Goal: Transaction & Acquisition: Purchase product/service

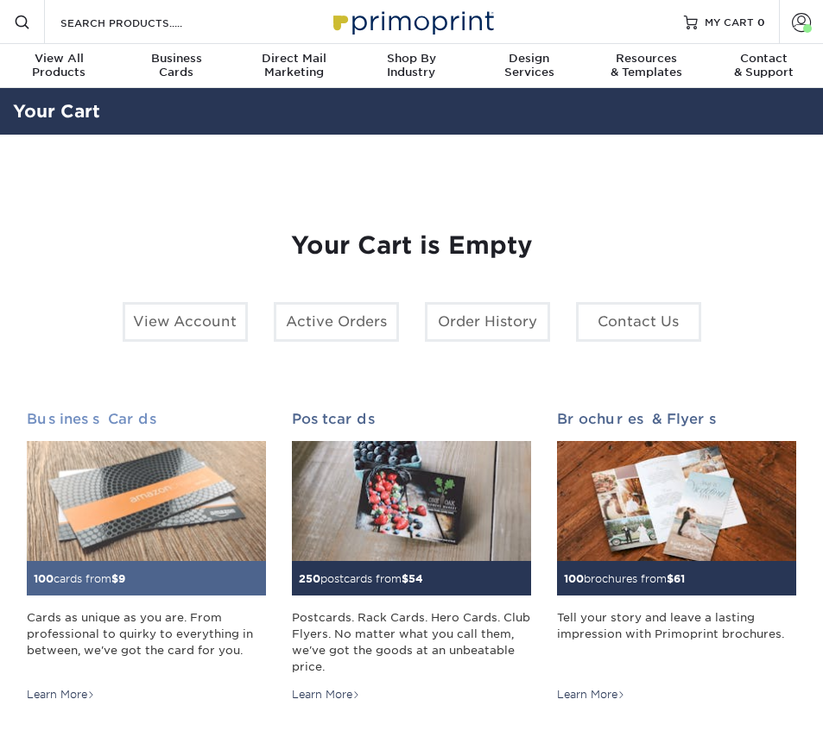
click at [188, 505] on img at bounding box center [146, 500] width 239 height 119
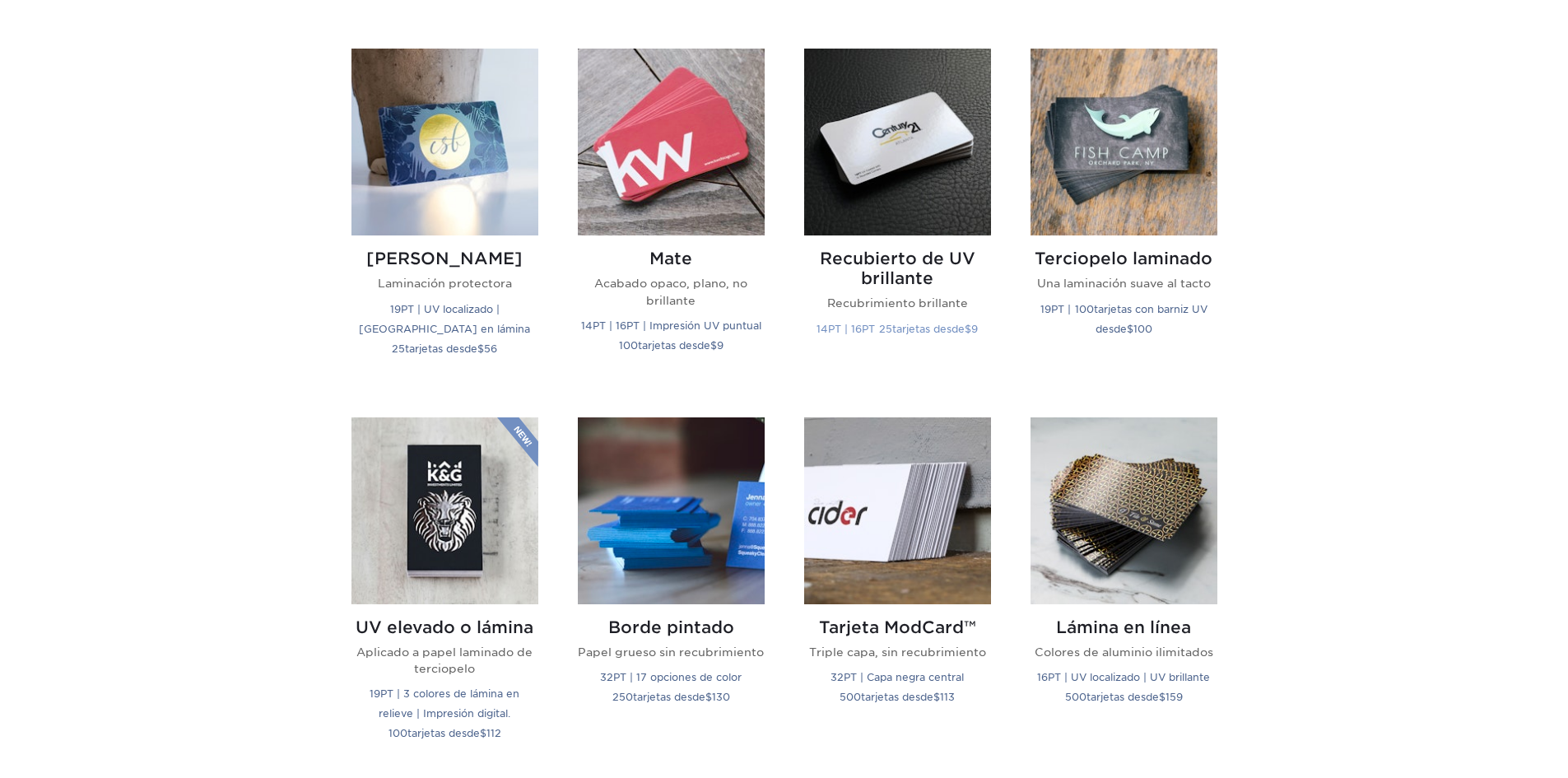
scroll to position [741, 0]
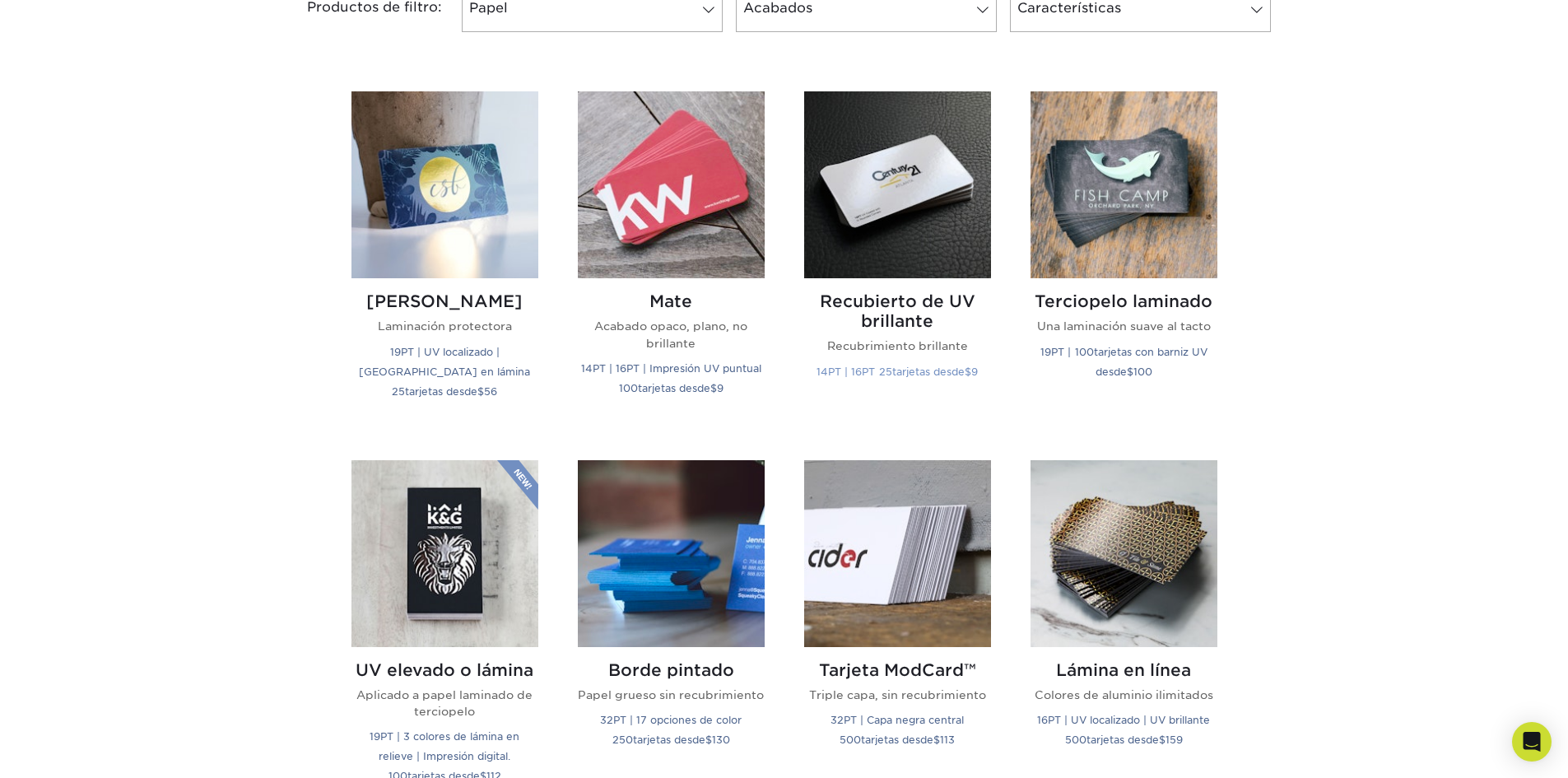
click at [784, 189] on img at bounding box center [897, 185] width 187 height 187
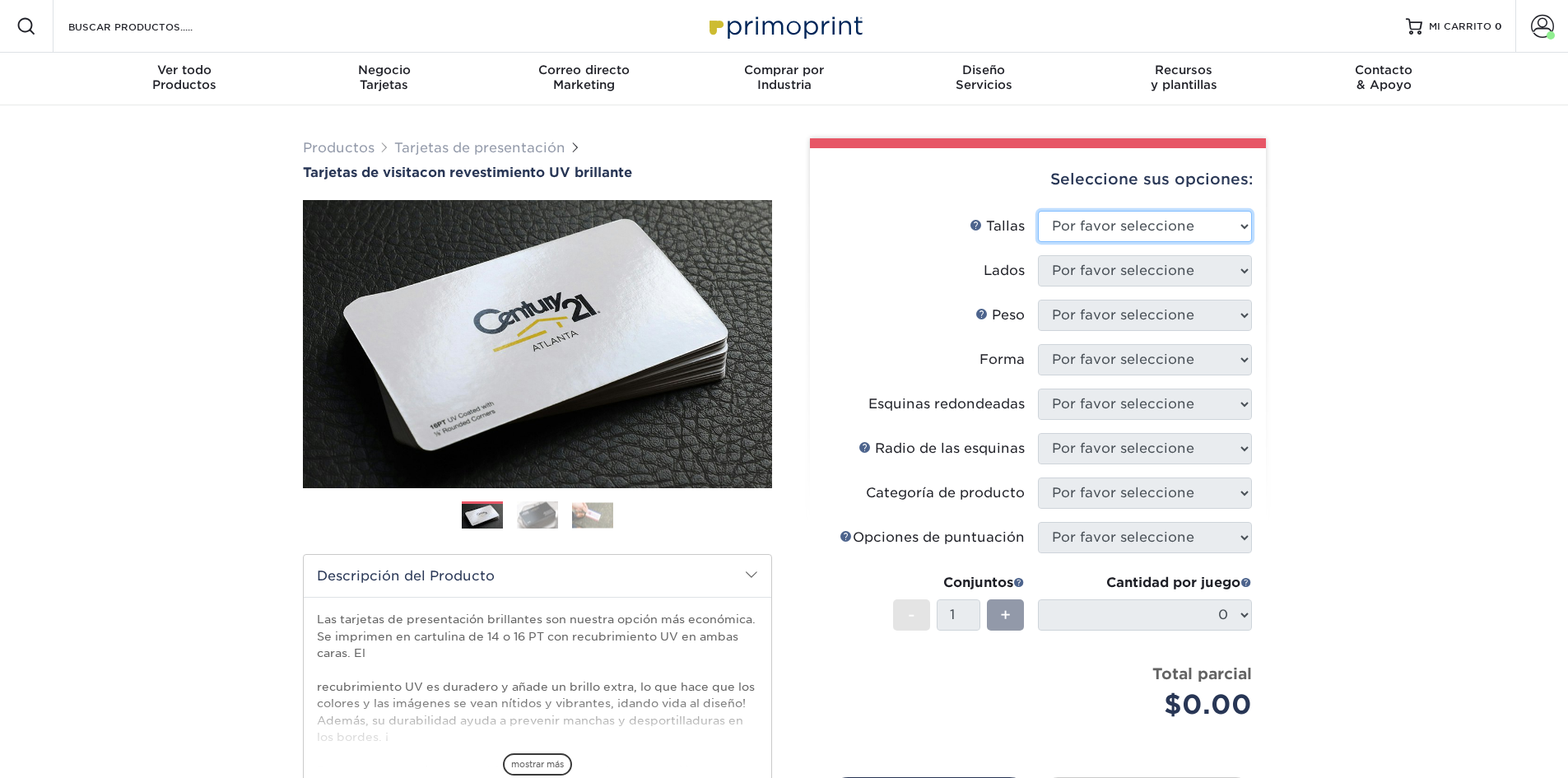
click at [1180, 233] on select "Por favor seleccione 1,5" x 3,5" - Mini 1,75" x 3,5" - Mini 2" x 2" - Cuadrado …" at bounding box center [1145, 226] width 214 height 31
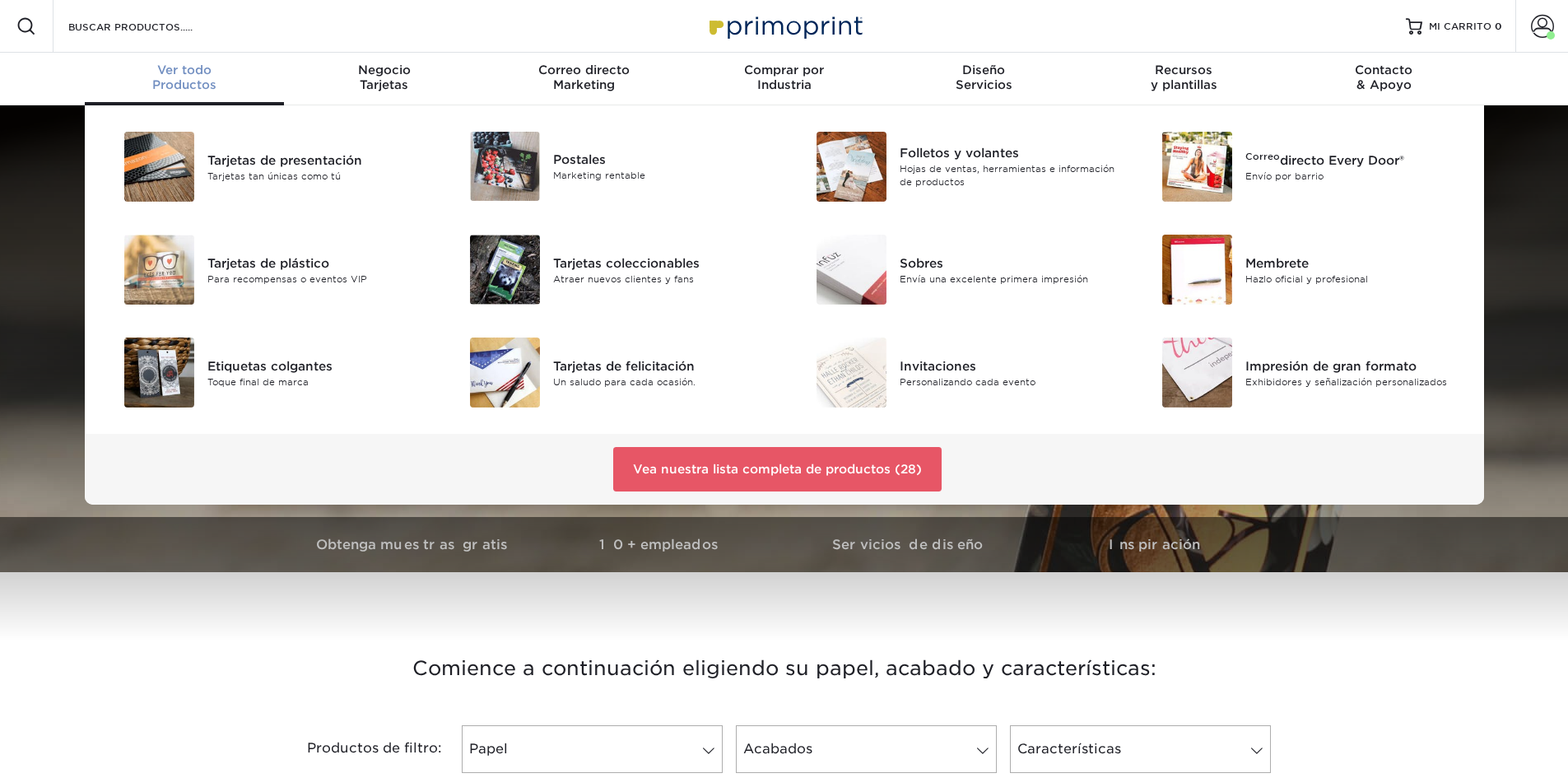
click at [183, 81] on font "Productos" at bounding box center [184, 84] width 64 height 14
click at [846, 156] on img at bounding box center [851, 166] width 70 height 70
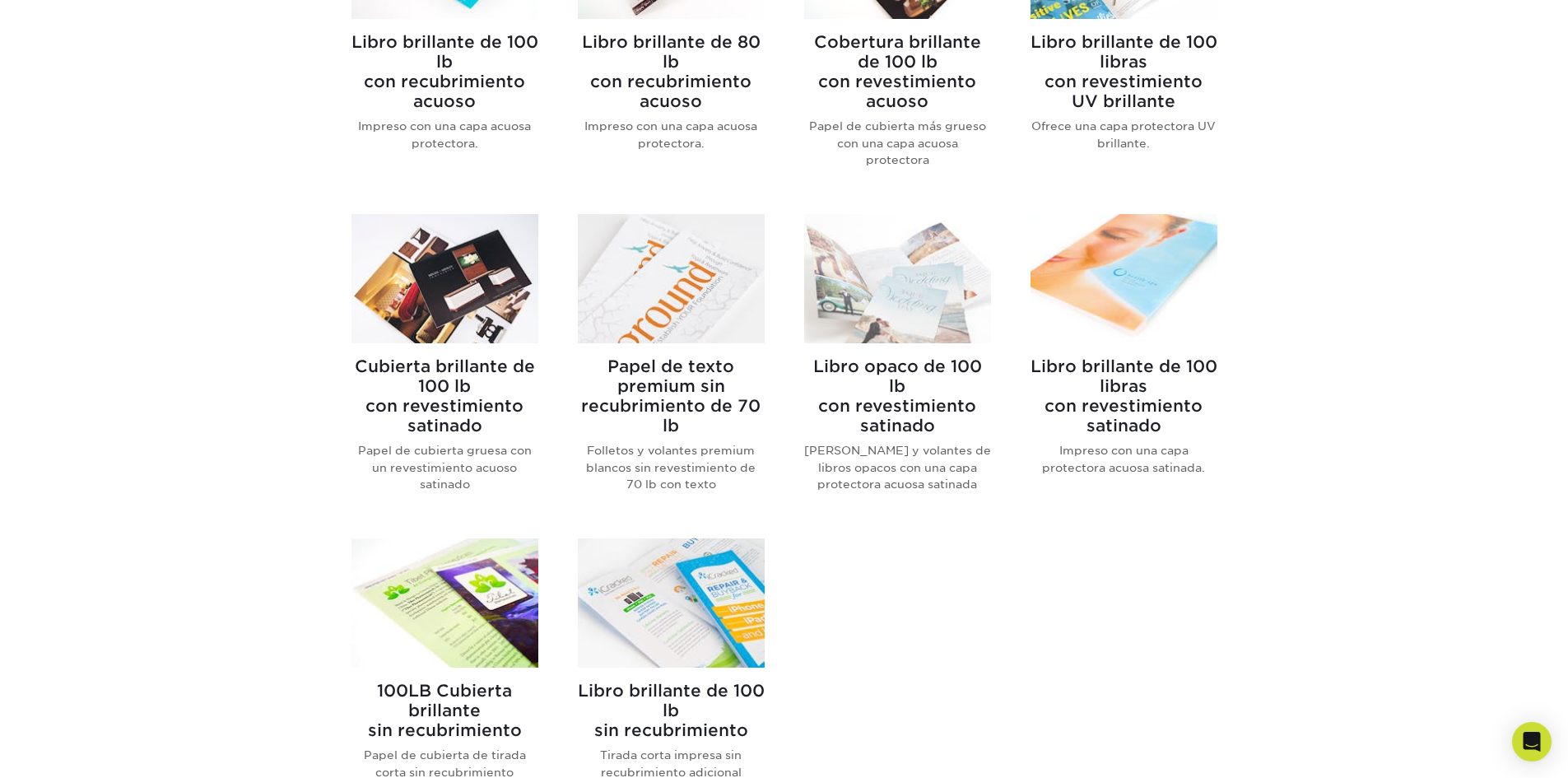
scroll to position [988, 0]
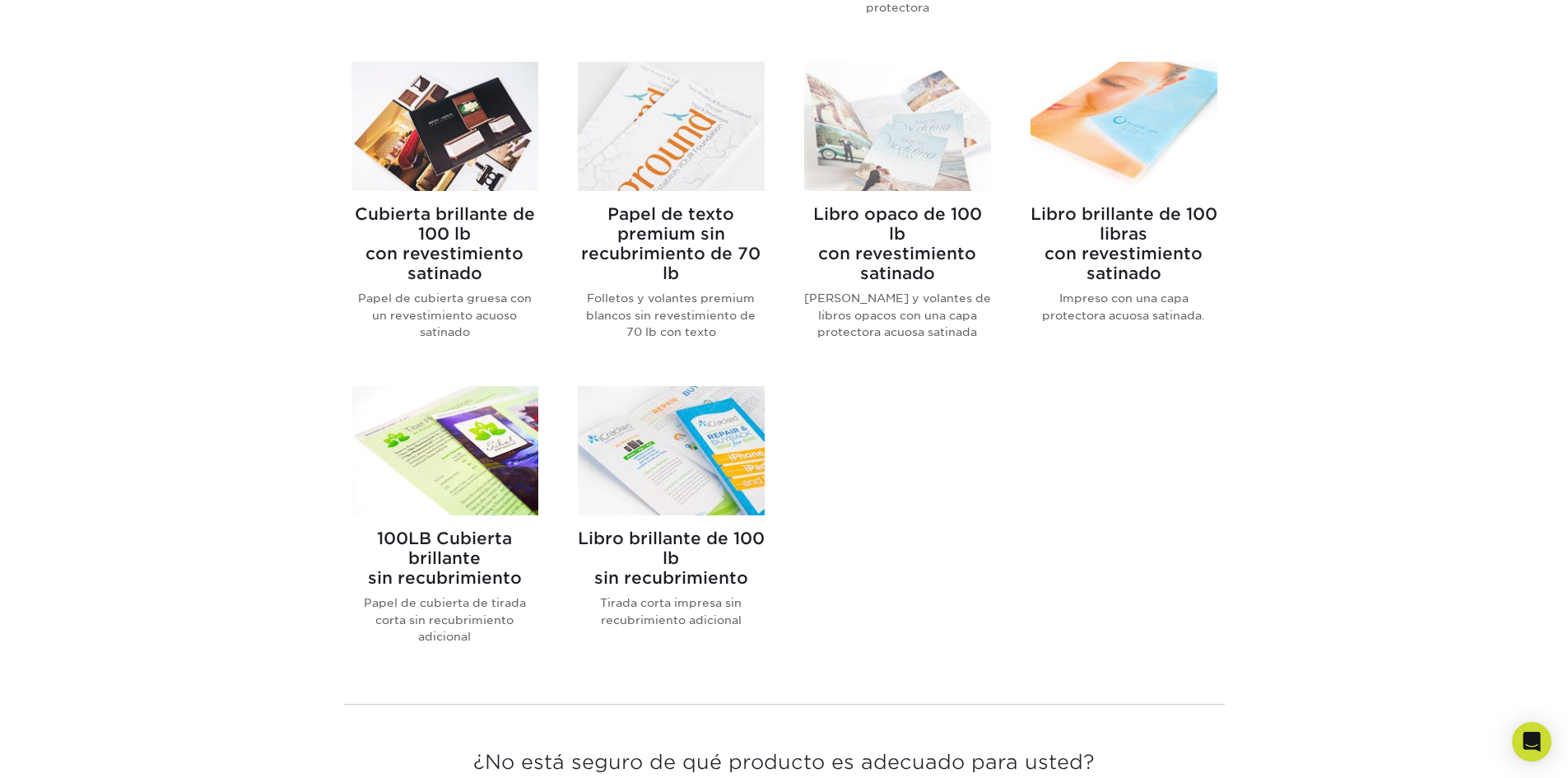
click at [443, 157] on img at bounding box center [445, 127] width 187 height 130
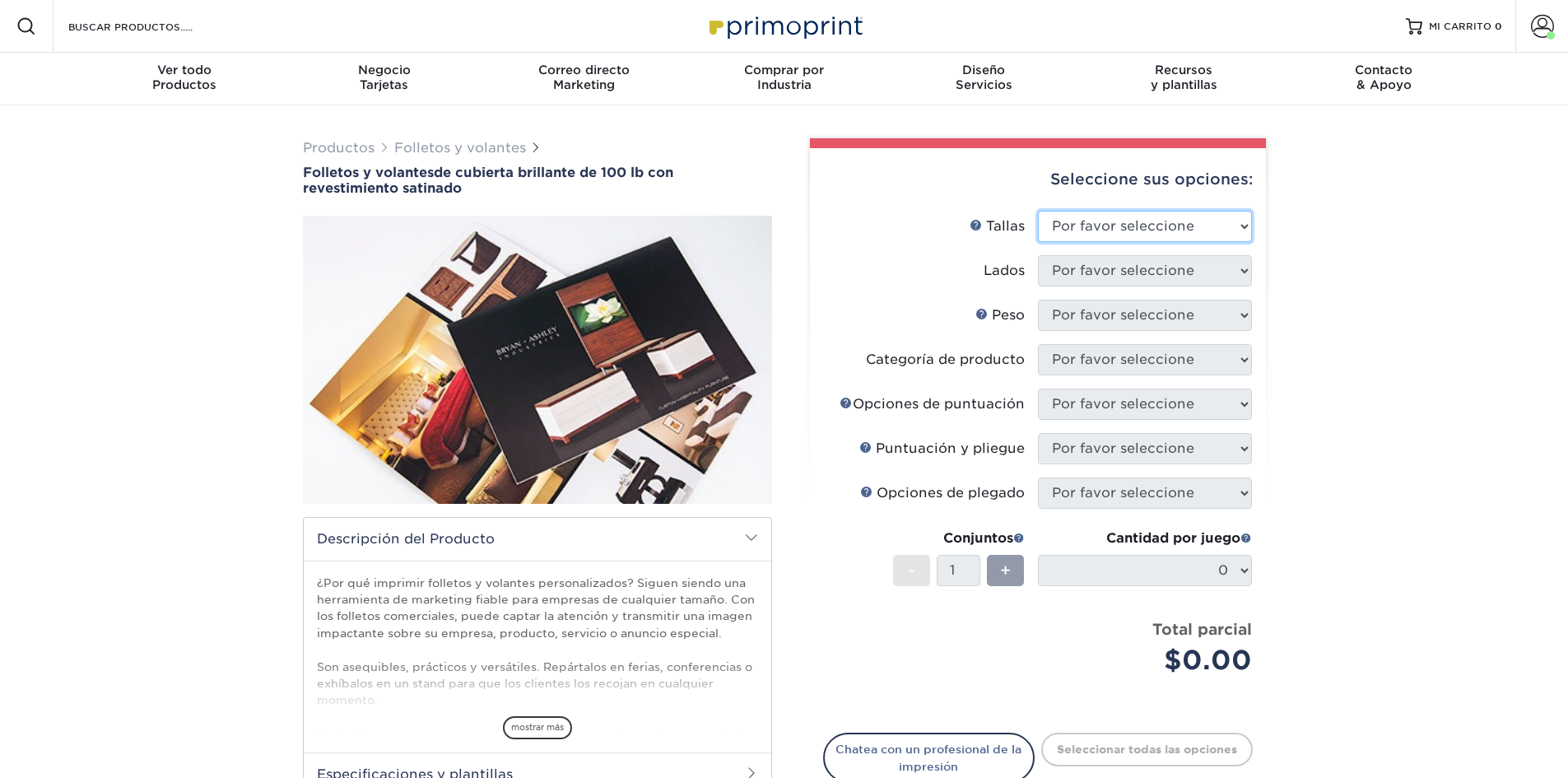
click at [1172, 226] on select "Por favor seleccione 3,67" x 8,5" 4" x 8,5" 4" x 11" 4" x 12" 4,25" x 11" 5,5" …" at bounding box center [1145, 226] width 214 height 31
select select "4.00x8.50"
click at [1038, 211] on select "Por favor seleccione 3,67" x 8,5" 4" x 8,5" 4" x 11" 4" x 12" 4,25" x 11" 5,5" …" at bounding box center [1145, 226] width 214 height 31
click at [1176, 267] on select "Por favor seleccione Imprimir ambos lados Imprimir solo el frente" at bounding box center [1145, 271] width 214 height 31
select select "13abbda7-1d64-4f25-8bb2-c179b224825d"
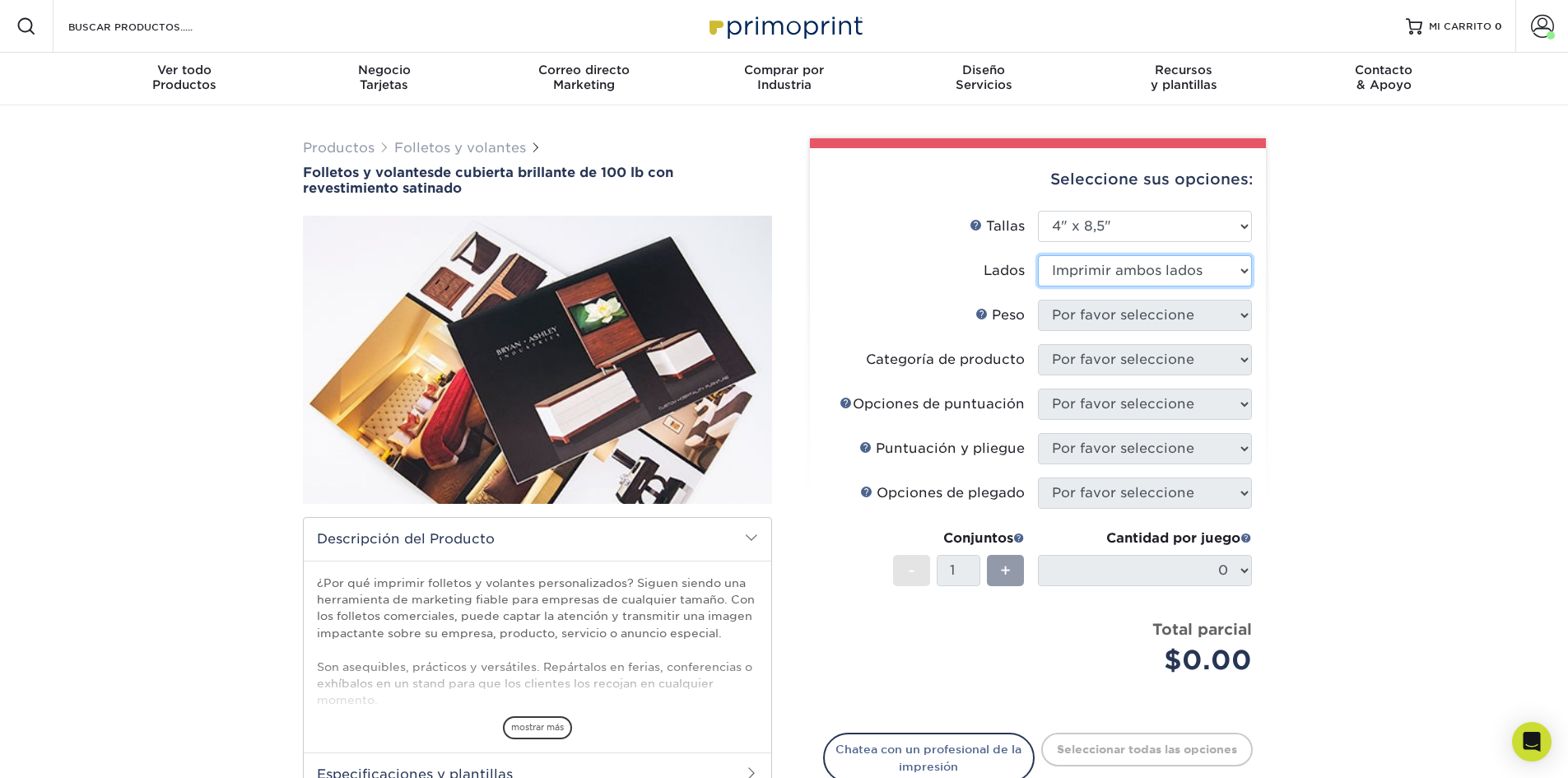
click at [1038, 256] on select "Por favor seleccione Imprimir ambos lados Imprimir solo el frente" at bounding box center [1145, 271] width 214 height 31
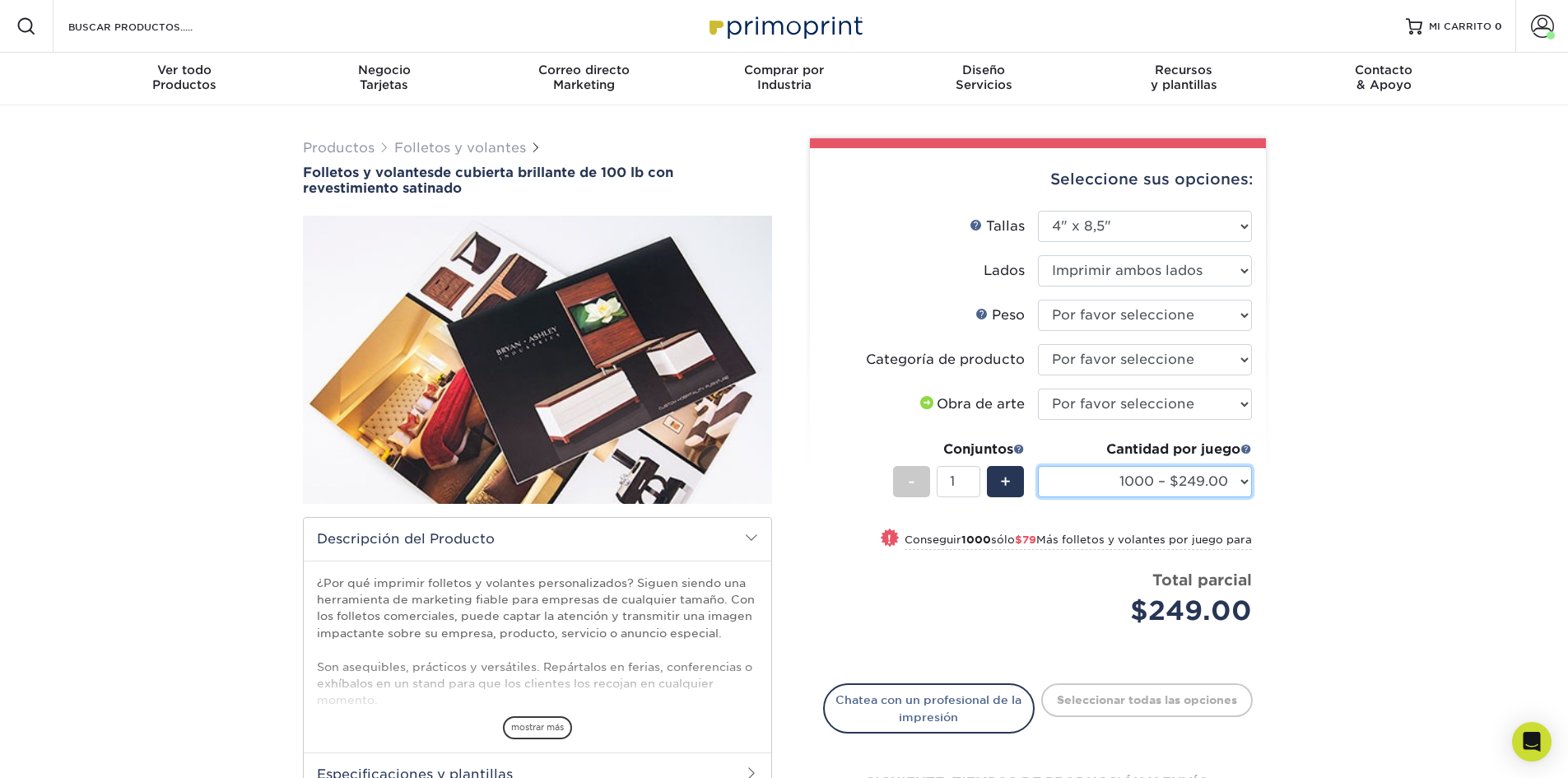
click at [1100, 481] on select "1000 – $249.00 2000 – $328.00 2500 – $342.00 3000 – $421.00 4000 – $507.00 5000…" at bounding box center [1145, 481] width 214 height 31
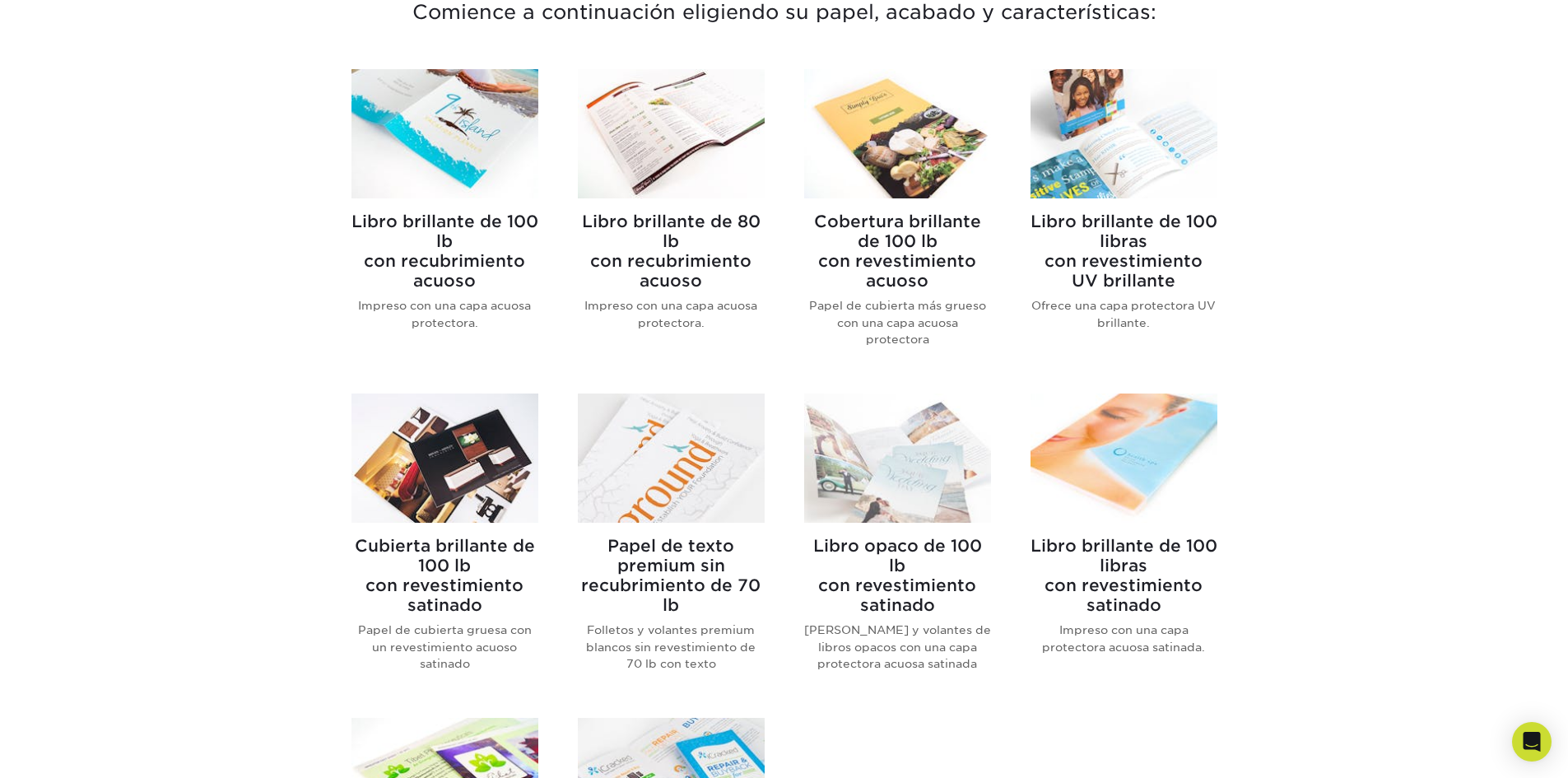
scroll to position [659, 0]
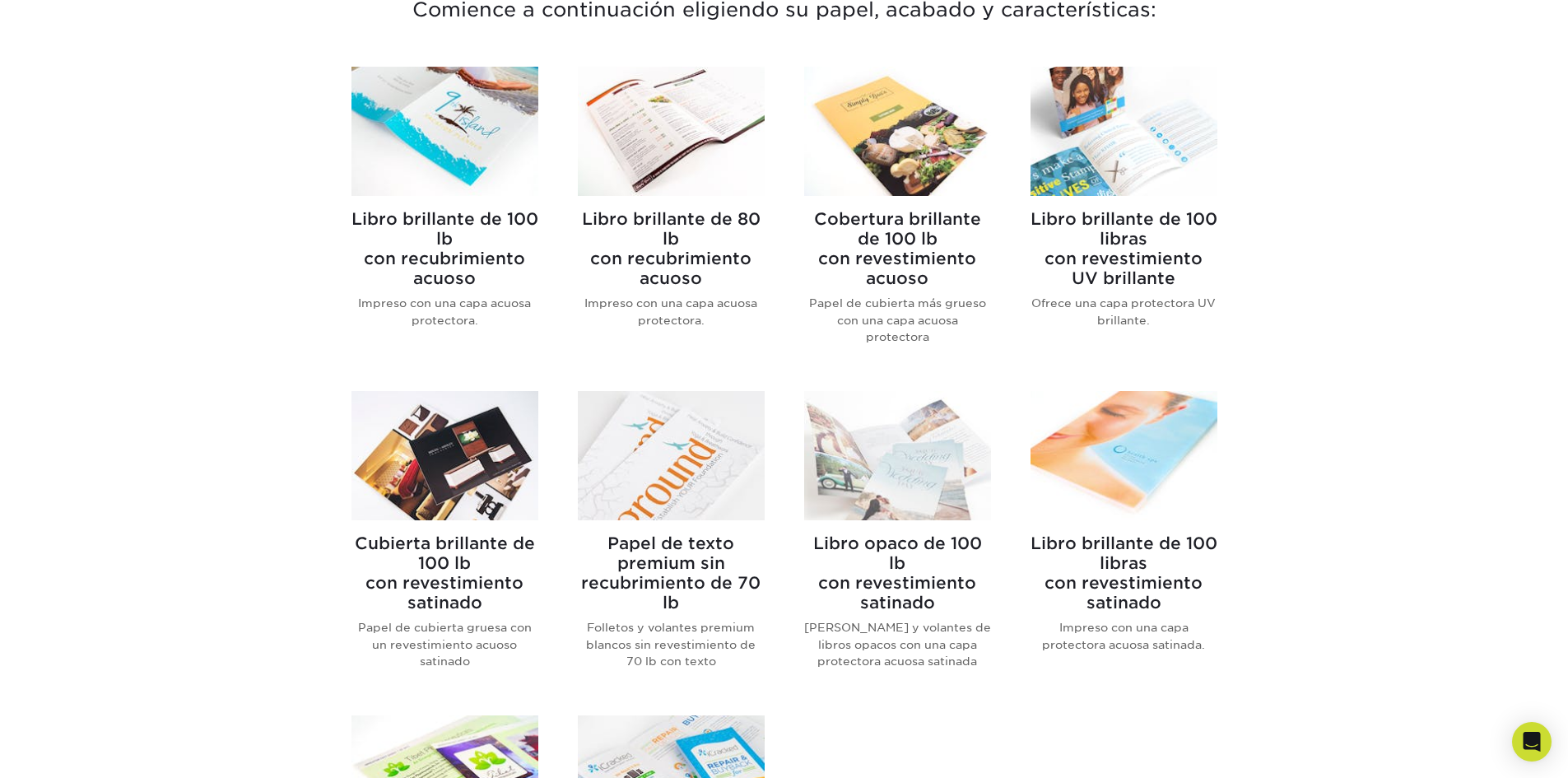
click at [1143, 159] on img at bounding box center [1124, 132] width 187 height 130
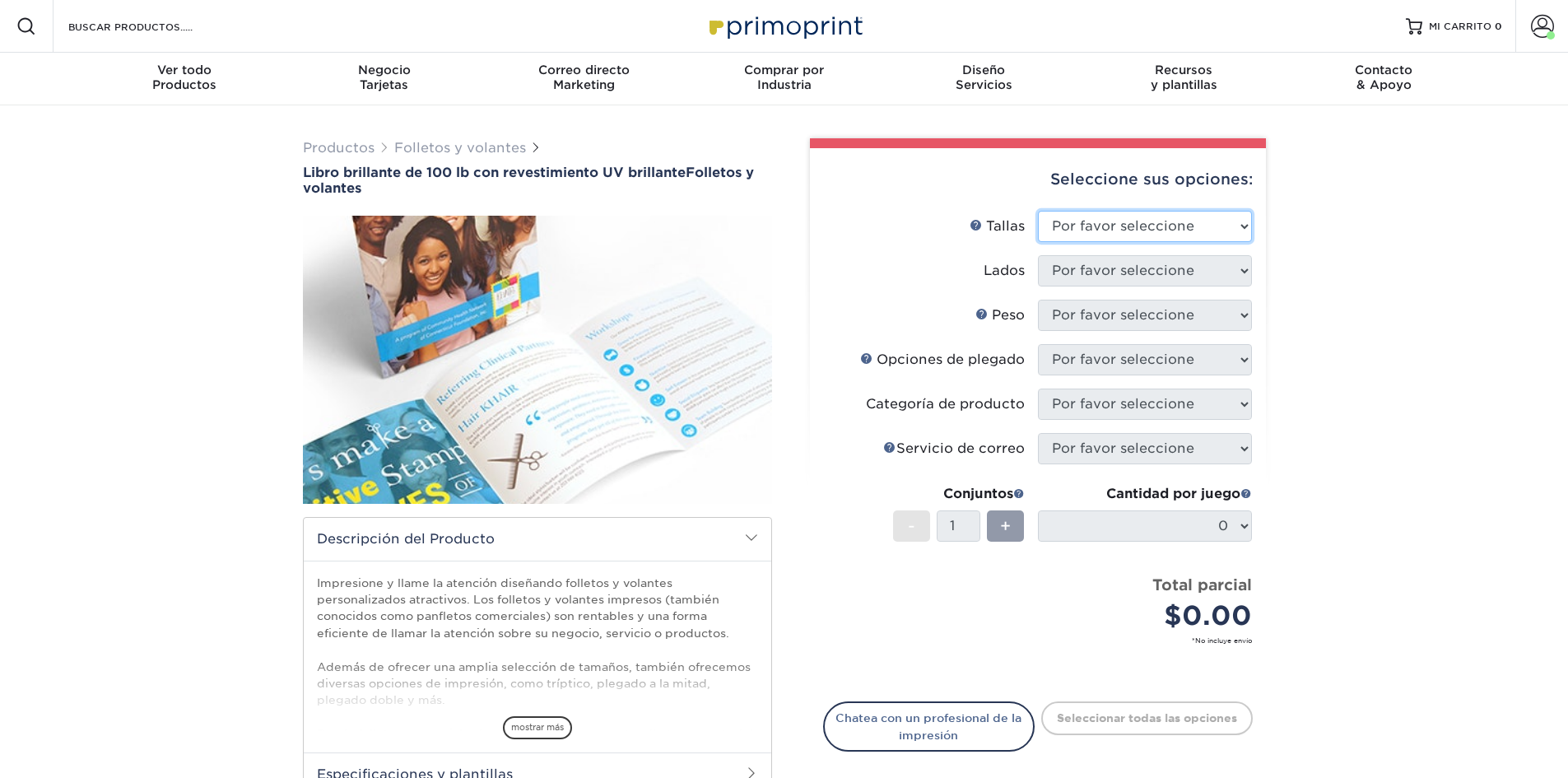
click at [1119, 234] on select "Por favor seleccione 3,67" x 8,5" 4" x 6" 4" x 8,5" 4" x 9" 4" x 11" 4,25" x 5,…" at bounding box center [1145, 226] width 214 height 31
select select "4.00x6.00"
click at [1038, 211] on select "Por favor seleccione 3,67" x 8,5" 4" x 6" 4" x 8,5" 4" x 9" 4" x 11" 4,25" x 5,…" at bounding box center [1145, 226] width 214 height 31
click at [1114, 273] on select "Por favor seleccione Imprimir ambos lados Imprimir solo el frente" at bounding box center [1145, 271] width 214 height 31
select select "13abbda7-1d64-4f25-8bb2-c179b224825d"
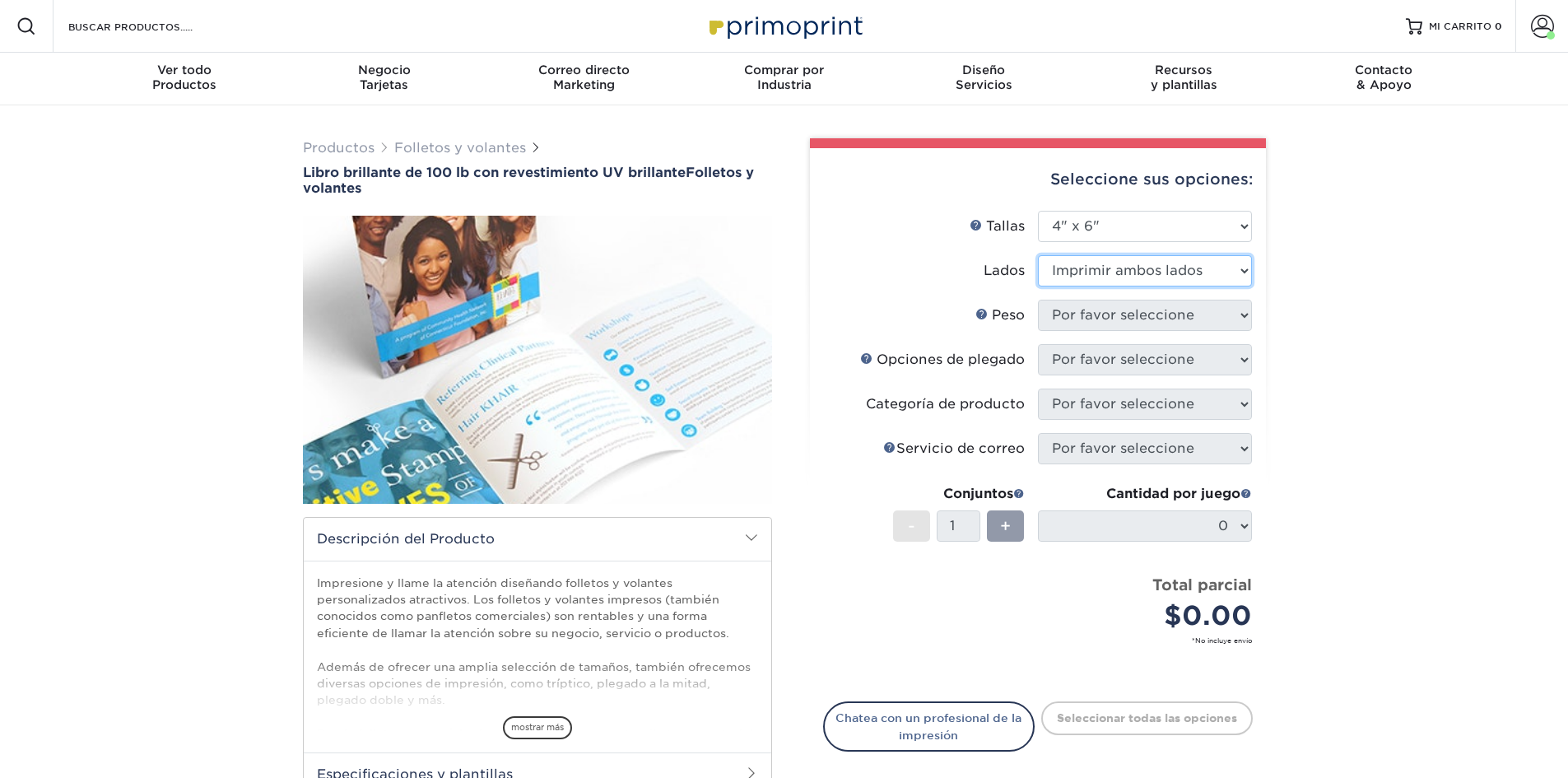
click at [1038, 256] on select "Por favor seleccione Imprimir ambos lados Imprimir solo el frente" at bounding box center [1145, 271] width 214 height 31
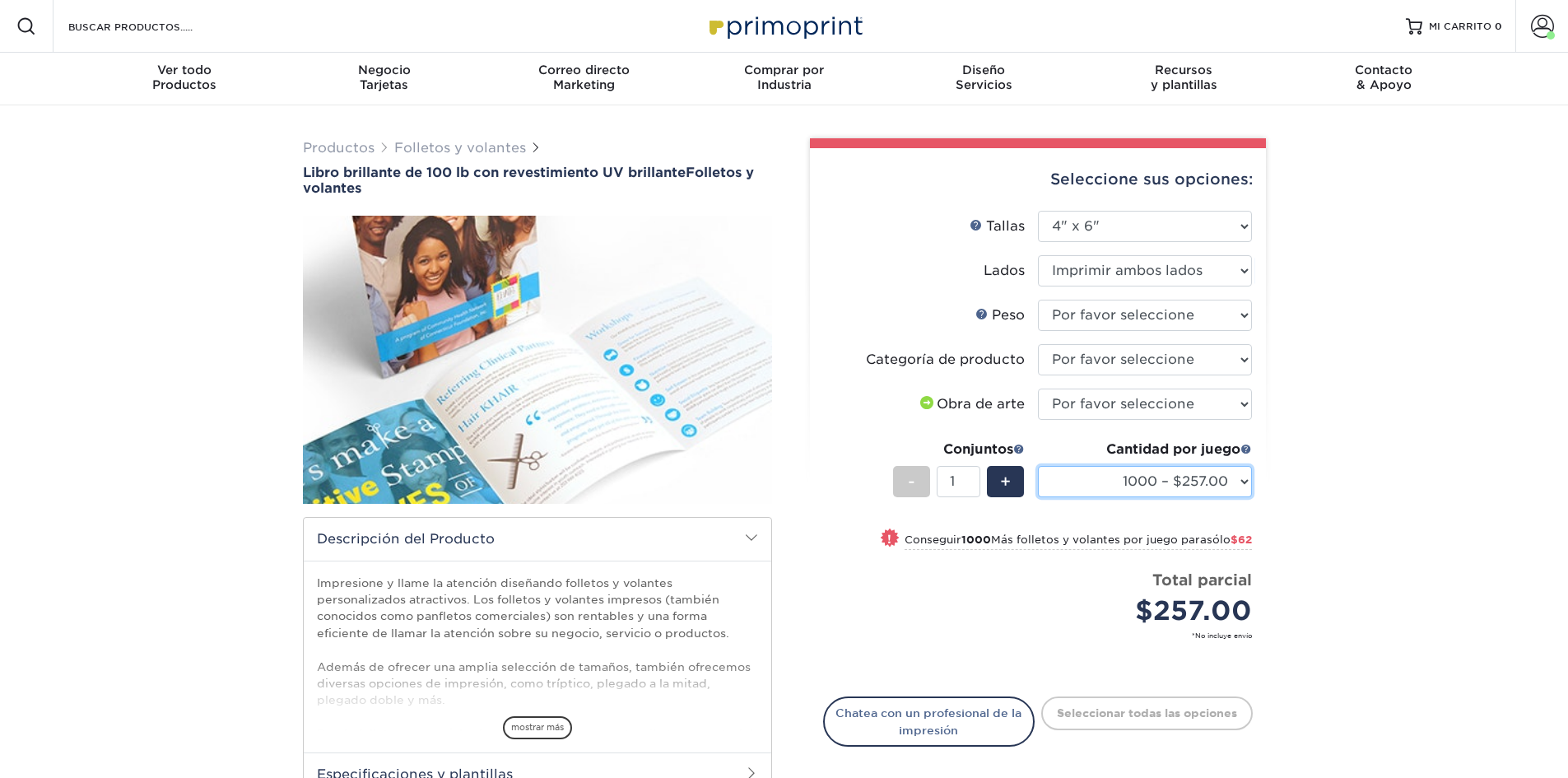
click at [1246, 480] on select "1000 – $257.00 2000 – $319.00 2500 – $332.00 3000 – $360.00 4000 – $377.00 5000…" at bounding box center [1145, 481] width 214 height 31
select select "2500 – $332.00"
click at [1038, 466] on select "1000 – $257.00 2000 – $319.00 2500 – $332.00 3000 – $360.00 4000 – $377.00 5000…" at bounding box center [1145, 481] width 214 height 31
click at [1188, 312] on select "Por favor seleccione 100 libras" at bounding box center [1145, 315] width 214 height 31
select select "100LB"
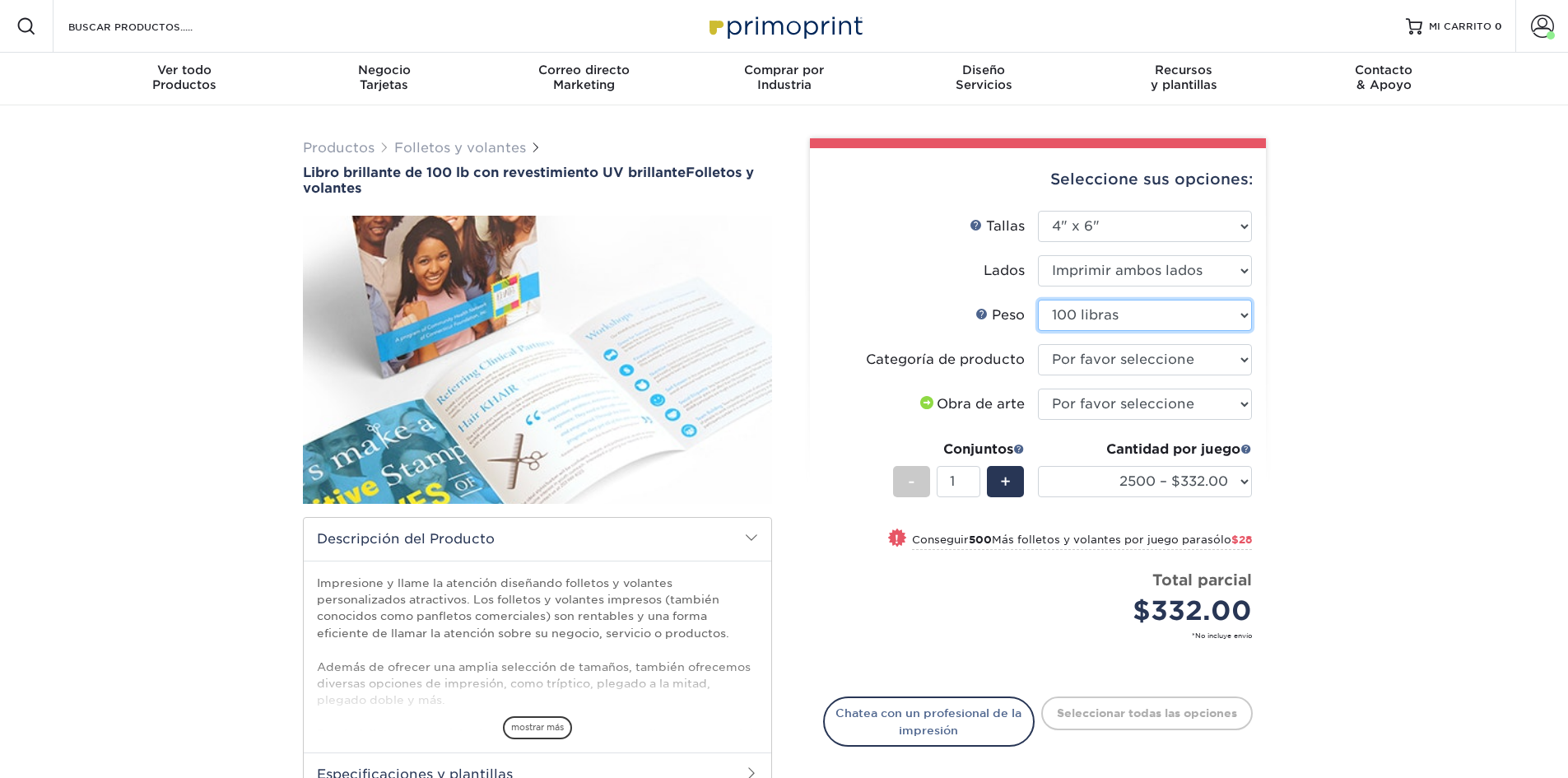
click at [1038, 299] on select "Por favor seleccione 100 libras" at bounding box center [1145, 315] width 214 height 31
select select "-1"
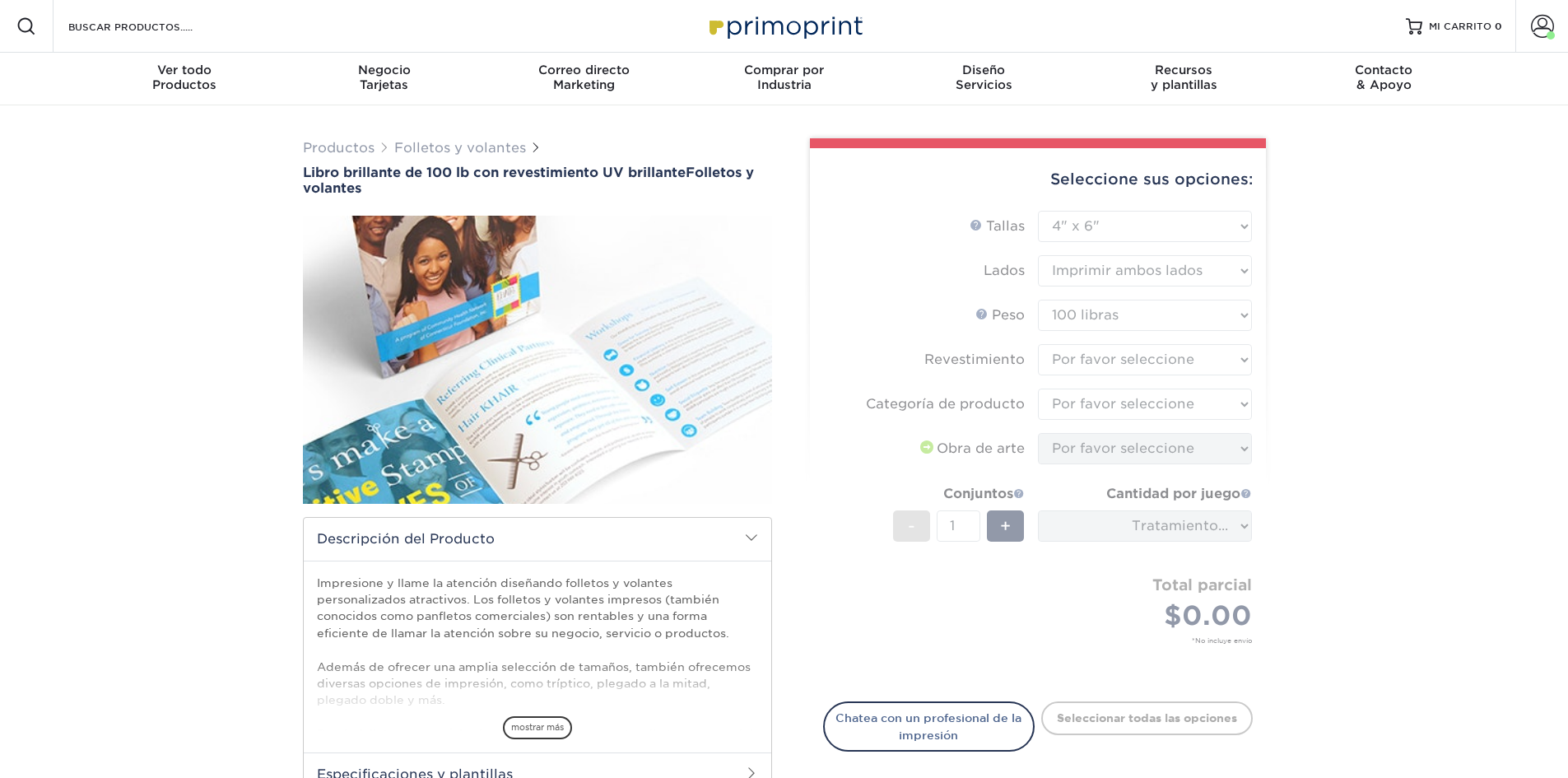
click at [1170, 365] on form "Ayuda con los tamaños Tallas Por favor seleccione 3,67" x 8,5" 4" x 6" 4" x 8,5…" at bounding box center [1038, 446] width 430 height 472
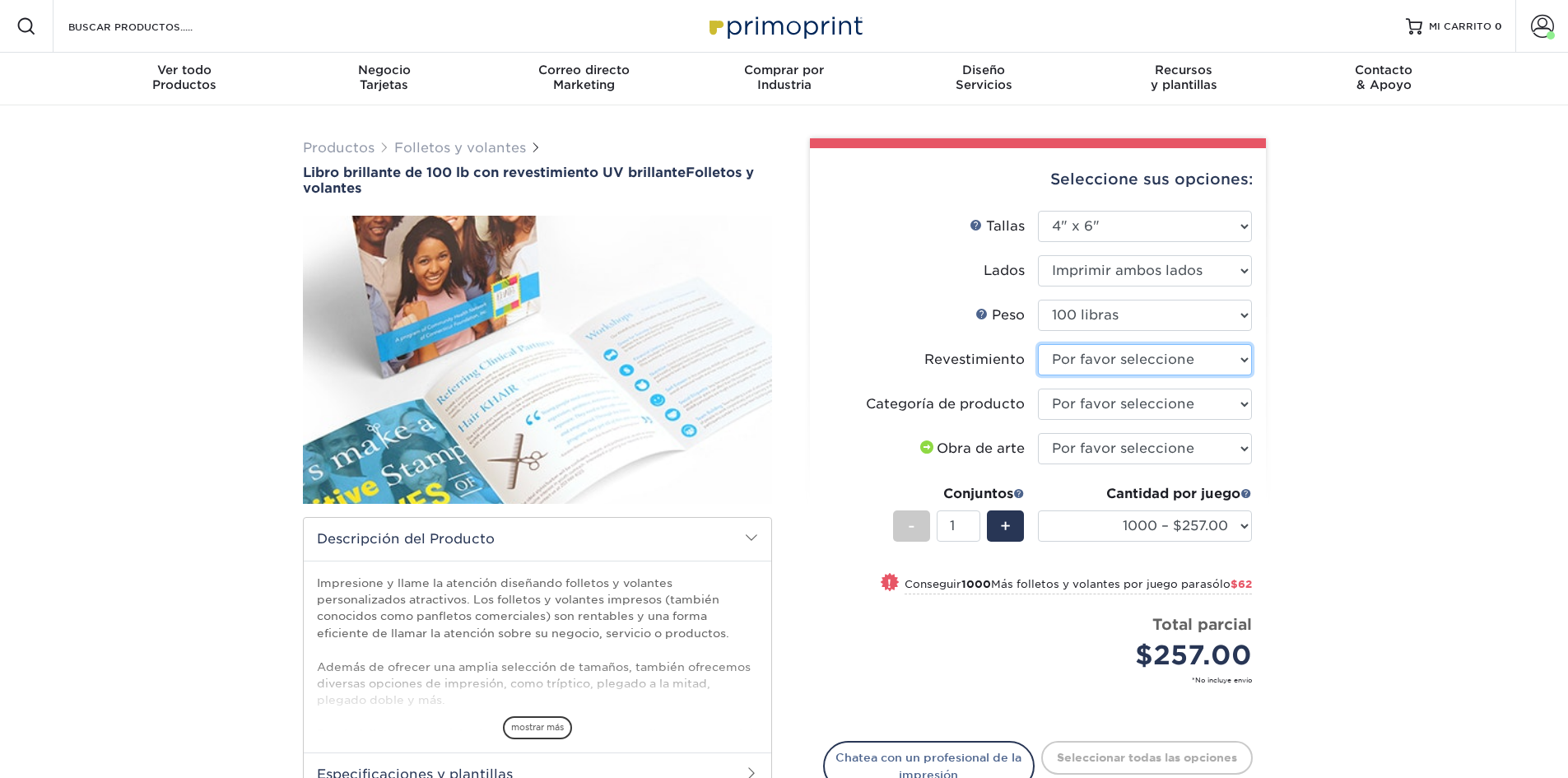
click at [1169, 360] on select at bounding box center [1145, 359] width 214 height 31
select select "ae367451-b2b8-45df-a344-0f05b6a12993"
click at [1038, 344] on select at bounding box center [1145, 359] width 214 height 31
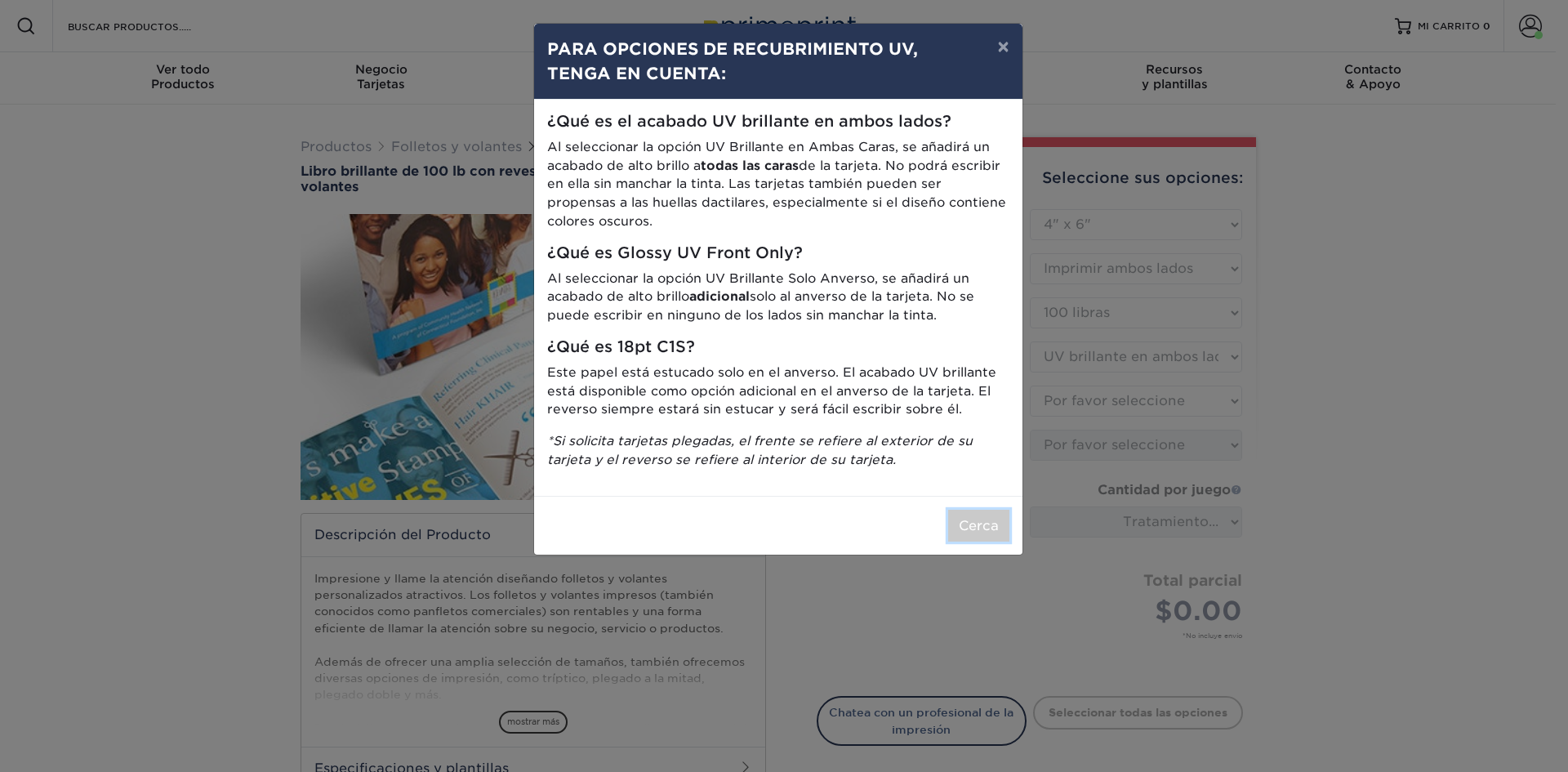
drag, startPoint x: 1001, startPoint y: 531, endPoint x: 960, endPoint y: 523, distance: 41.8
click at [1000, 531] on button "Cerca" at bounding box center [978, 526] width 62 height 32
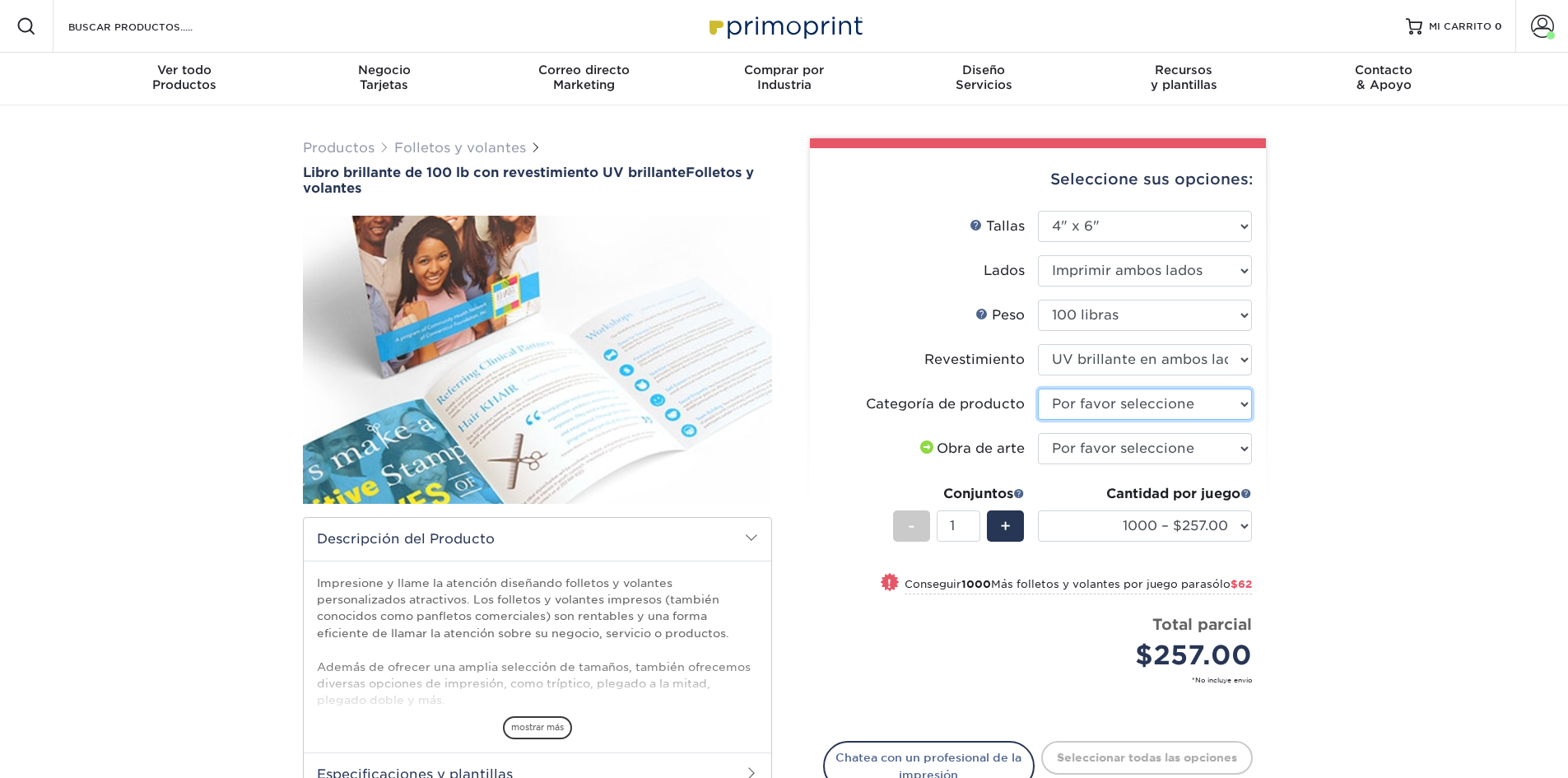
click at [1182, 400] on select "Por favor seleccione Volantes y folletos" at bounding box center [1145, 403] width 214 height 31
select select "1a668080-6b7c-4174-b399-2c3833b27ef4"
click at [1038, 388] on select "Por favor seleccione Volantes y folletos" at bounding box center [1145, 403] width 214 height 31
click at [1170, 449] on select "Por favor seleccione Subiré archivos Necesito un diseño - $175" at bounding box center [1145, 448] width 214 height 31
select select "upload"
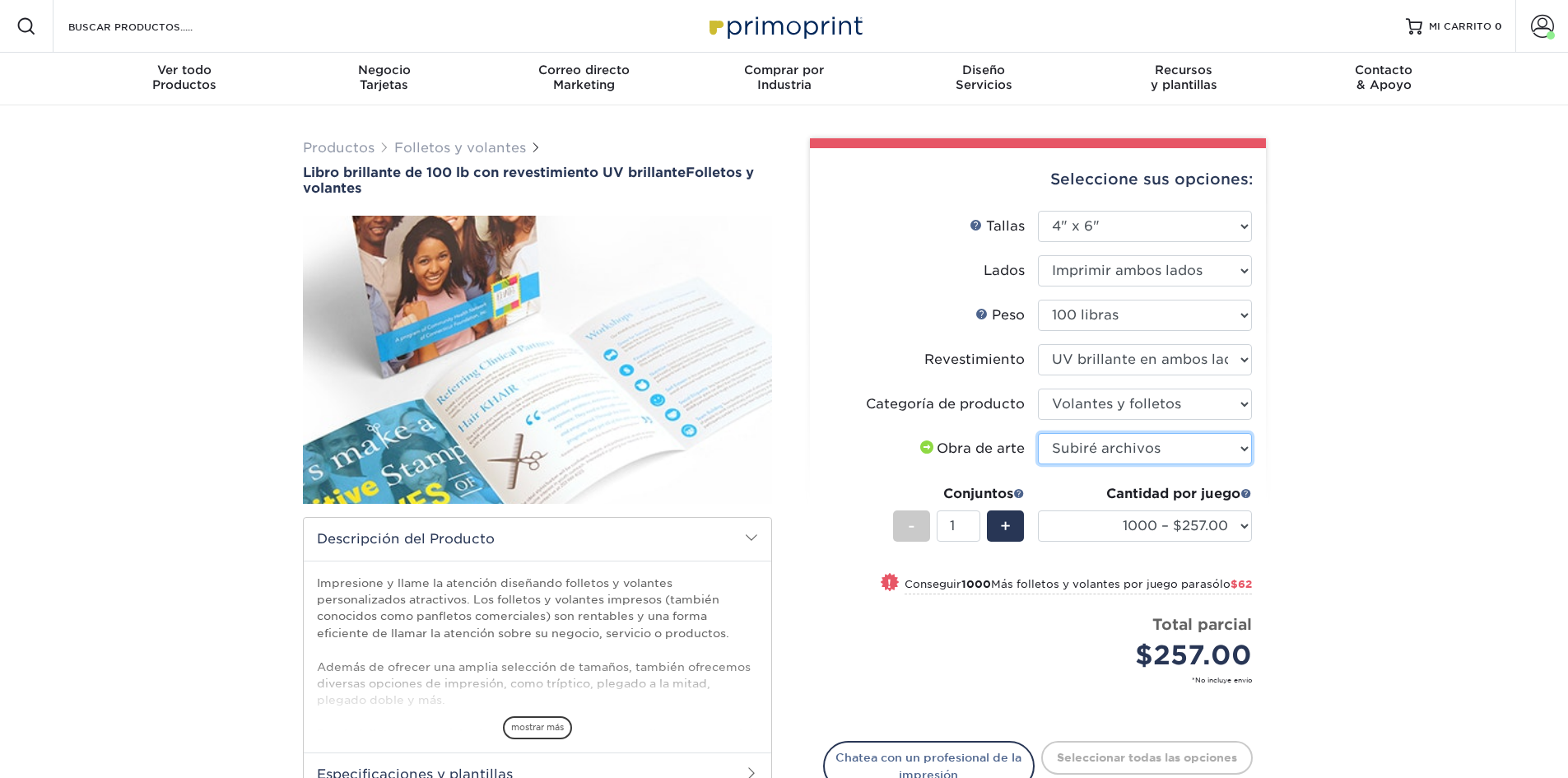
click at [1038, 433] on select "Por favor seleccione Subiré archivos Necesito un diseño - $175" at bounding box center [1145, 448] width 214 height 31
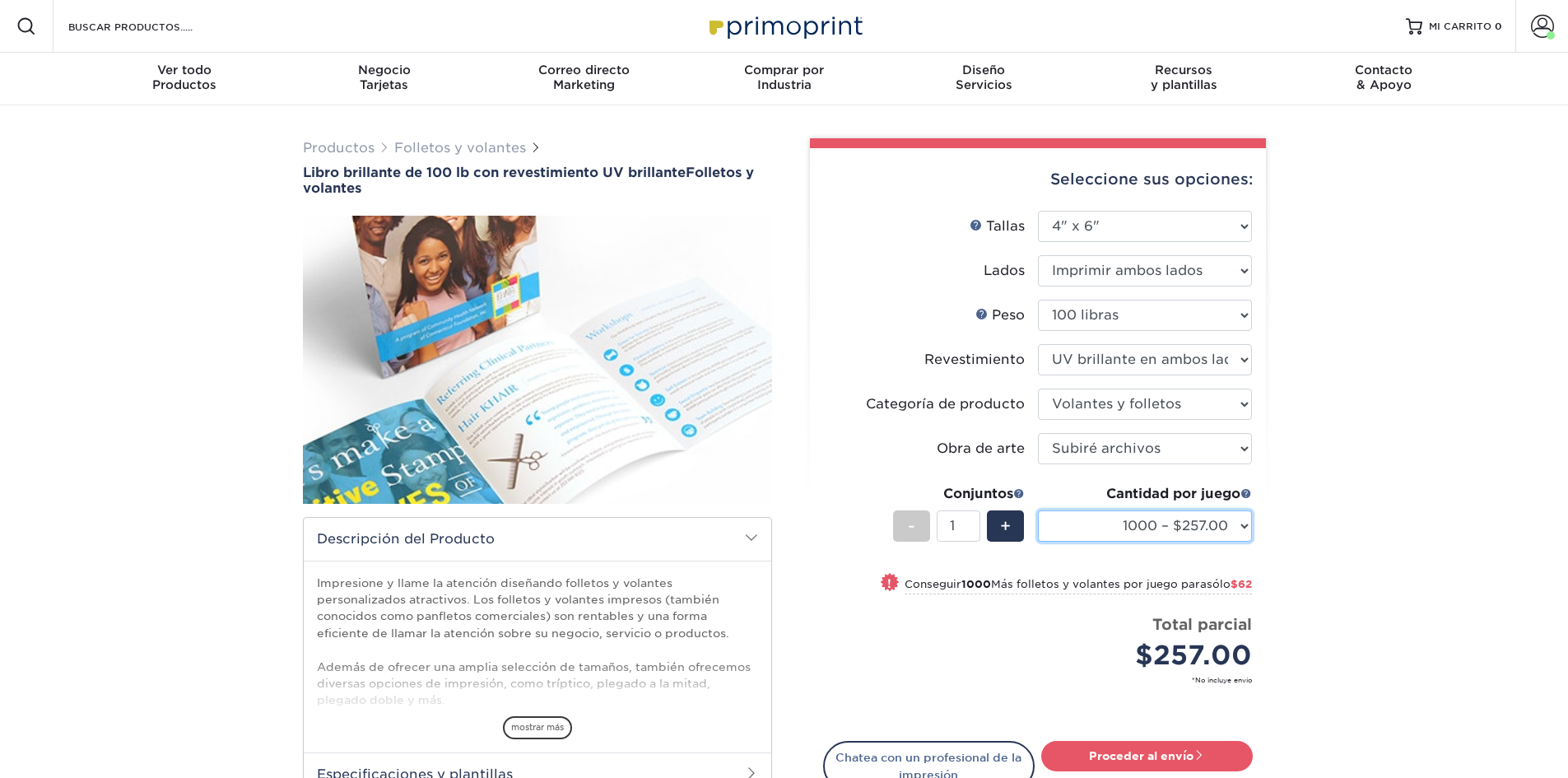
click at [1068, 525] on select "1000 – $257.00 2000 – $319.00 2500 – $332.00 3000 – $360.00 4000 – $377.00 5000…" at bounding box center [1145, 525] width 214 height 31
select select "2500 – $332.00"
click at [1038, 510] on select "1000 – $257.00 2000 – $319.00 2500 – $332.00 3000 – $360.00 4000 – $377.00 5000…" at bounding box center [1145, 525] width 214 height 31
click at [1130, 504] on div "Cantidad por juego 1000 – $257.00 2000 – $319.00 2500 – $332.00 3000 – $360.00 …" at bounding box center [1145, 522] width 214 height 76
click at [1124, 519] on select "1000 – $257.00 2000 – $319.00 2500 – $332.00 3000 – $360.00 4000 – $377.00 5000…" at bounding box center [1145, 525] width 214 height 31
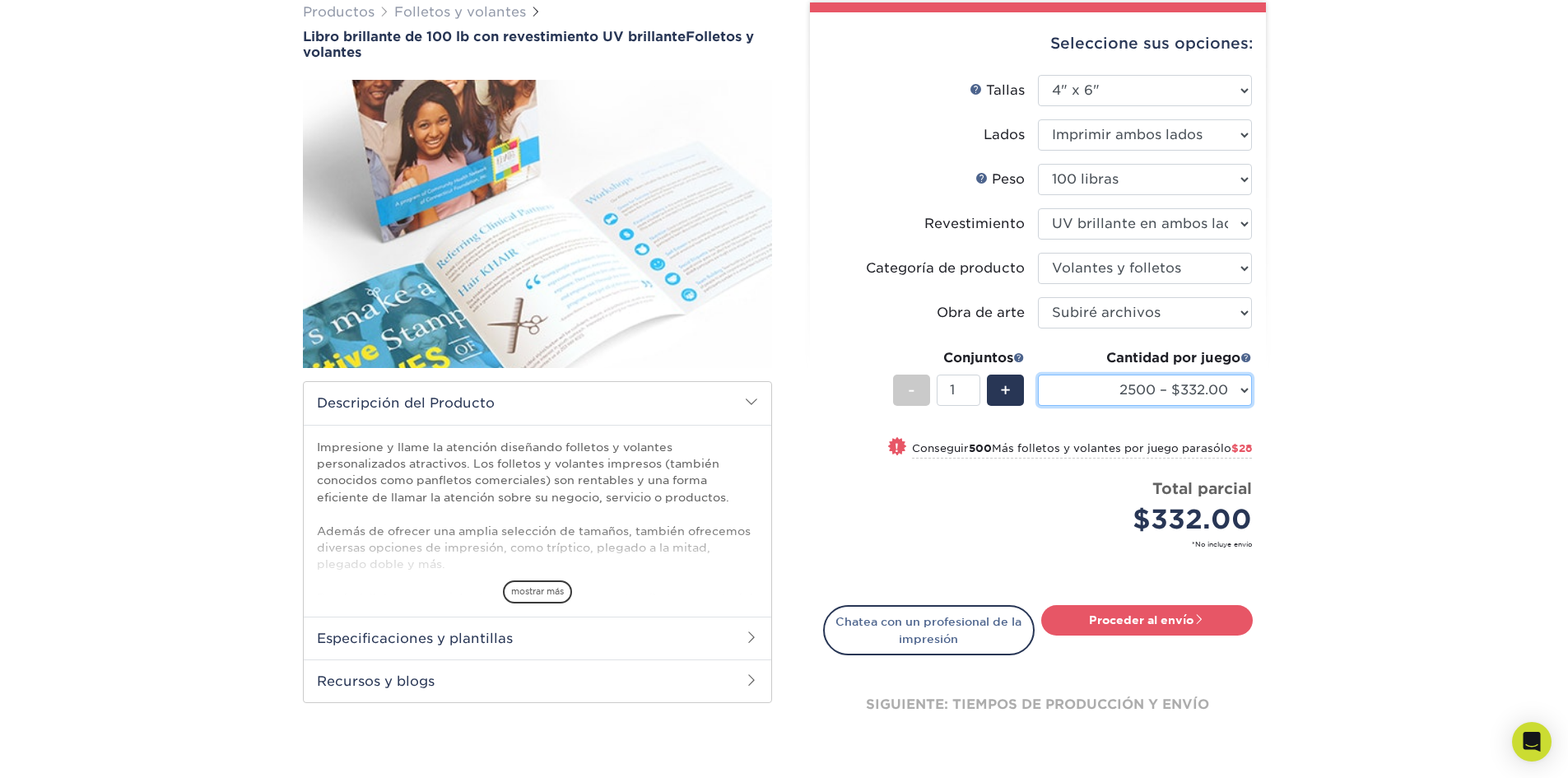
scroll to position [247, 0]
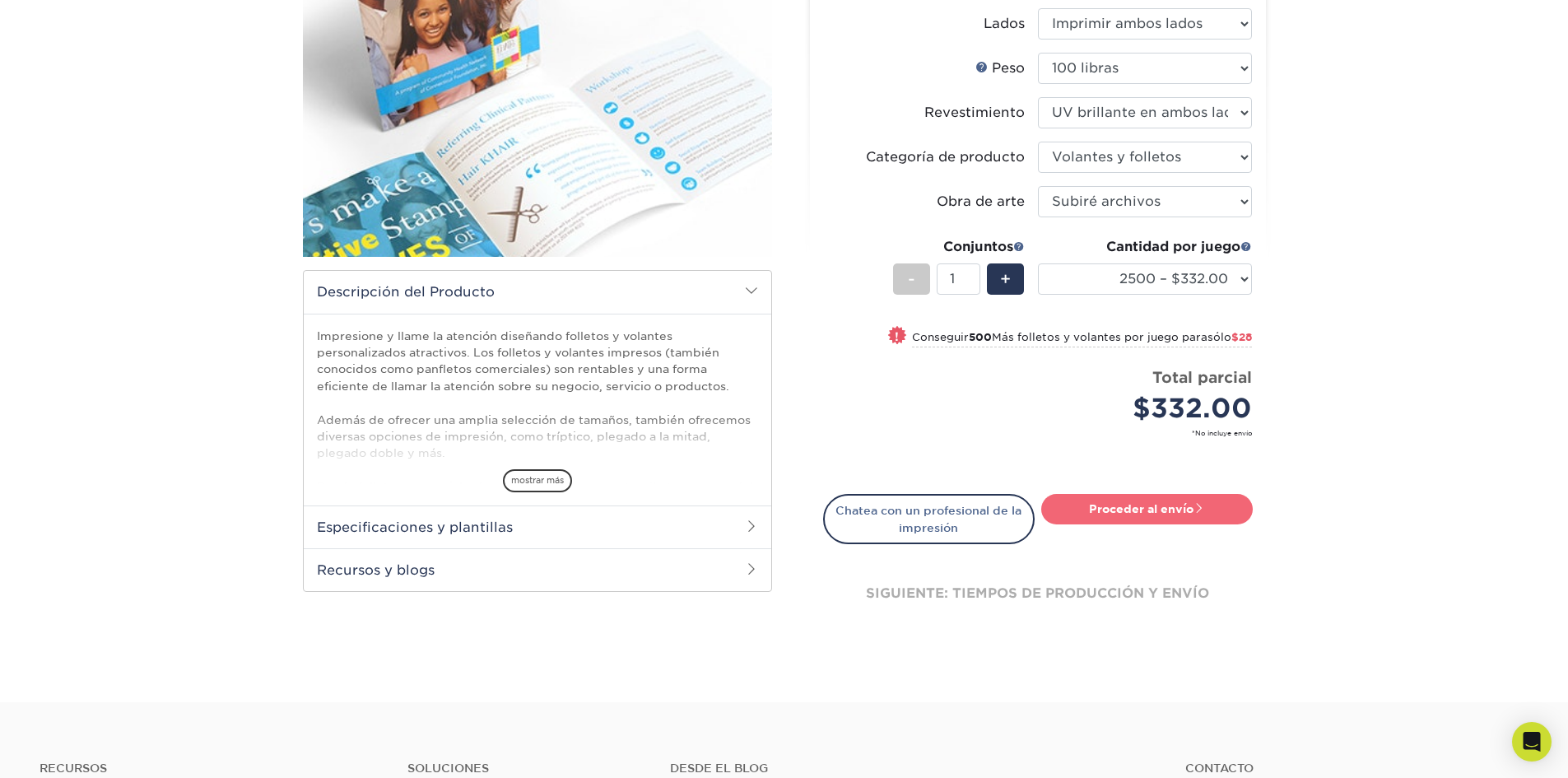
click at [1167, 508] on font "Proceder al envío" at bounding box center [1142, 509] width 105 height 13
type input "Set 1"
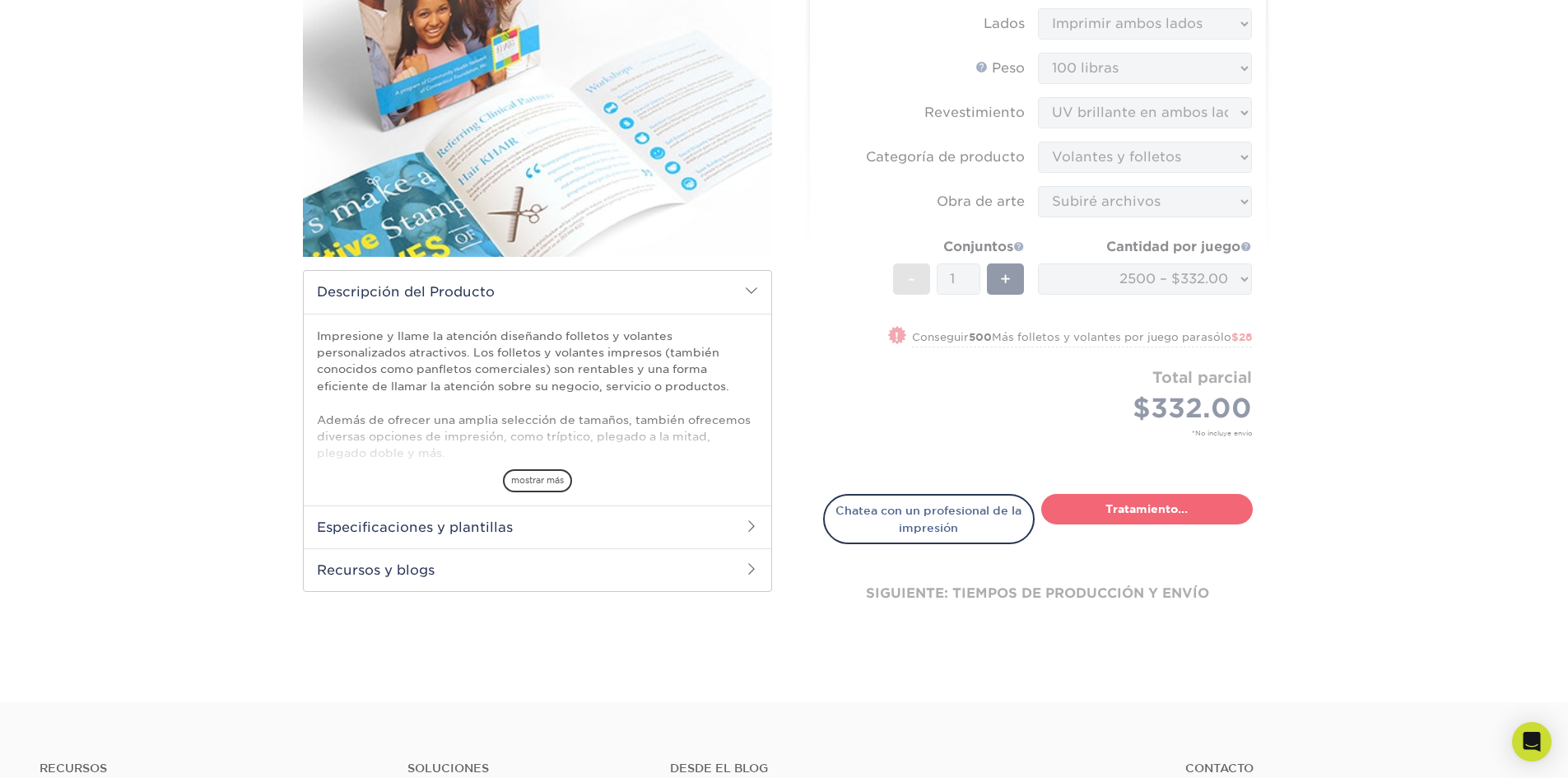
select select "99e3bbca-bf33-4a37-ad1e-e98b670aa8df"
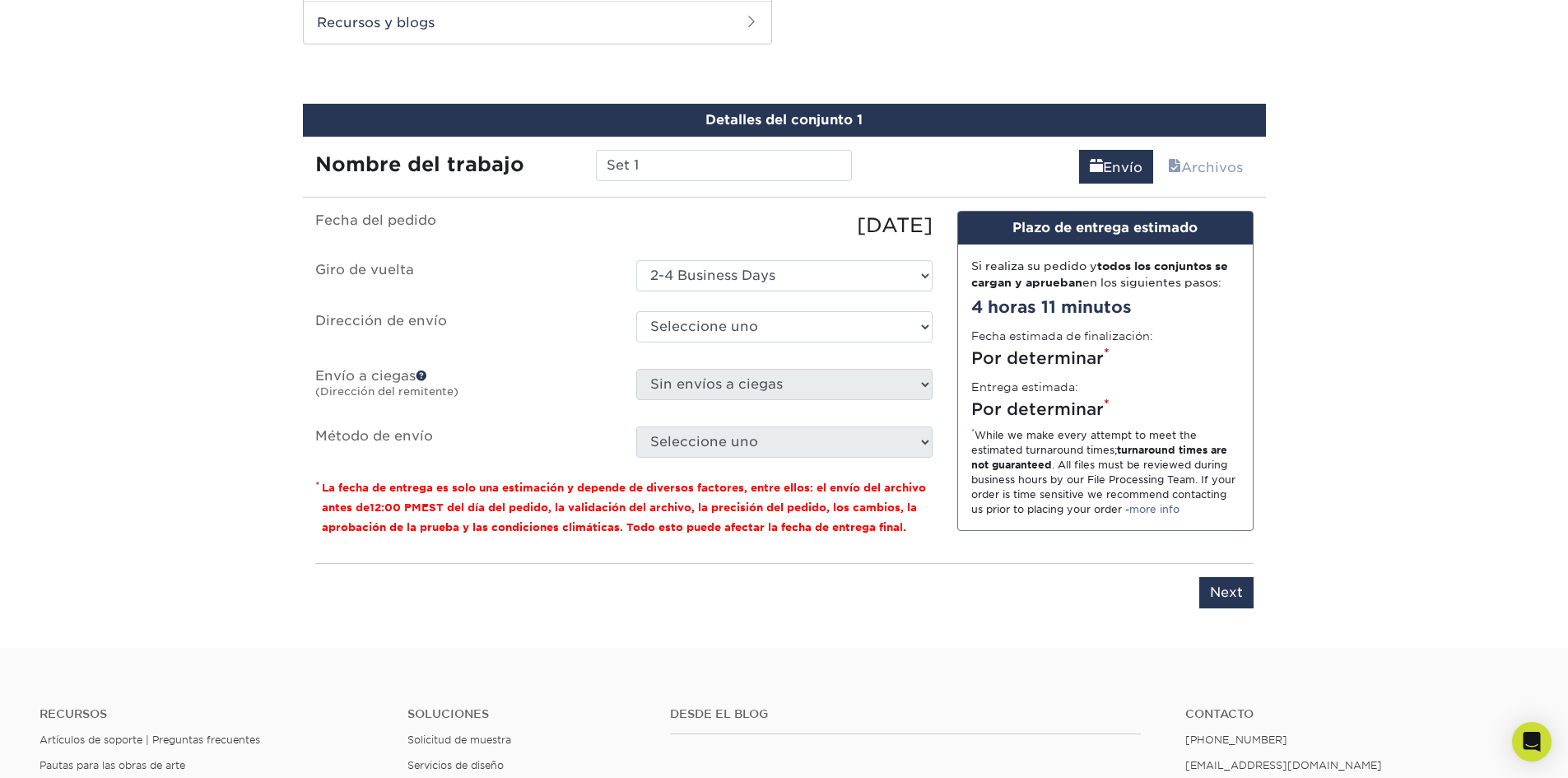
scroll to position [803, 0]
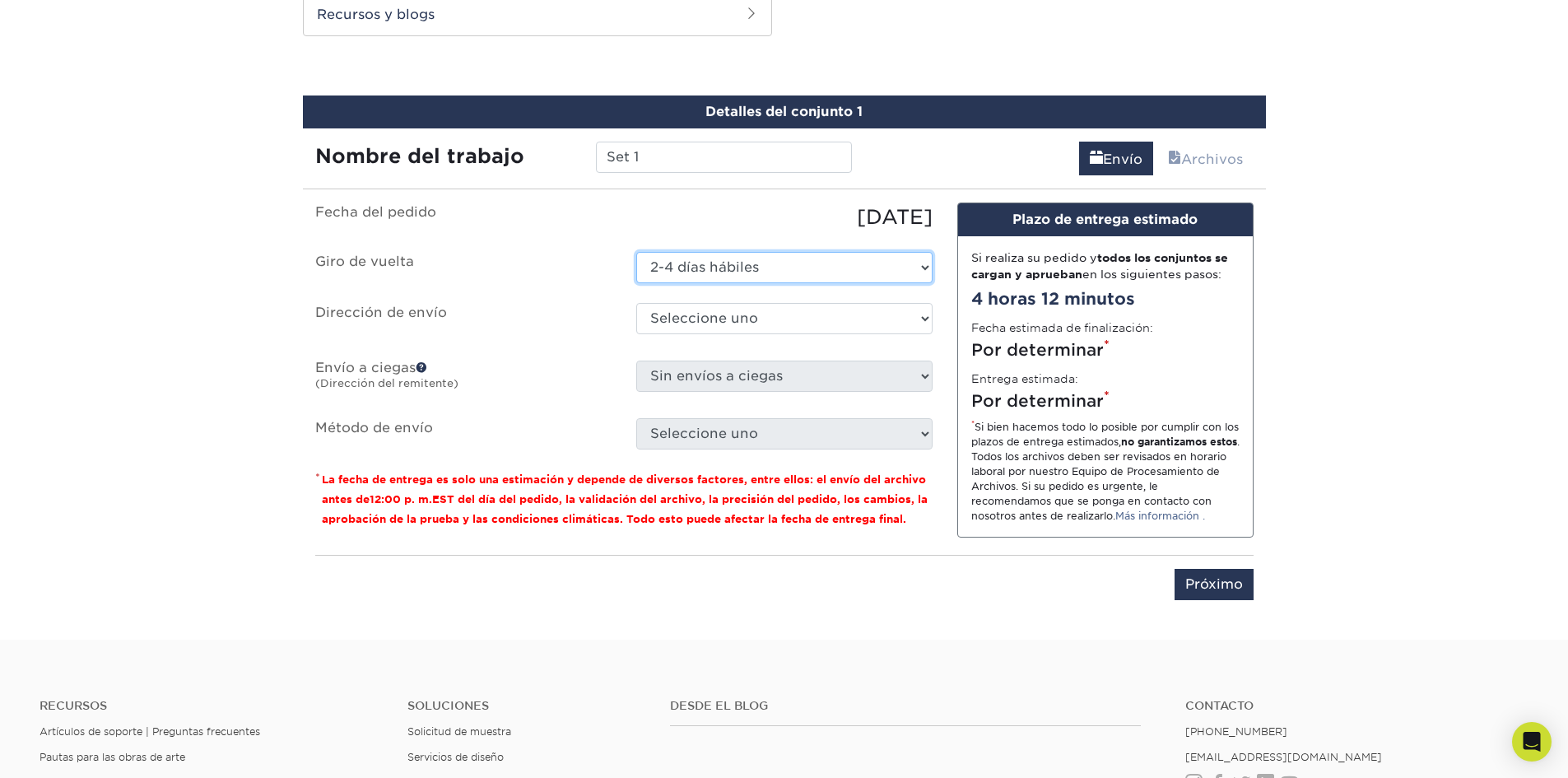
click at [792, 264] on select "Seleccione uno 2-4 días hábiles" at bounding box center [784, 267] width 297 height 31
click at [788, 263] on select "Seleccione uno 2-4 días hábiles" at bounding box center [784, 267] width 297 height 31
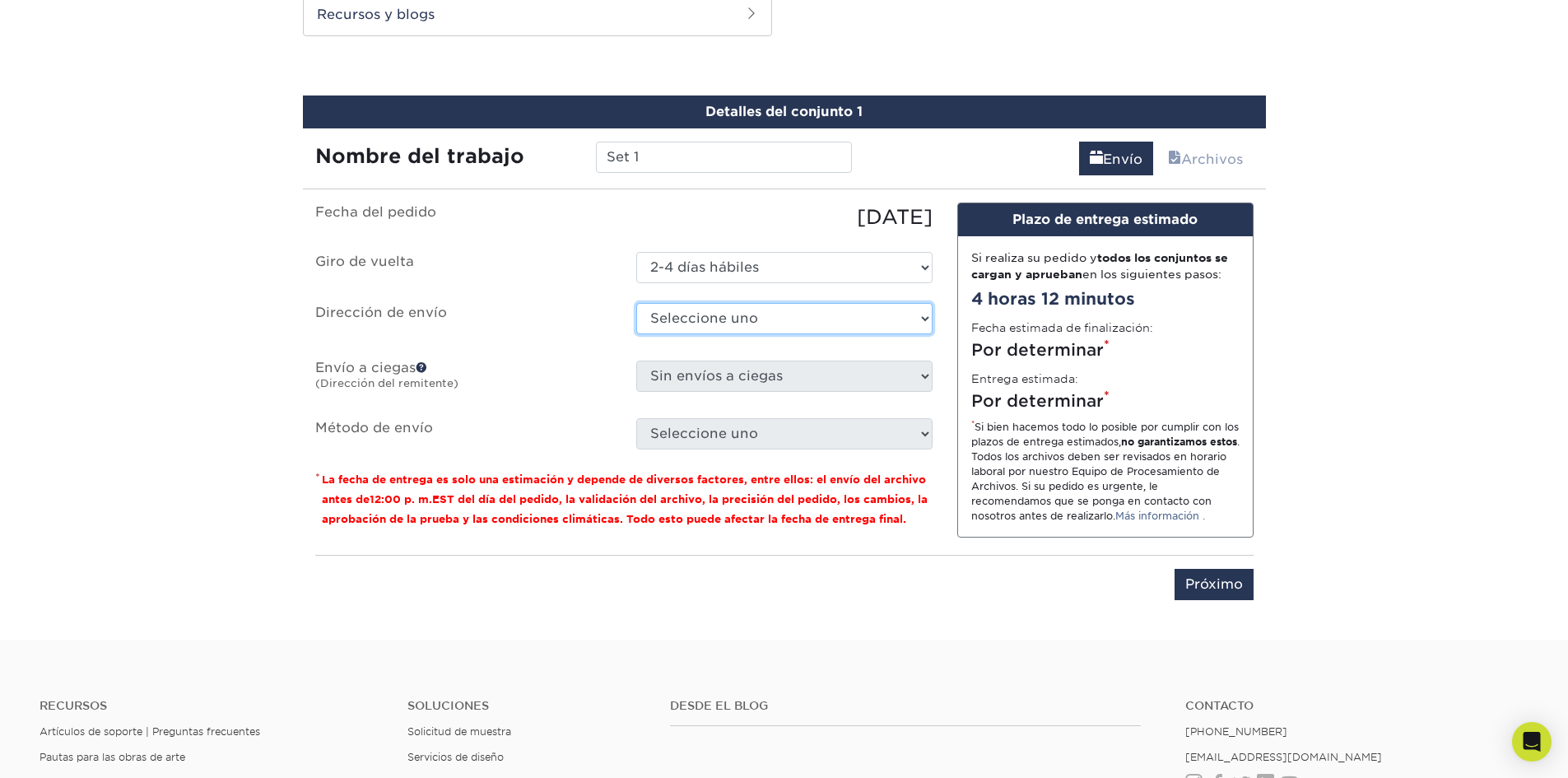
click at [761, 317] on select "Seleccione uno gráficos y letreros + Agregar nueva dirección" at bounding box center [784, 318] width 297 height 31
select select "281527"
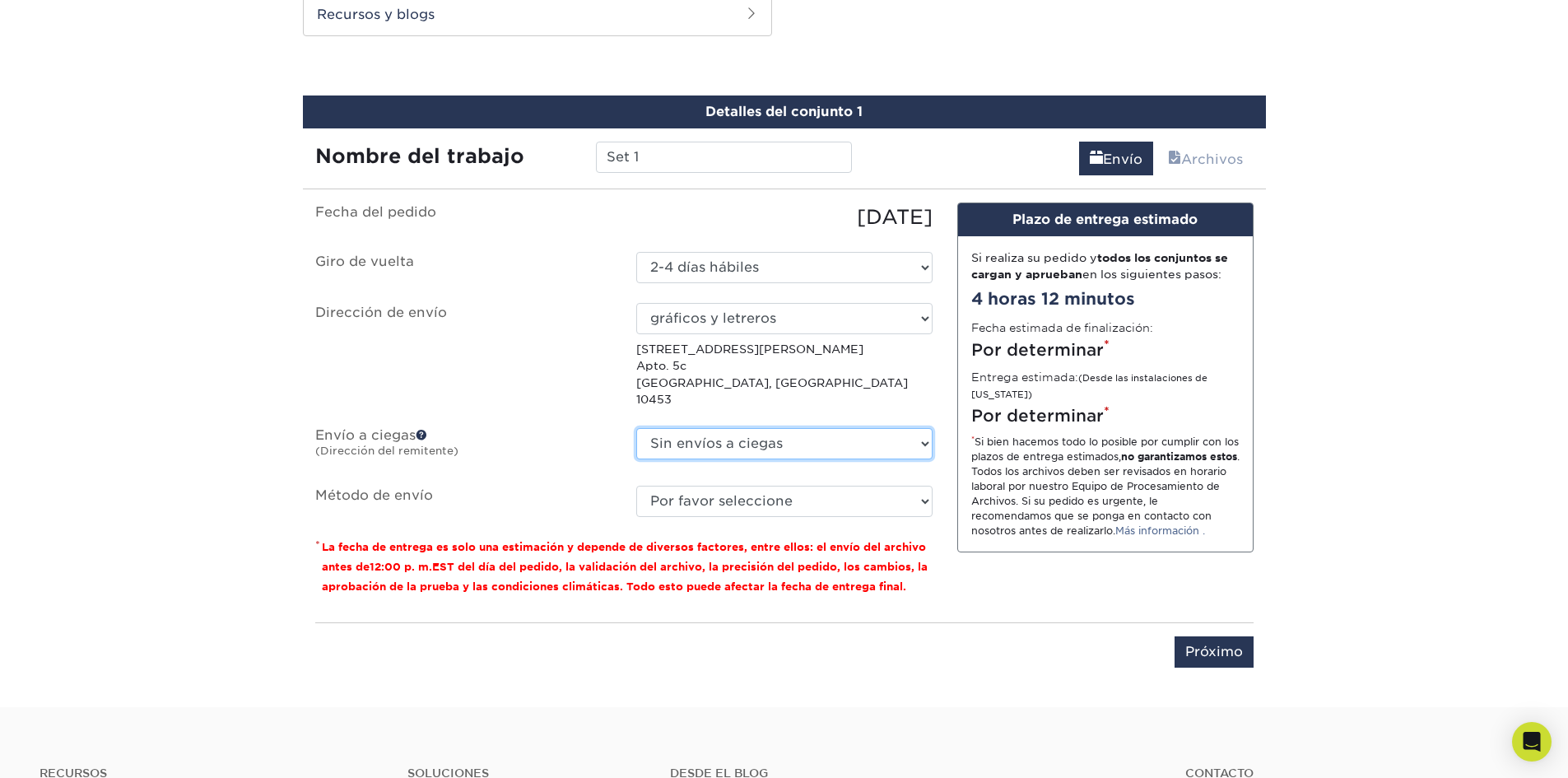
click at [930, 428] on select "Sin envíos a ciegas gráficos y letreros + Agregar nueva dirección" at bounding box center [784, 443] width 297 height 31
select select "281527"
click at [636, 428] on select "Sin envíos a ciegas gráficos y letreros + Agregar nueva dirección" at bounding box center [784, 443] width 297 height 31
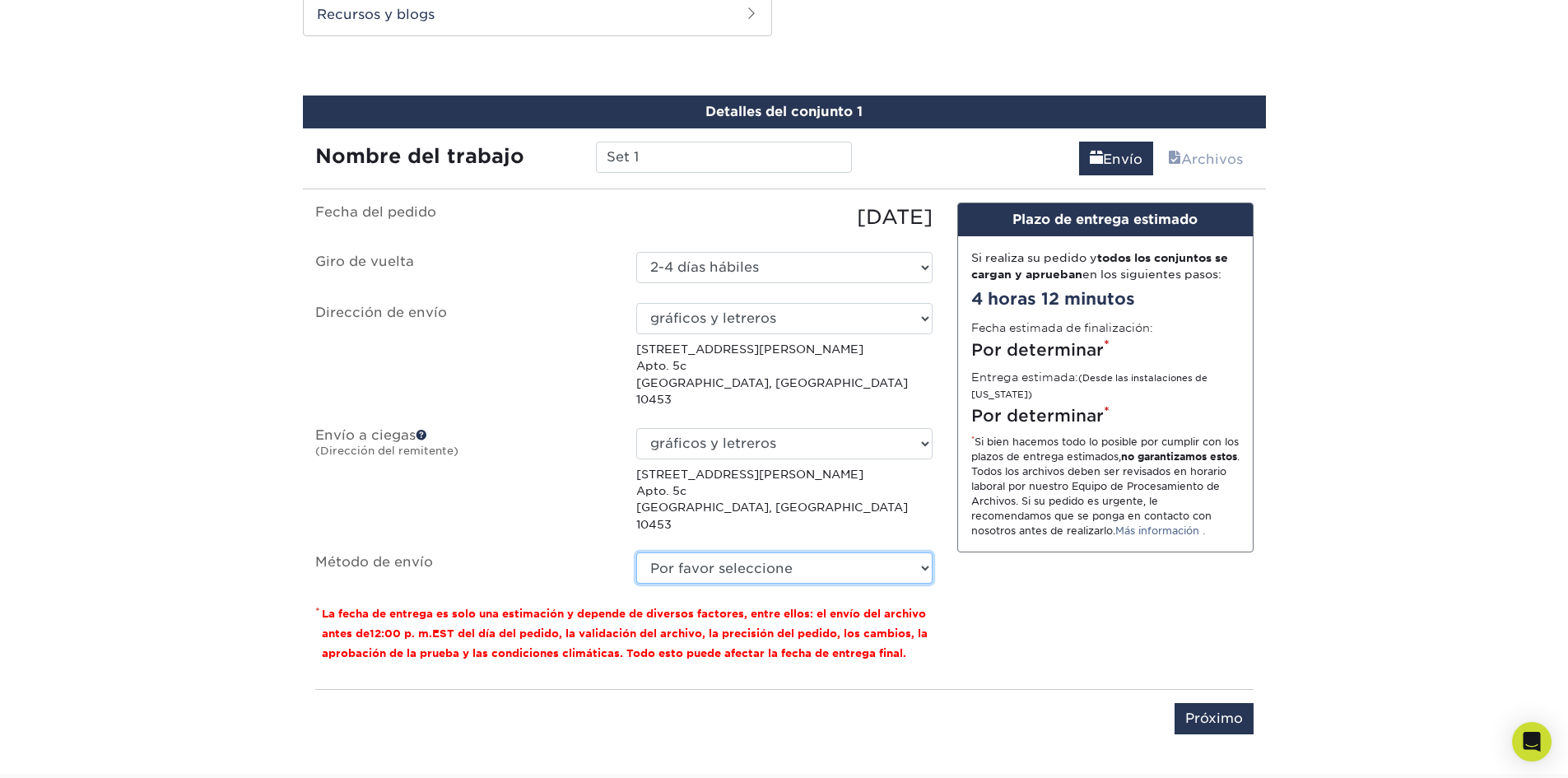
click at [813, 552] on select "Por favor seleccione Envío terrestre (+$39.30) Servicio de envío en 3 días (+$6…" at bounding box center [784, 567] width 297 height 31
select select "03"
click at [636, 552] on select "Por favor seleccione Envío terrestre (+$39.30) Servicio de envío en 3 días (+$6…" at bounding box center [784, 567] width 297 height 31
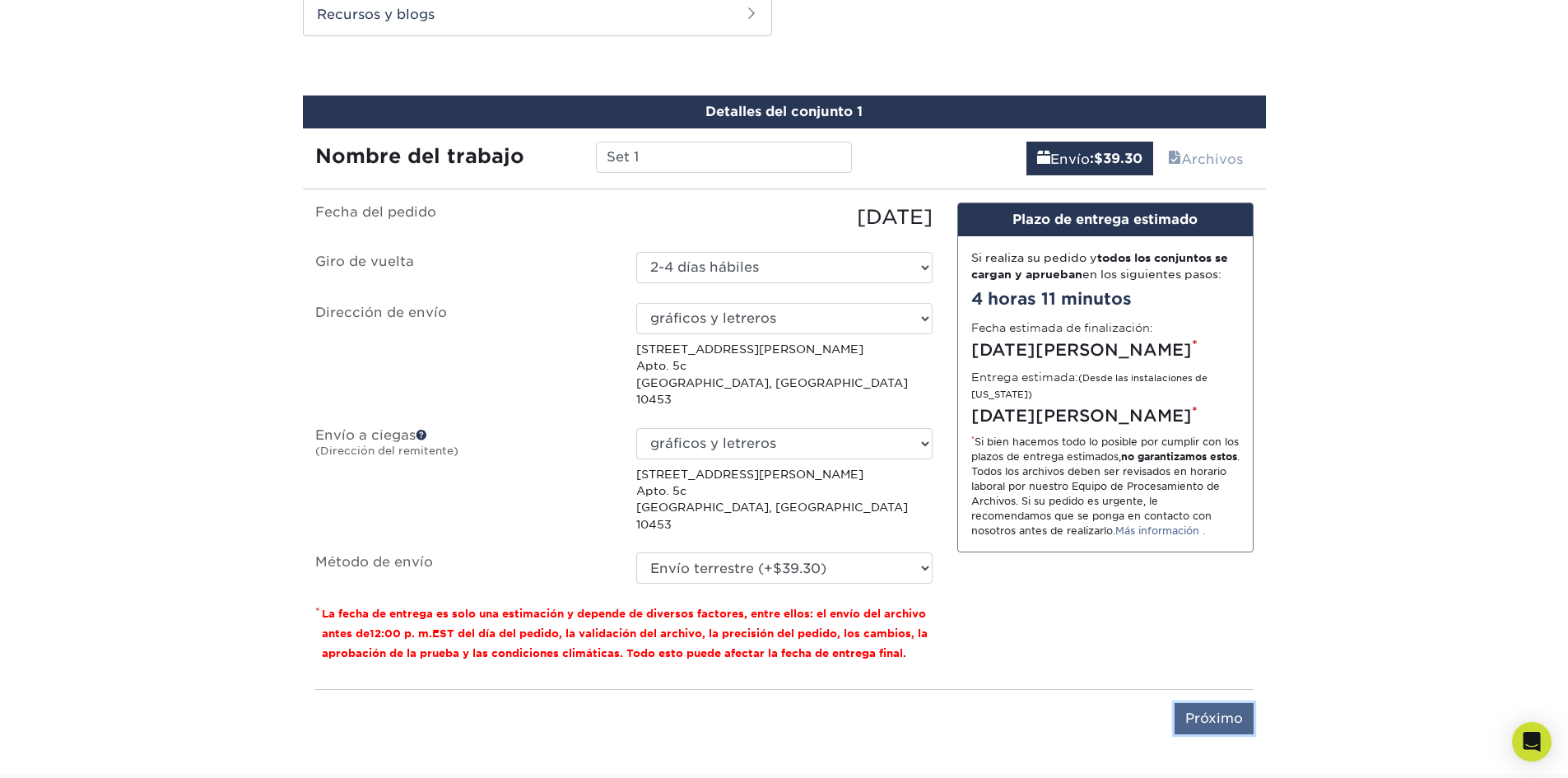
click at [1225, 703] on input "Próximo" at bounding box center [1214, 718] width 79 height 31
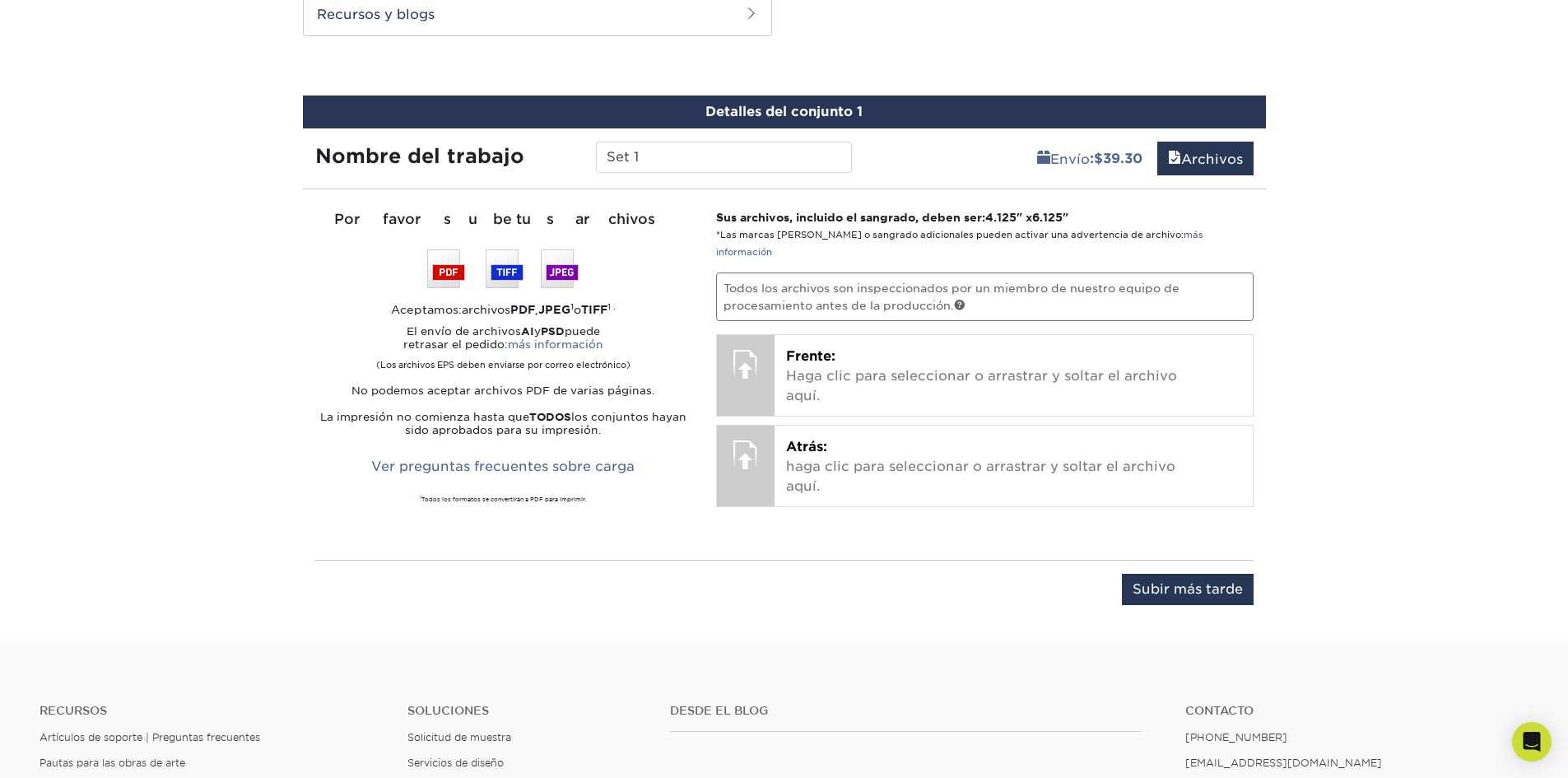
click at [921, 281] on font "Todos los archivos son inspeccionados por un miembro de nuestro equipo de proce…" at bounding box center [952, 296] width 456 height 30
click at [696, 154] on input "Set 1" at bounding box center [724, 156] width 256 height 31
drag, startPoint x: 654, startPoint y: 154, endPoint x: 545, endPoint y: 158, distance: 109.1
click at [547, 158] on div "Nombre del trabajo Set 1" at bounding box center [585, 156] width 563 height 31
type input "nail salon"
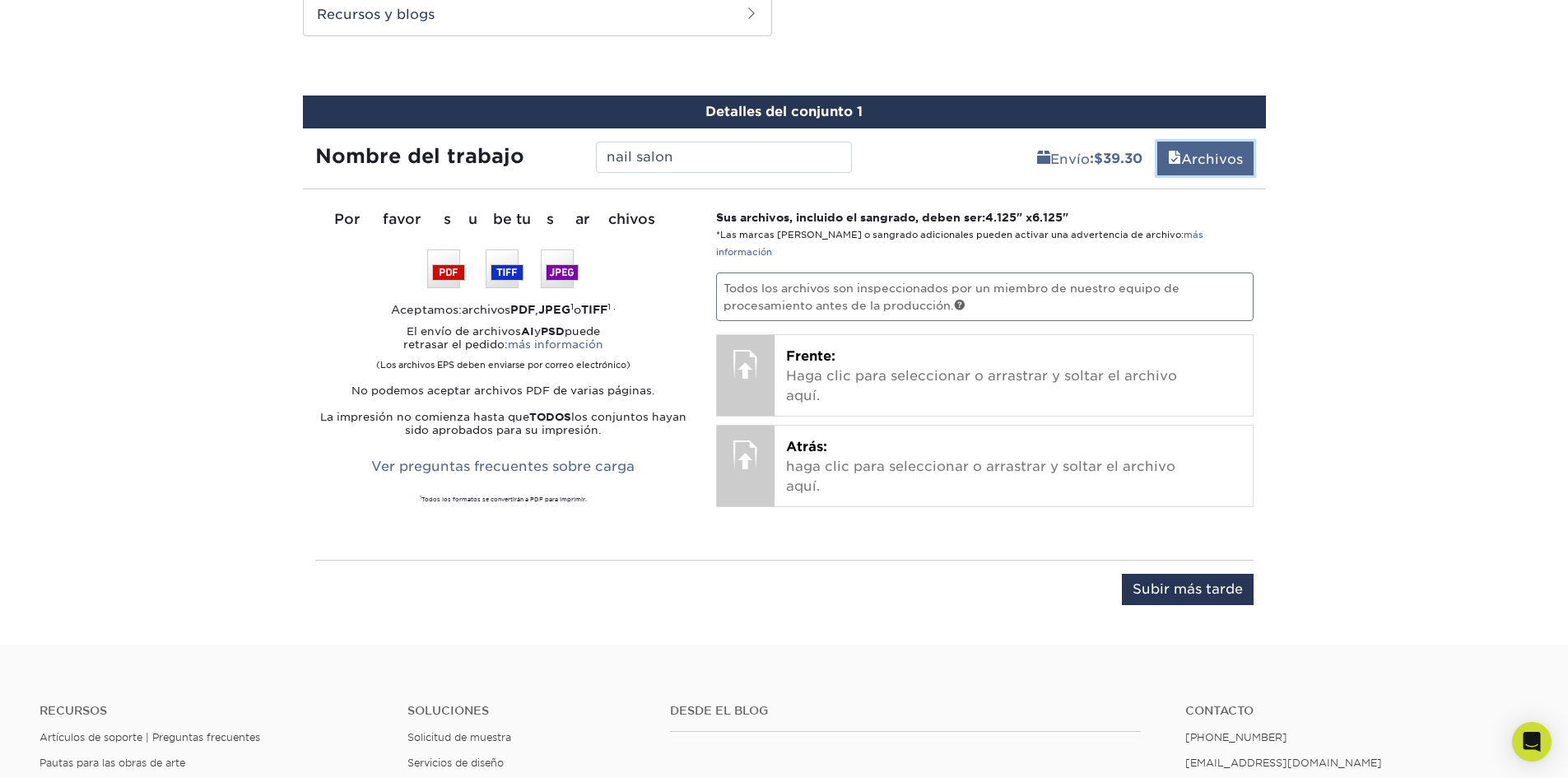
click at [1225, 158] on font "Archivos" at bounding box center [1212, 159] width 62 height 15
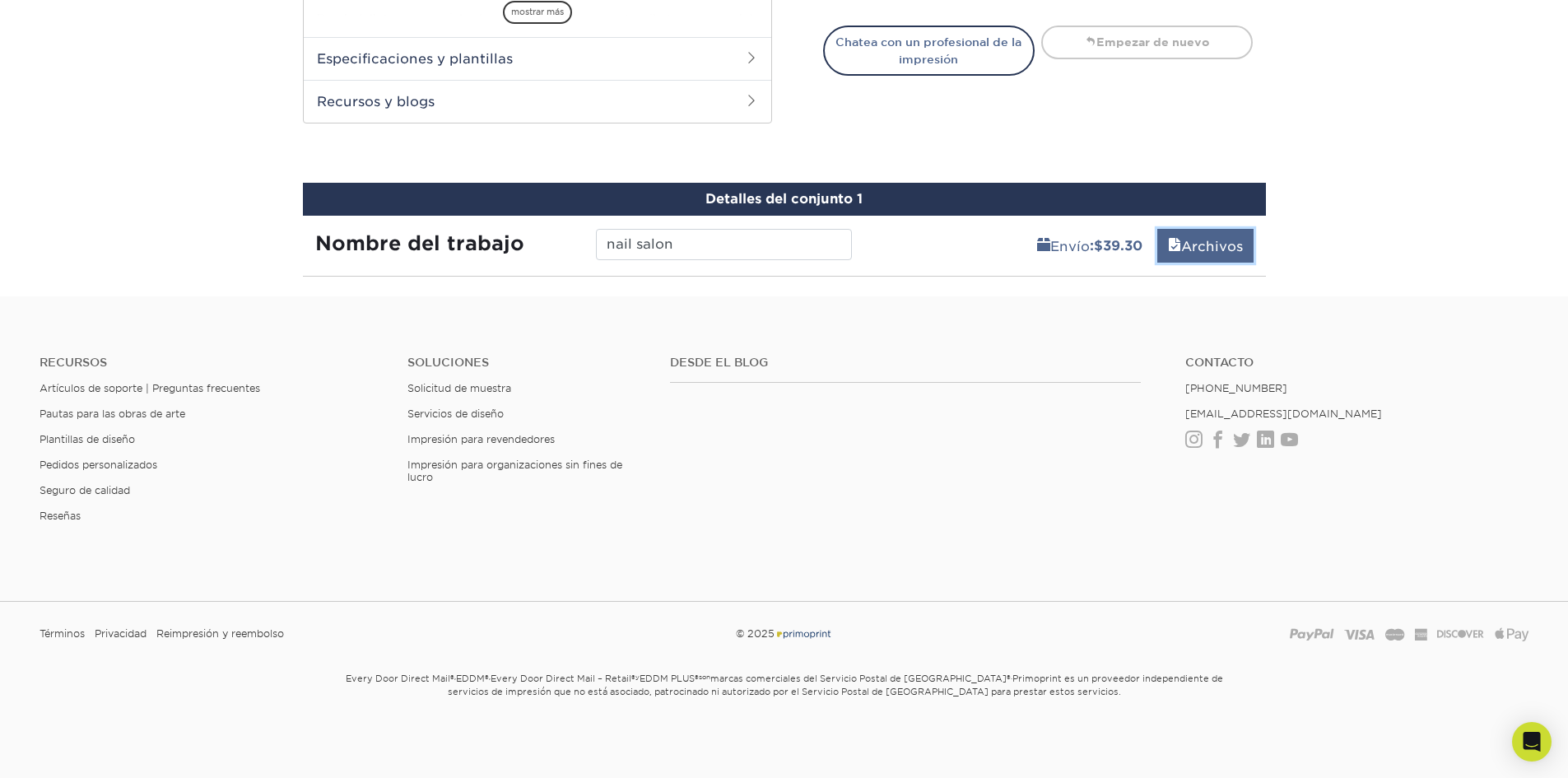
scroll to position [715, 0]
click at [1217, 256] on link "Archivos" at bounding box center [1206, 245] width 96 height 33
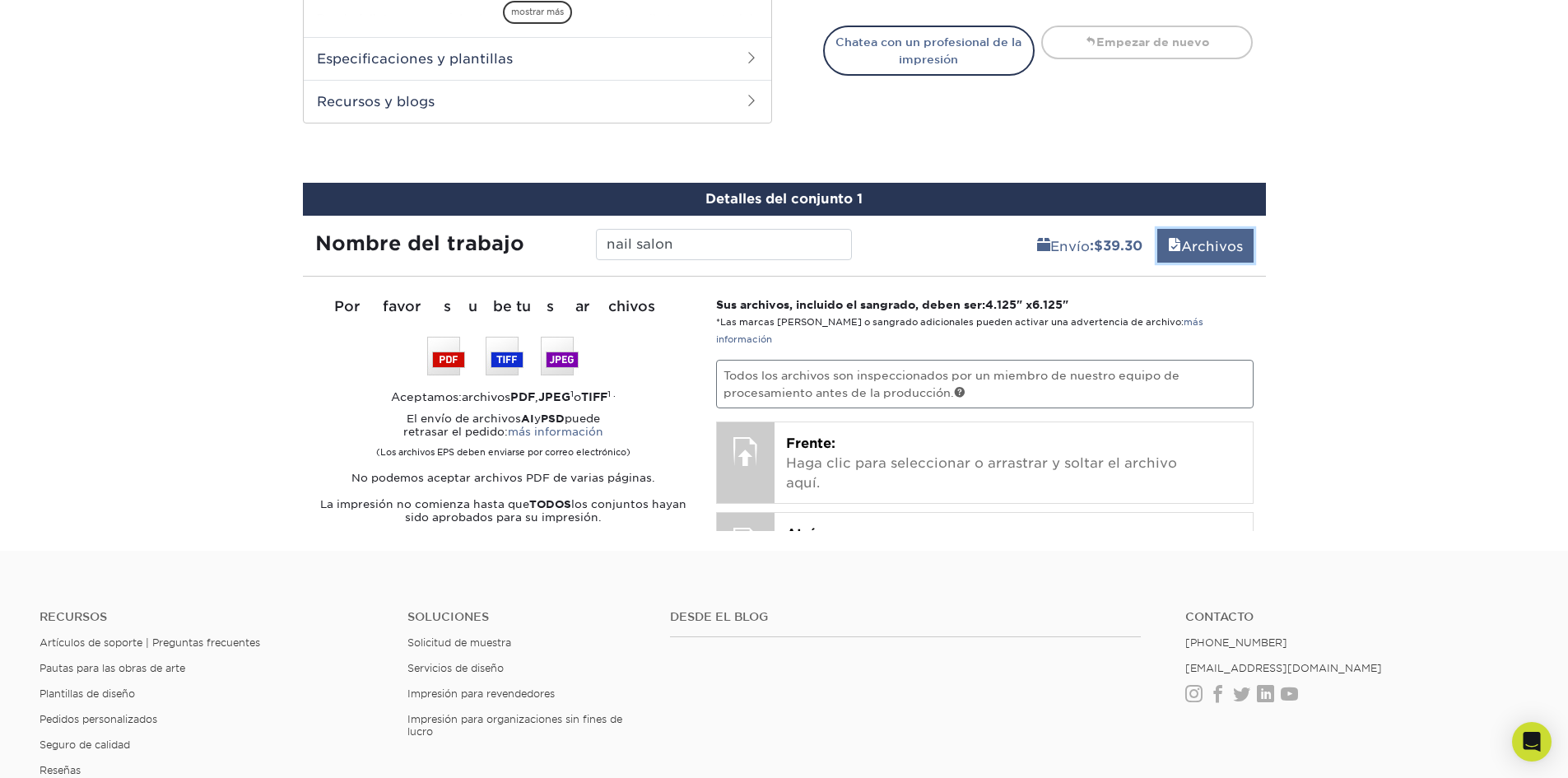
scroll to position [803, 0]
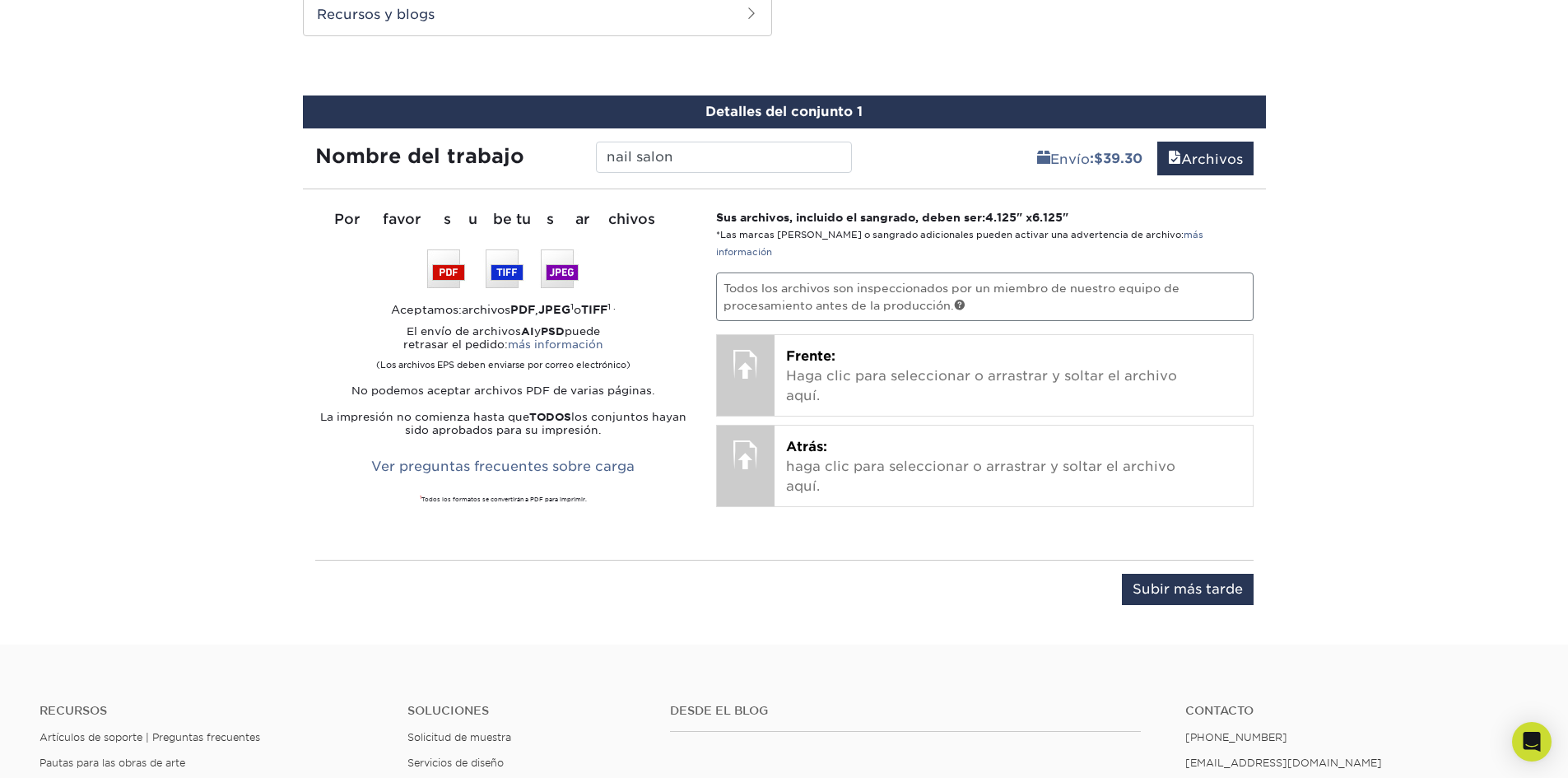
click at [786, 282] on font "Todos los archivos son inspeccionados por un miembro de nuestro equipo de proce…" at bounding box center [952, 296] width 456 height 30
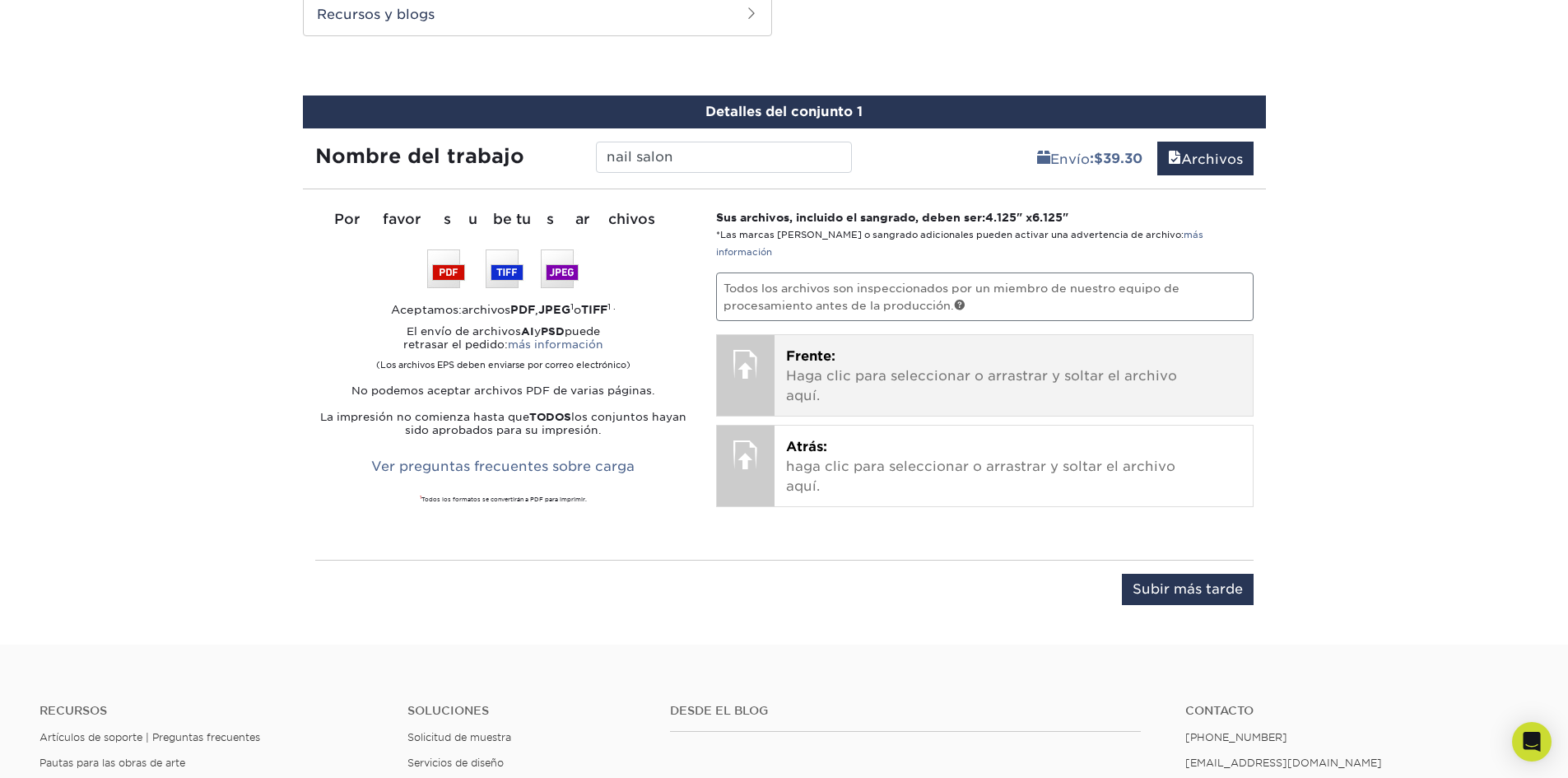
click at [874, 346] on p "Frente: Haga clic para seleccionar o arrastrar y soltar el archivo aquí." at bounding box center [1013, 376] width 455 height 59
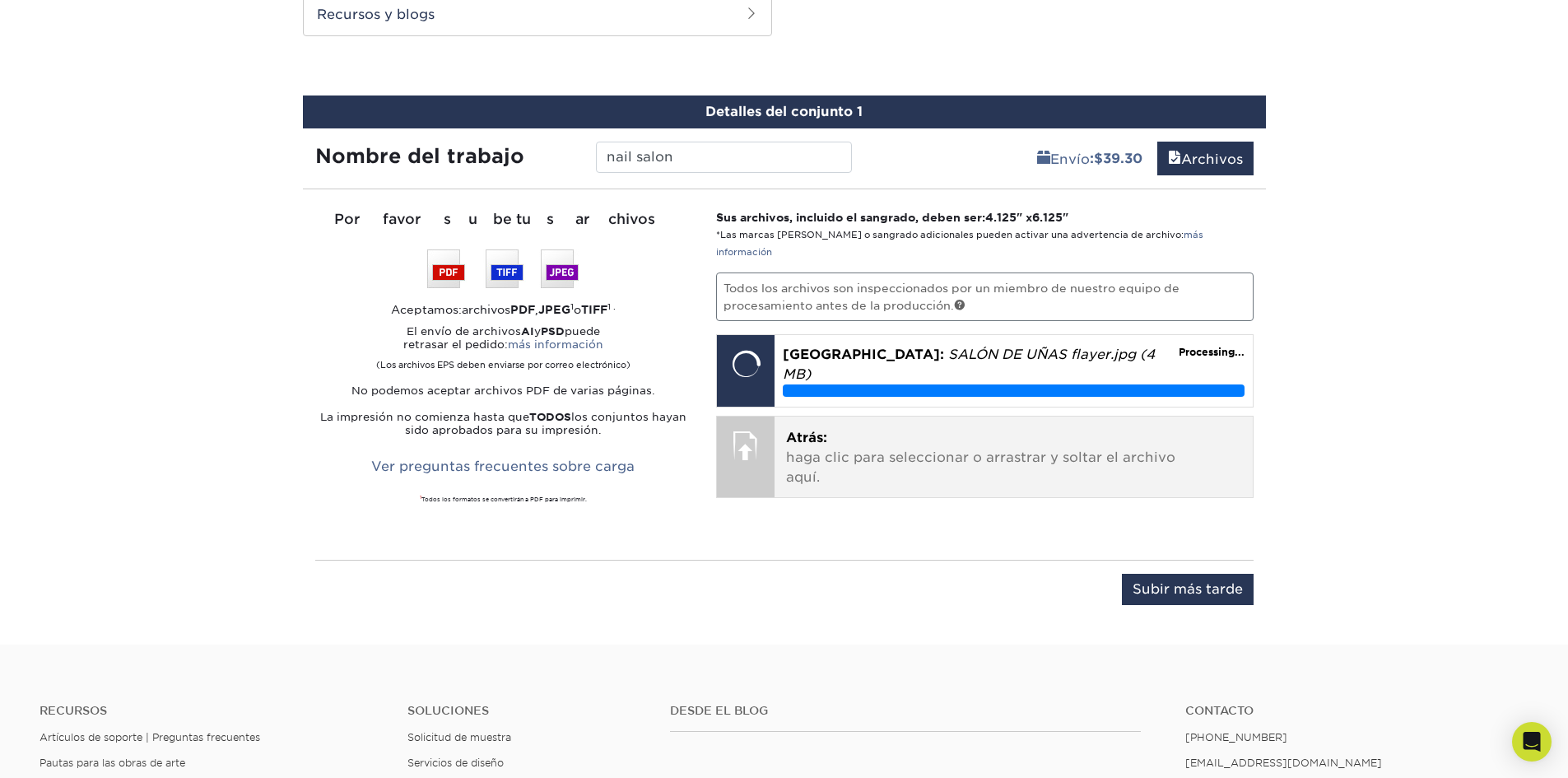
click at [856, 428] on p "Atrás: haga clic para seleccionar o arrastrar y soltar el archivo aquí." at bounding box center [1013, 458] width 455 height 59
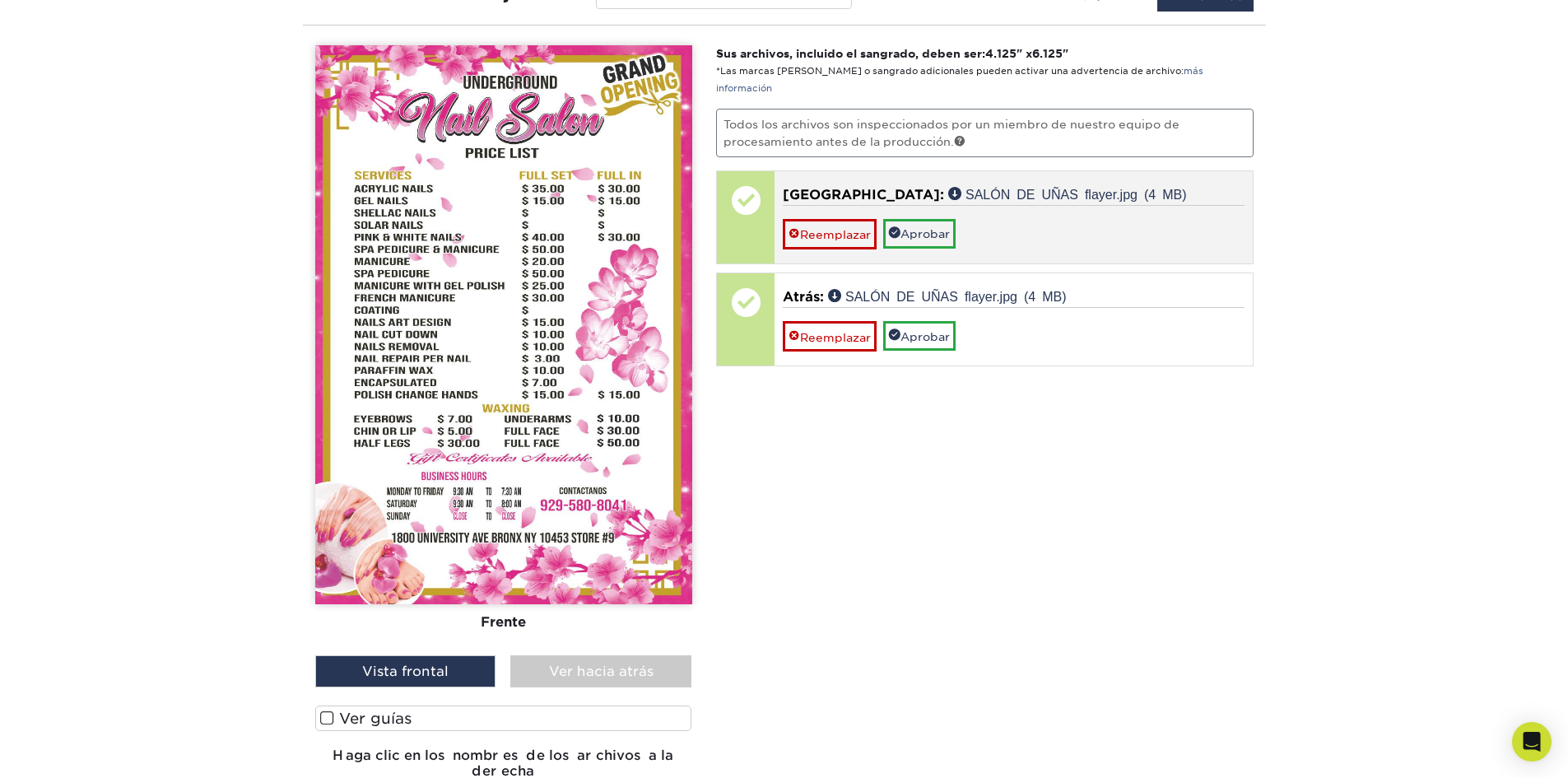
scroll to position [967, 0]
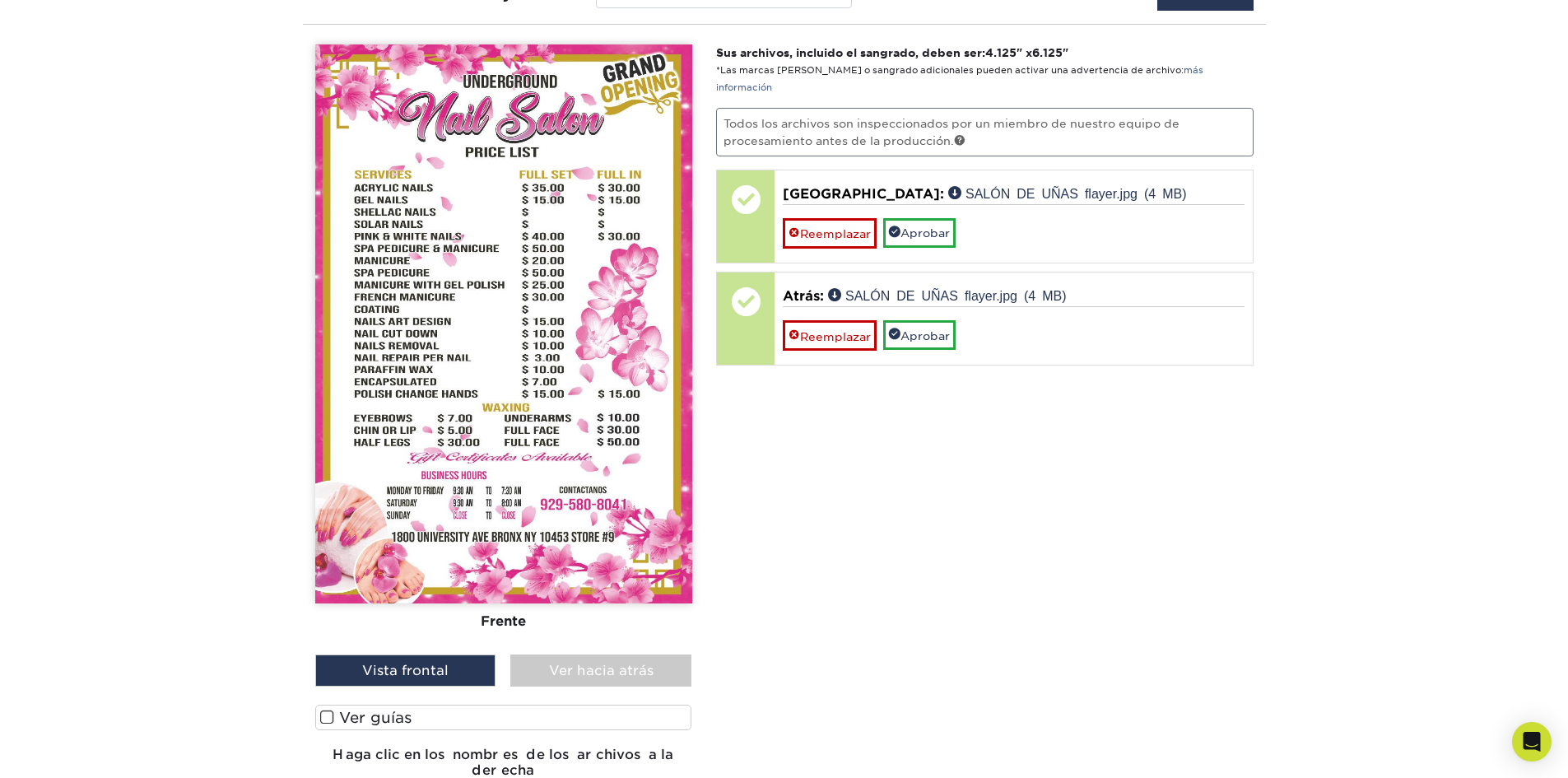
click at [322, 715] on span at bounding box center [327, 717] width 14 height 15
click at [0, 0] on input "Ver guías" at bounding box center [0, 0] width 0 height 0
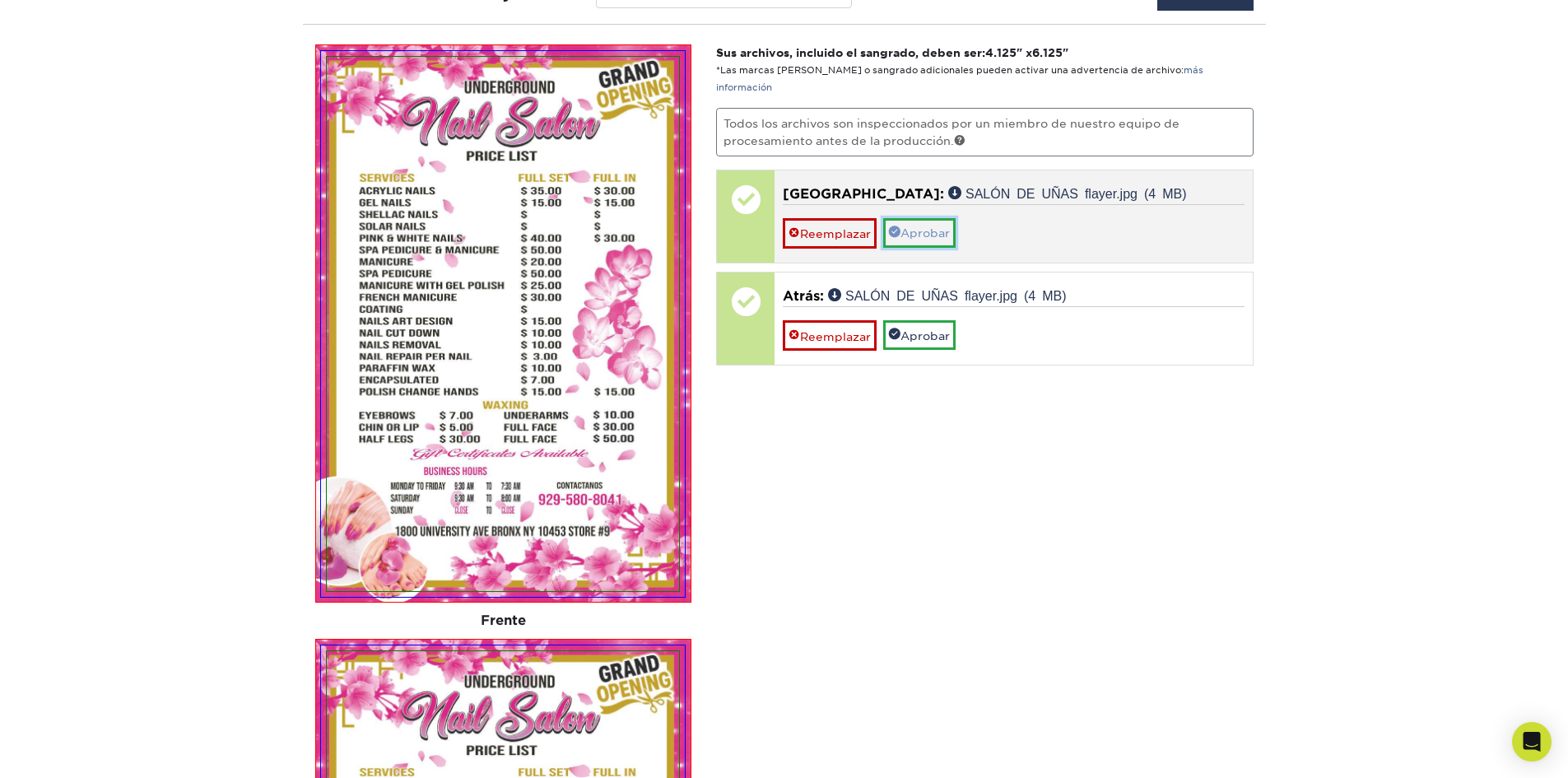
click at [923, 227] on font "Aprobar" at bounding box center [925, 234] width 50 height 13
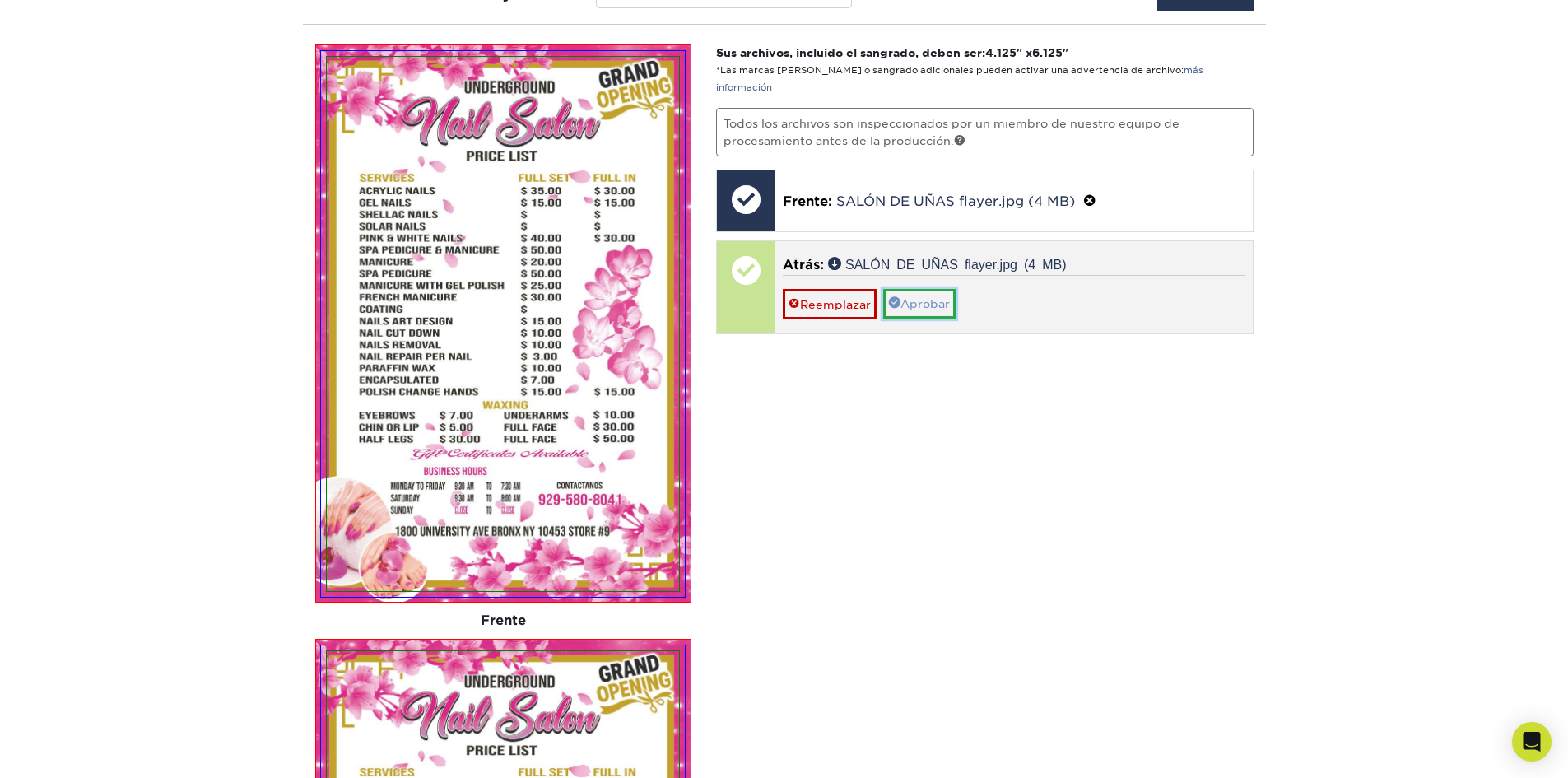
click at [928, 297] on font "Aprobar" at bounding box center [925, 304] width 50 height 13
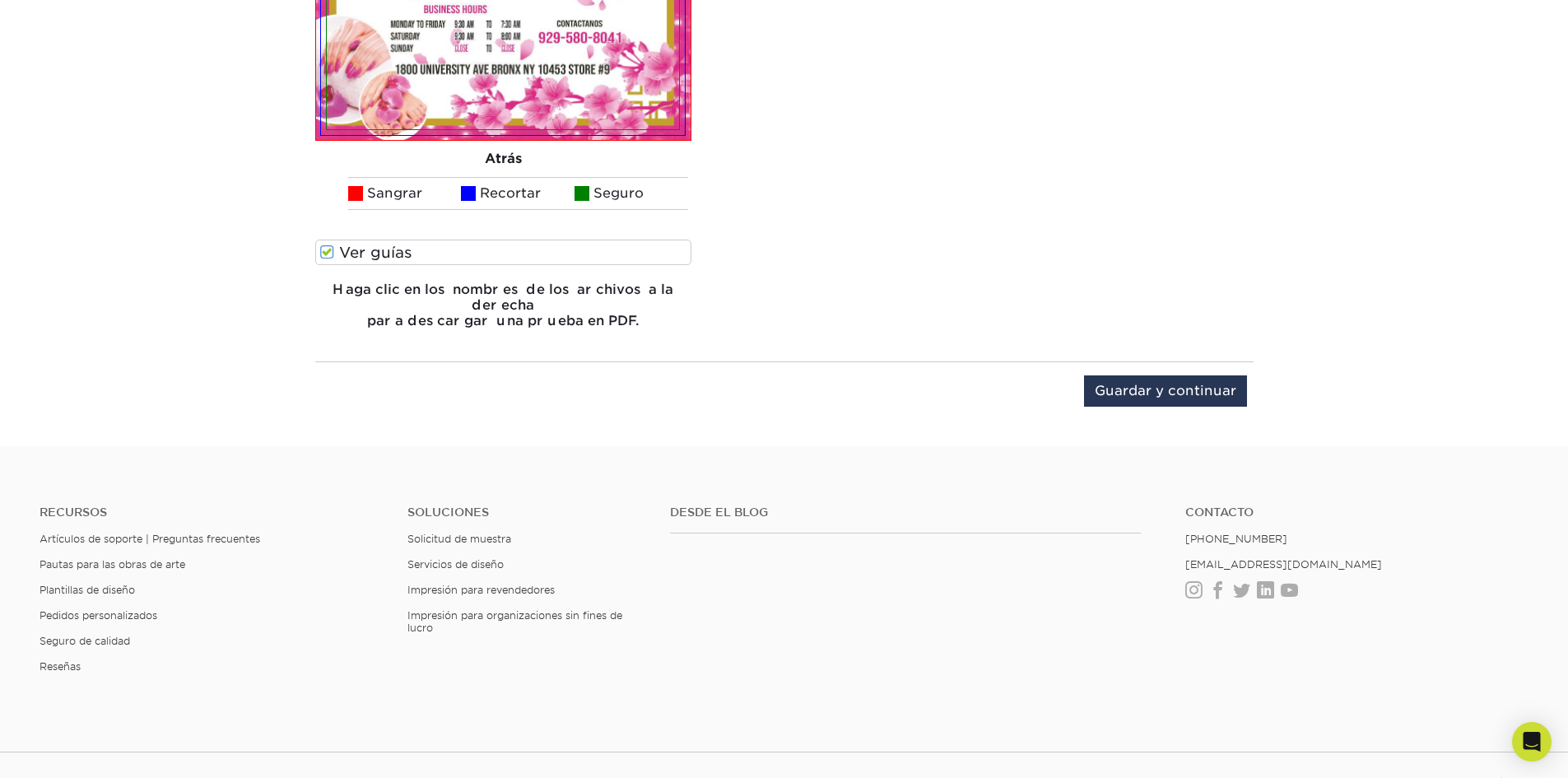
scroll to position [2037, 0]
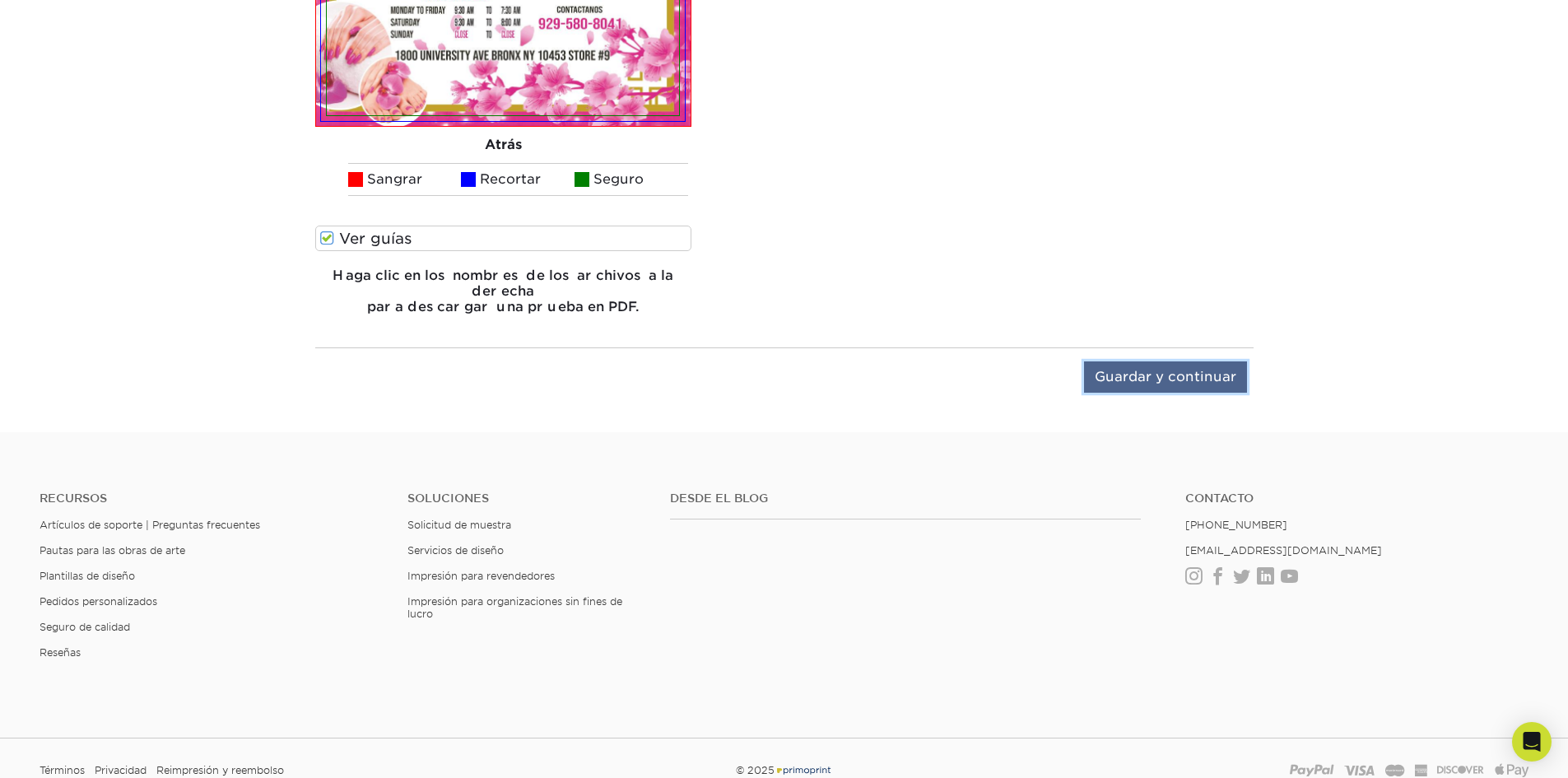
click at [1171, 361] on input "Guardar y continuar" at bounding box center [1166, 377] width 163 height 31
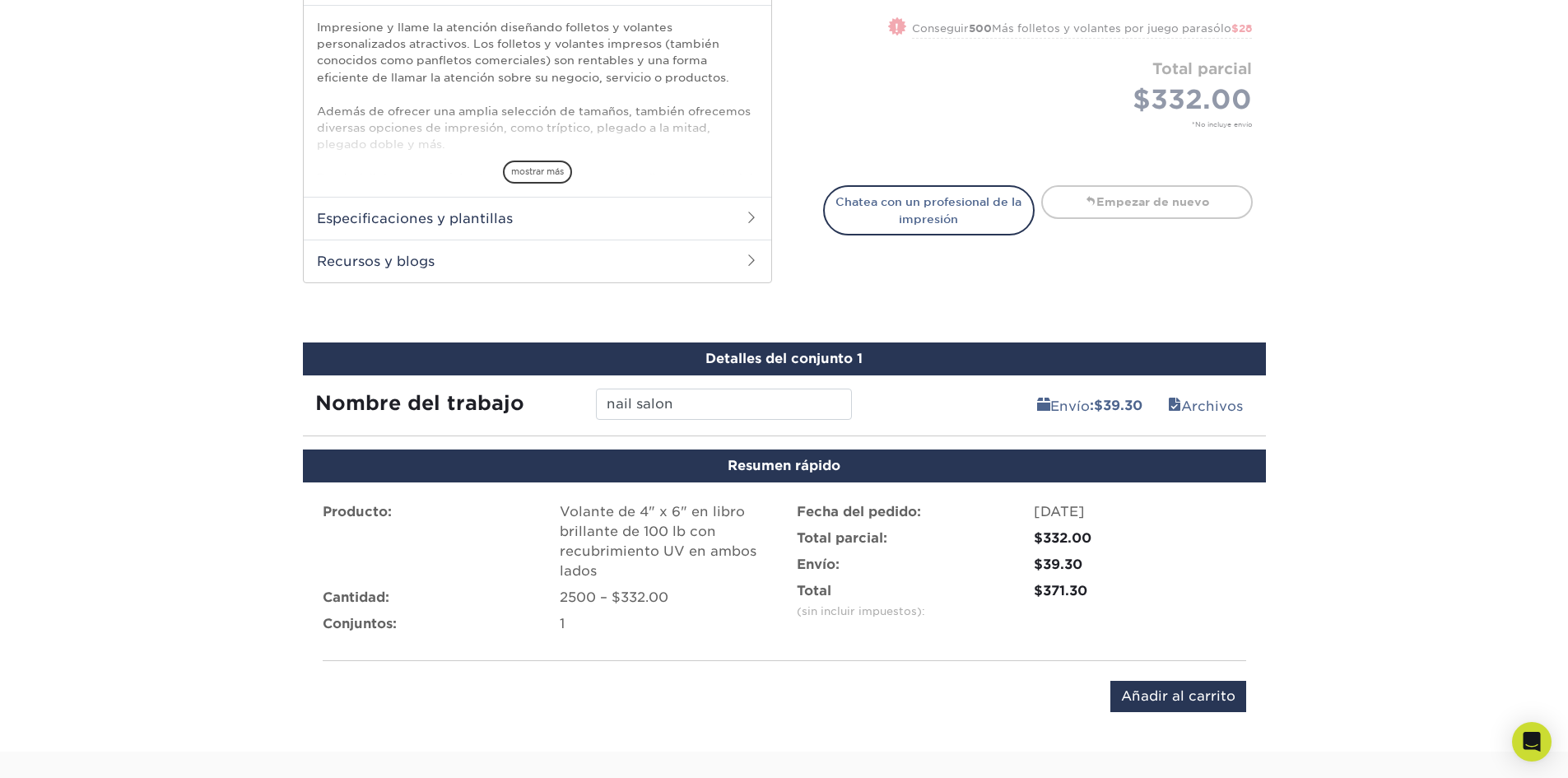
scroll to position [576, 0]
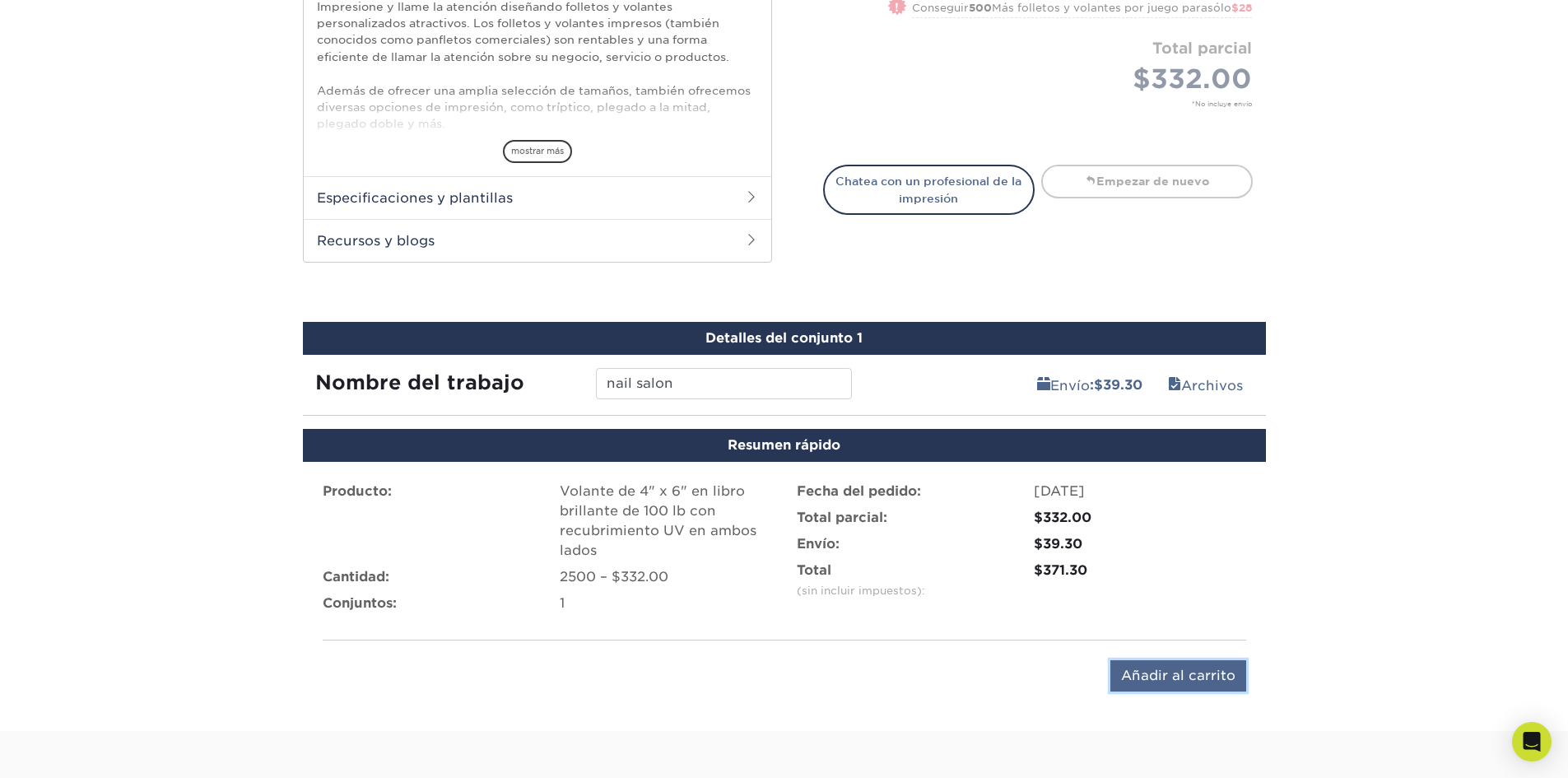
click at [1220, 688] on input "Añadir al carrito" at bounding box center [1178, 675] width 135 height 31
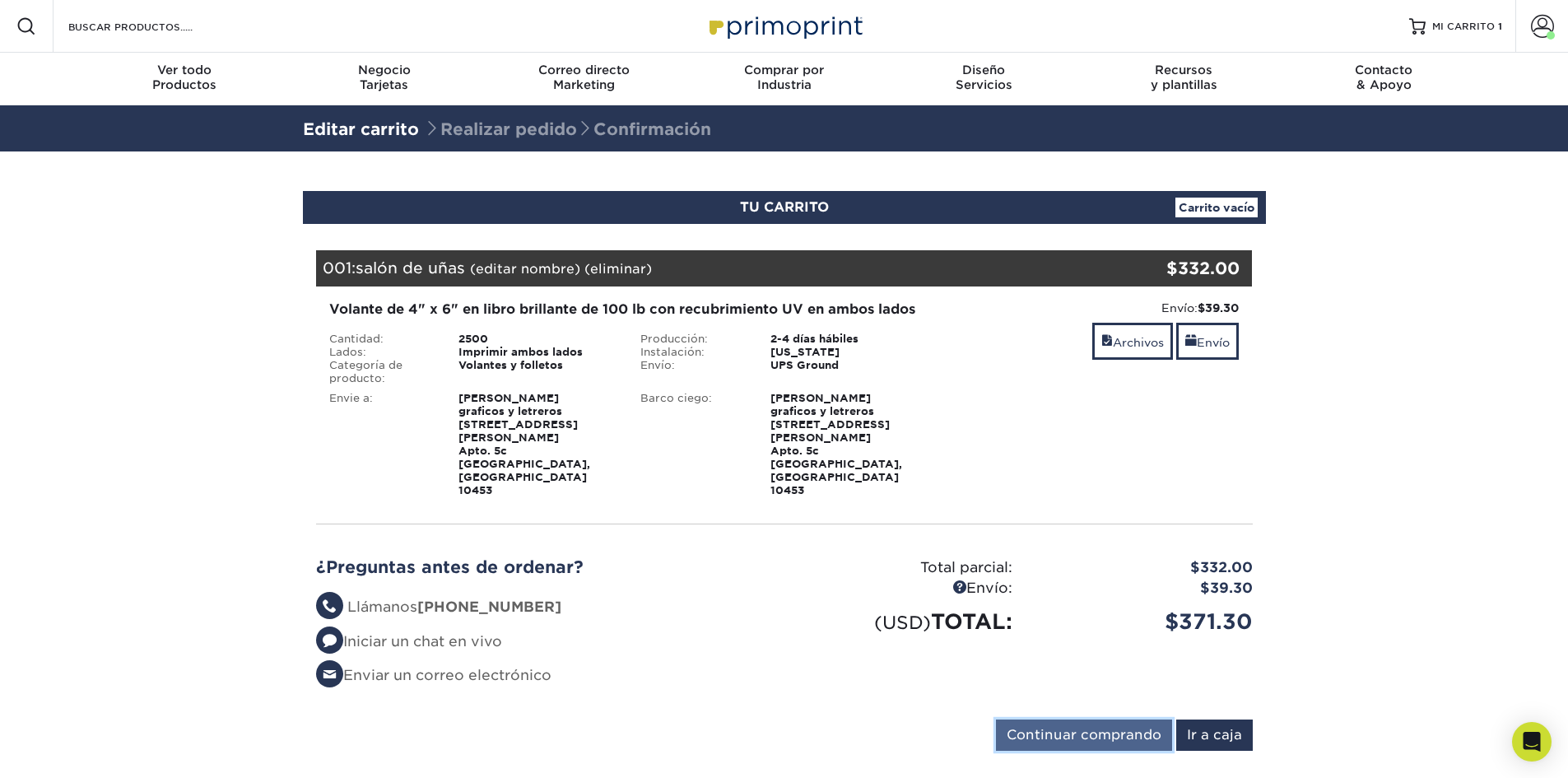
click at [1118, 719] on input "Continuar comprando" at bounding box center [1083, 734] width 176 height 31
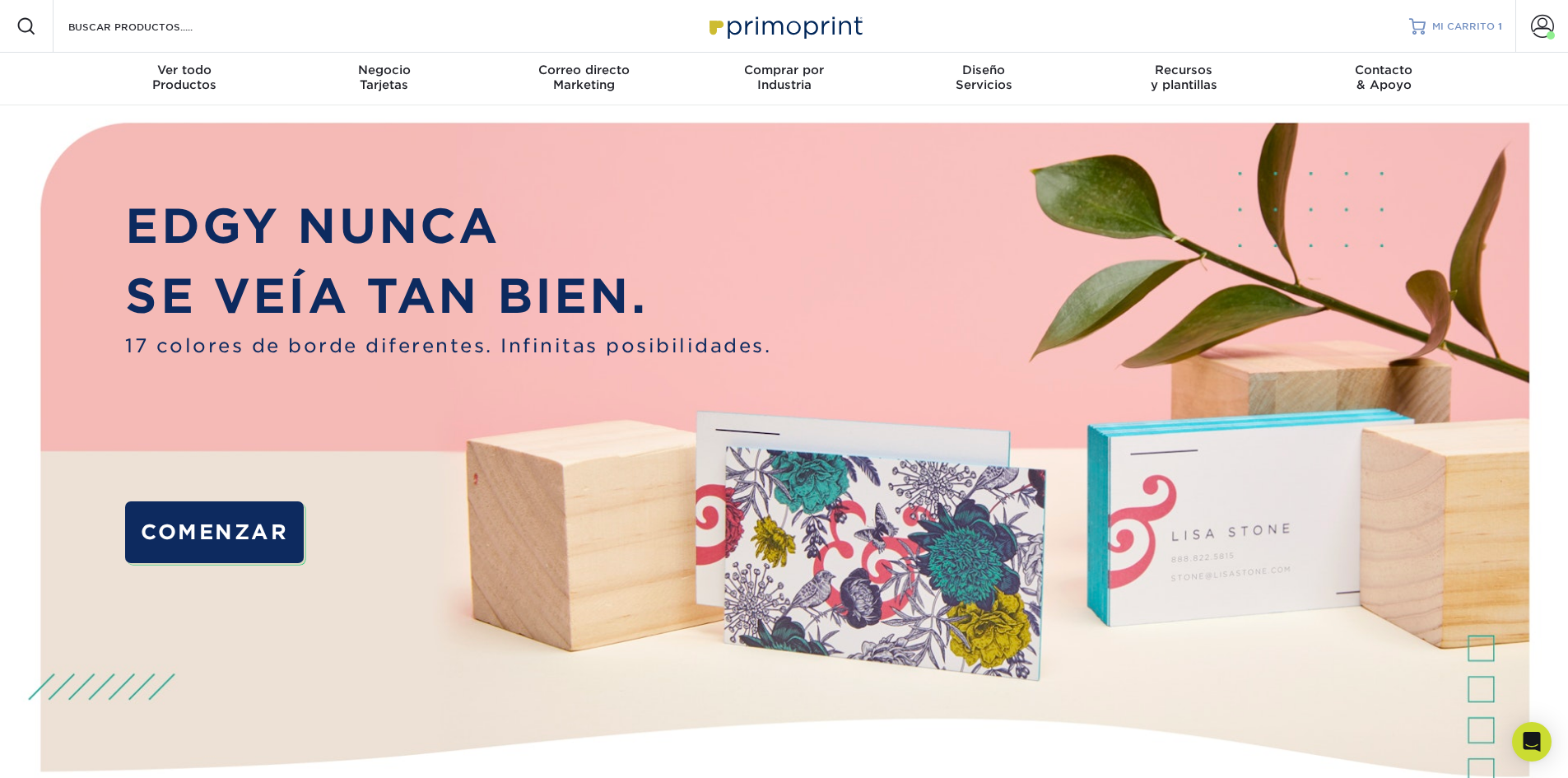
click at [1455, 24] on font "MI CARRITO" at bounding box center [1464, 27] width 63 height 11
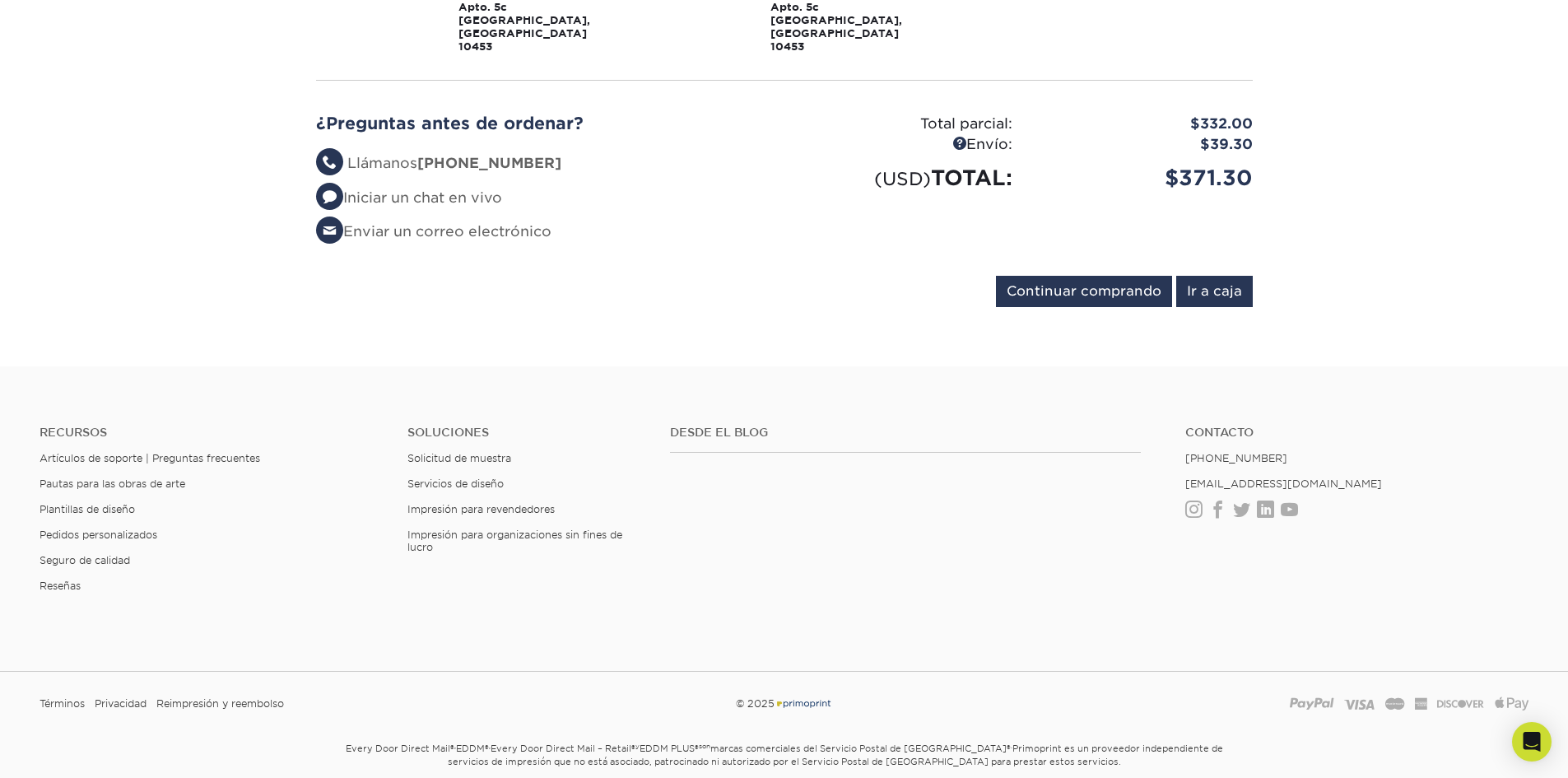
scroll to position [474, 0]
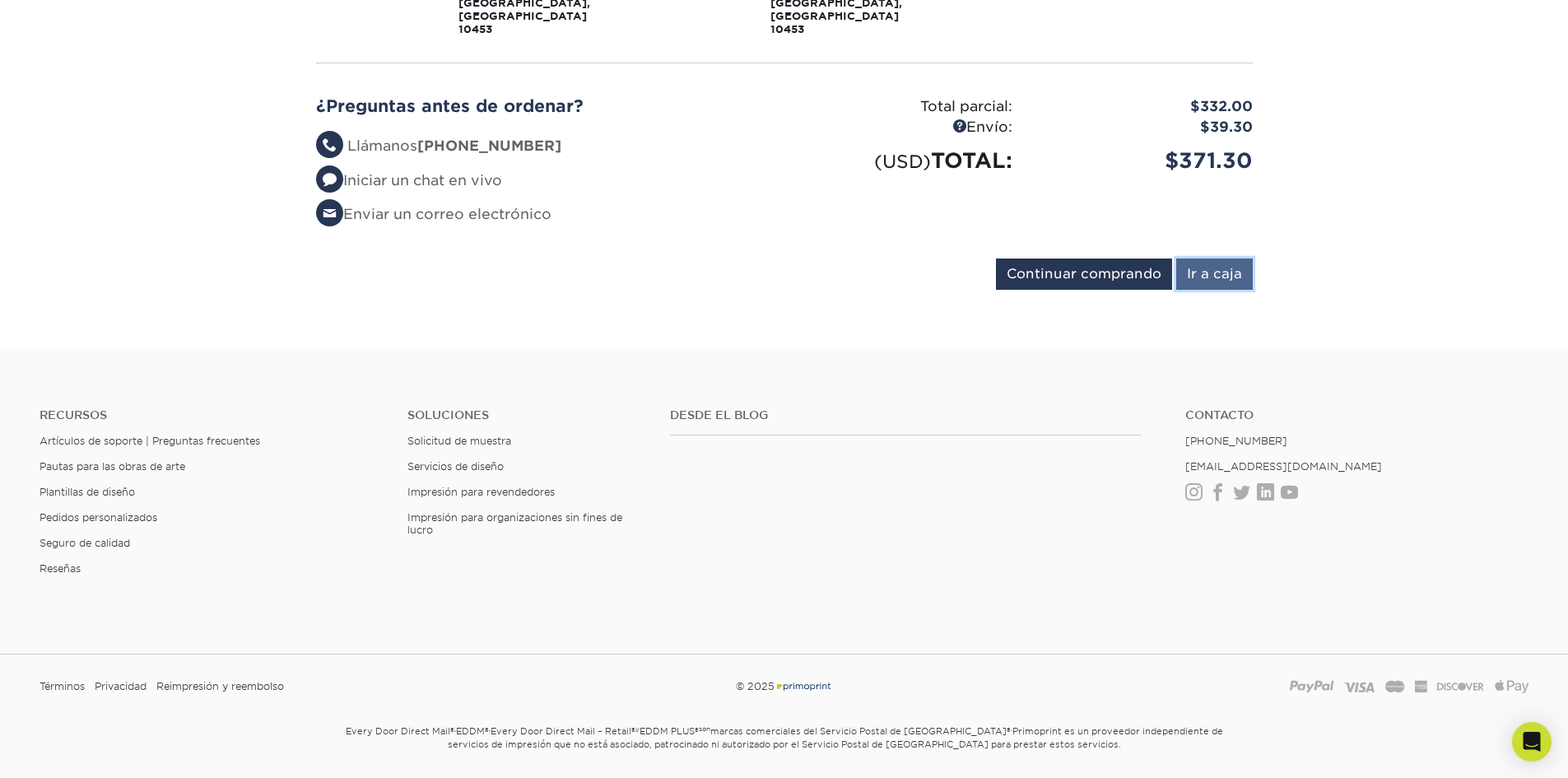
click at [1233, 258] on input "Ir a caja" at bounding box center [1214, 274] width 76 height 31
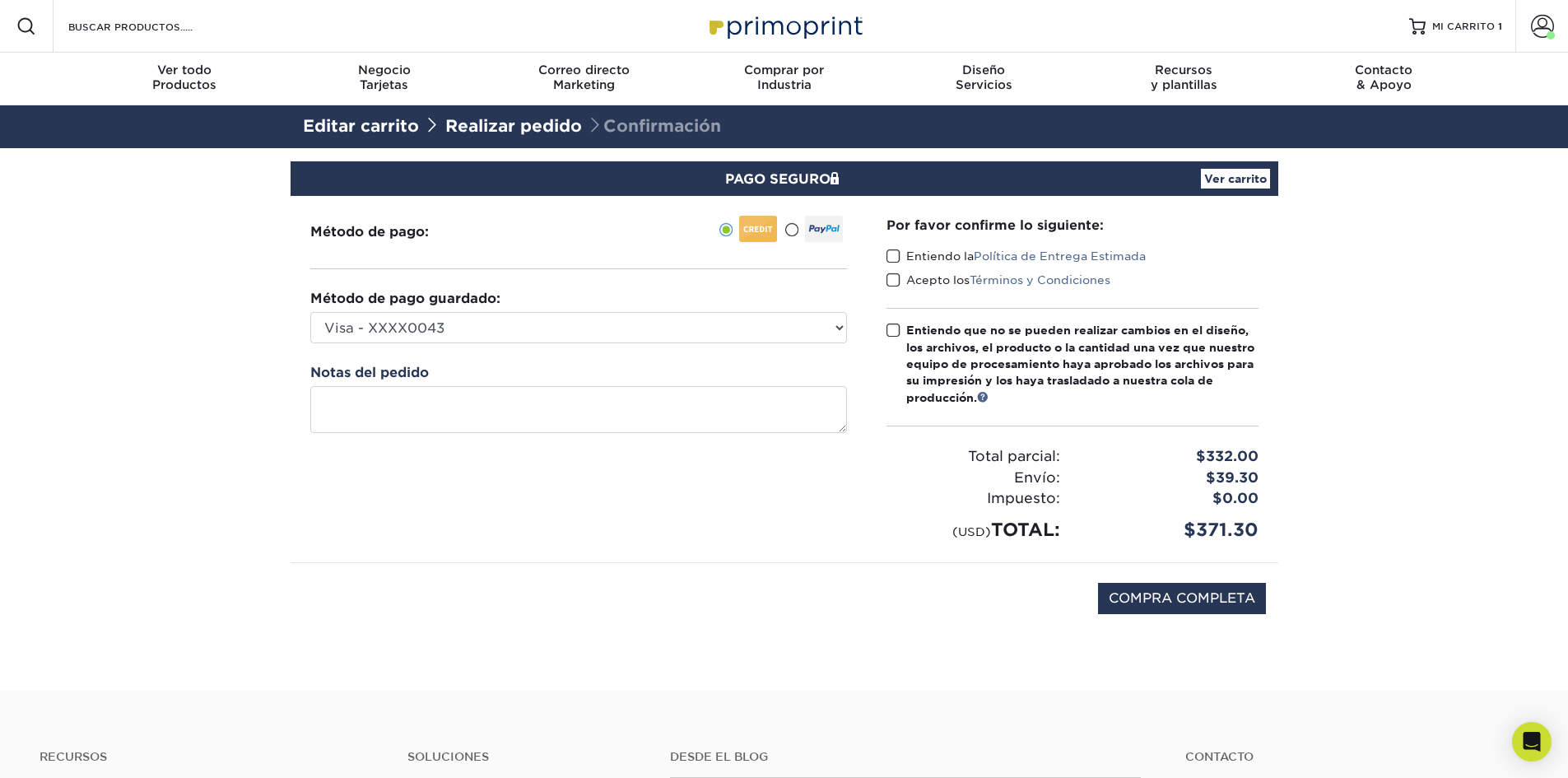
click at [897, 258] on span at bounding box center [894, 256] width 14 height 15
click at [0, 0] on input "Entiendo la Política de Entrega Estimada" at bounding box center [0, 0] width 0 height 0
click at [894, 274] on span at bounding box center [894, 280] width 14 height 15
click at [0, 0] on input "Acepto los Términos y Condiciones" at bounding box center [0, 0] width 0 height 0
drag, startPoint x: 894, startPoint y: 328, endPoint x: 923, endPoint y: 361, distance: 43.9
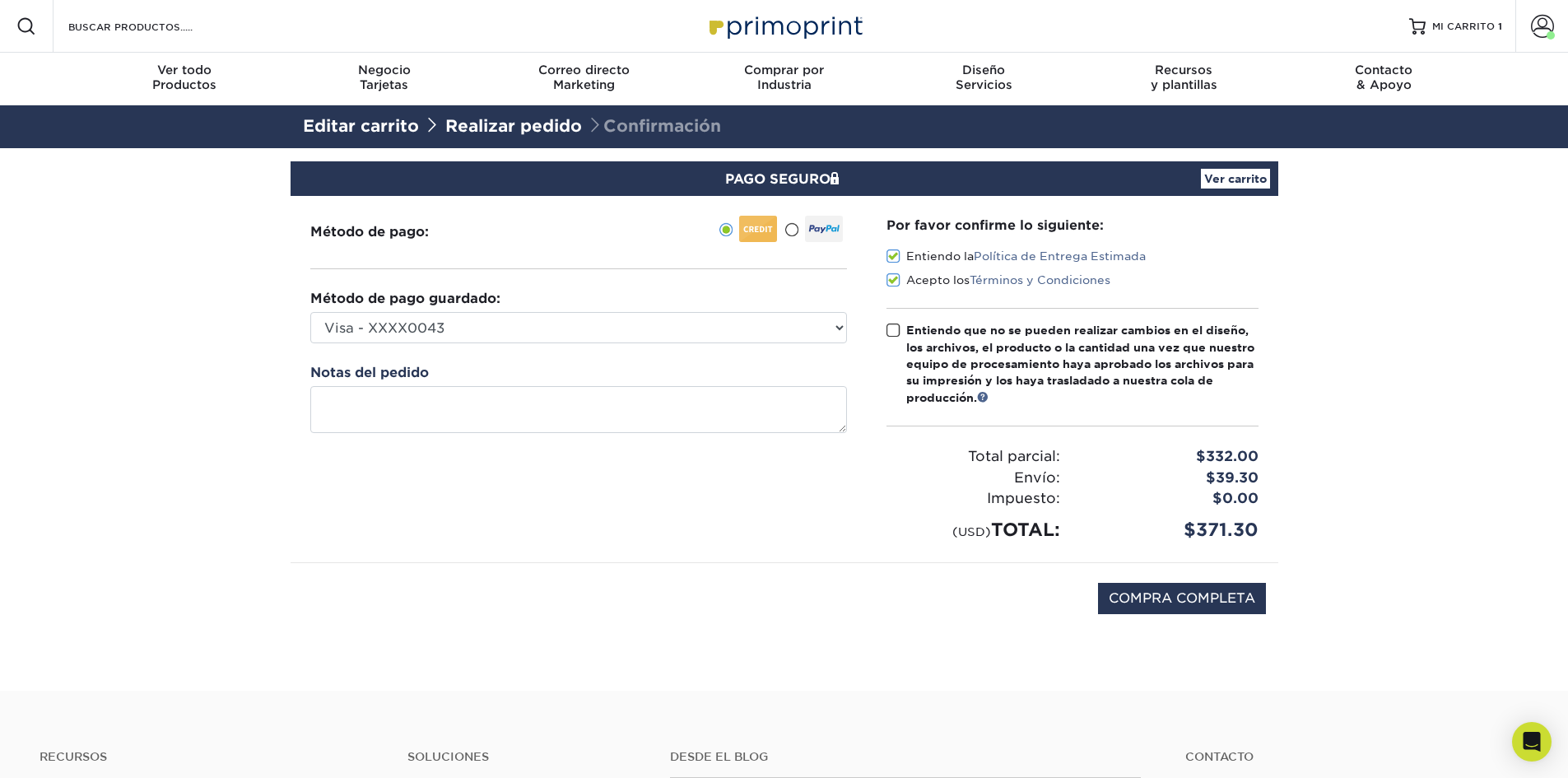
click at [894, 328] on span at bounding box center [894, 330] width 14 height 15
click at [0, 0] on input "Entiendo que no se pueden realizar cambios en el diseño, los archivos, el produ…" at bounding box center [0, 0] width 0 height 0
click at [1216, 596] on input "COMPRA COMPLETA" at bounding box center [1182, 598] width 168 height 31
type input "STILL PROCESSING, PLEASE WAIT.."
click at [1136, 593] on input "STILL PROCESSING, PLEASE WAIT.." at bounding box center [1133, 598] width 267 height 31
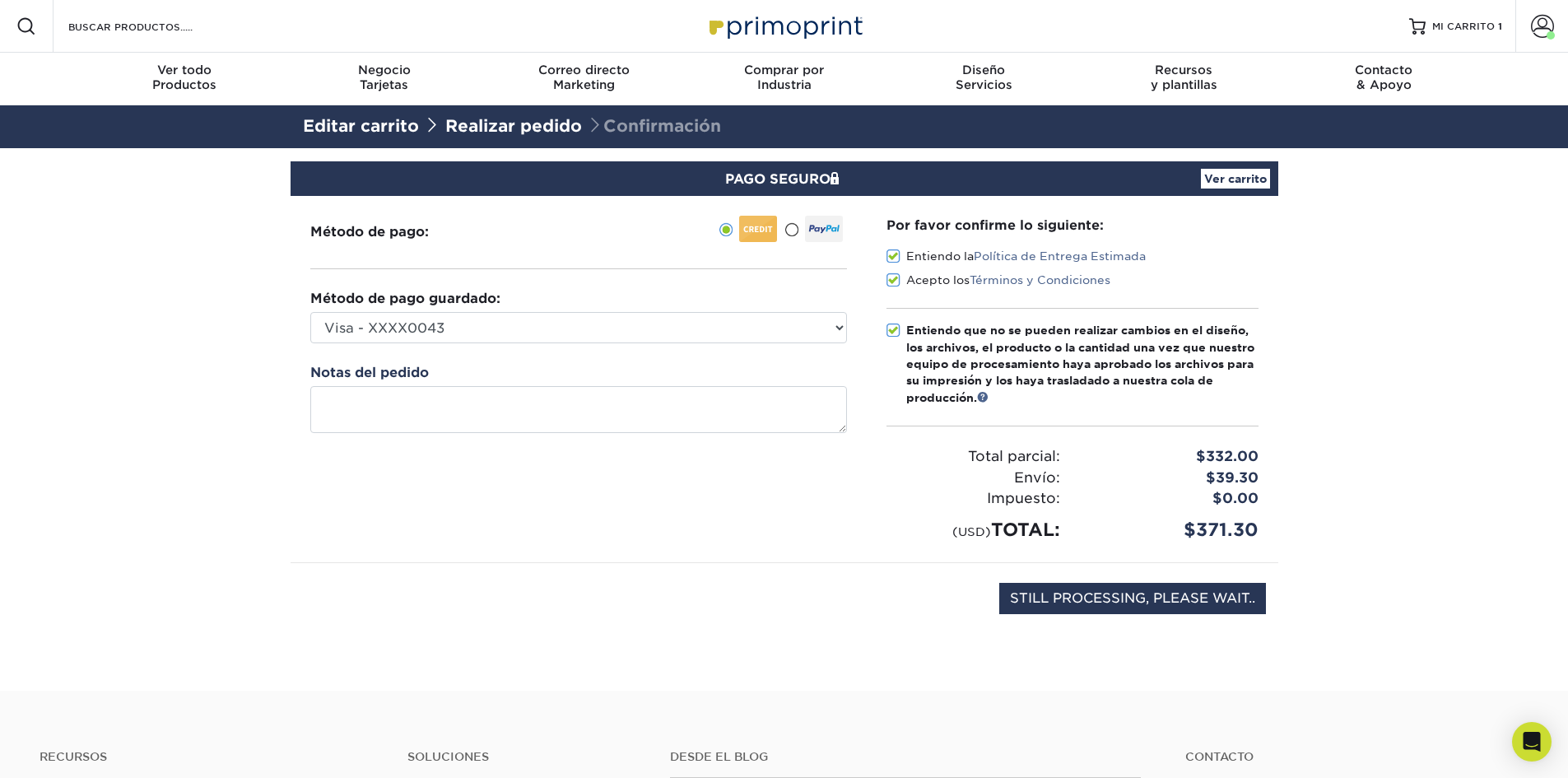
drag, startPoint x: 915, startPoint y: 541, endPoint x: 97, endPoint y: 505, distance: 818.8
click at [97, 505] on section "PAGO SEGURO Ver carrito Método de pago: Método de pago guardado:" at bounding box center [784, 419] width 1568 height 543
drag, startPoint x: 108, startPoint y: 481, endPoint x: 44, endPoint y: 560, distance: 101.7
click at [44, 562] on section "PAGO SEGURO Ver carrito Método de pago: Método de pago guardado:" at bounding box center [784, 419] width 1568 height 543
click at [1137, 598] on input "STILL PROCESSING, PLEASE WAIT.." at bounding box center [1133, 598] width 267 height 31
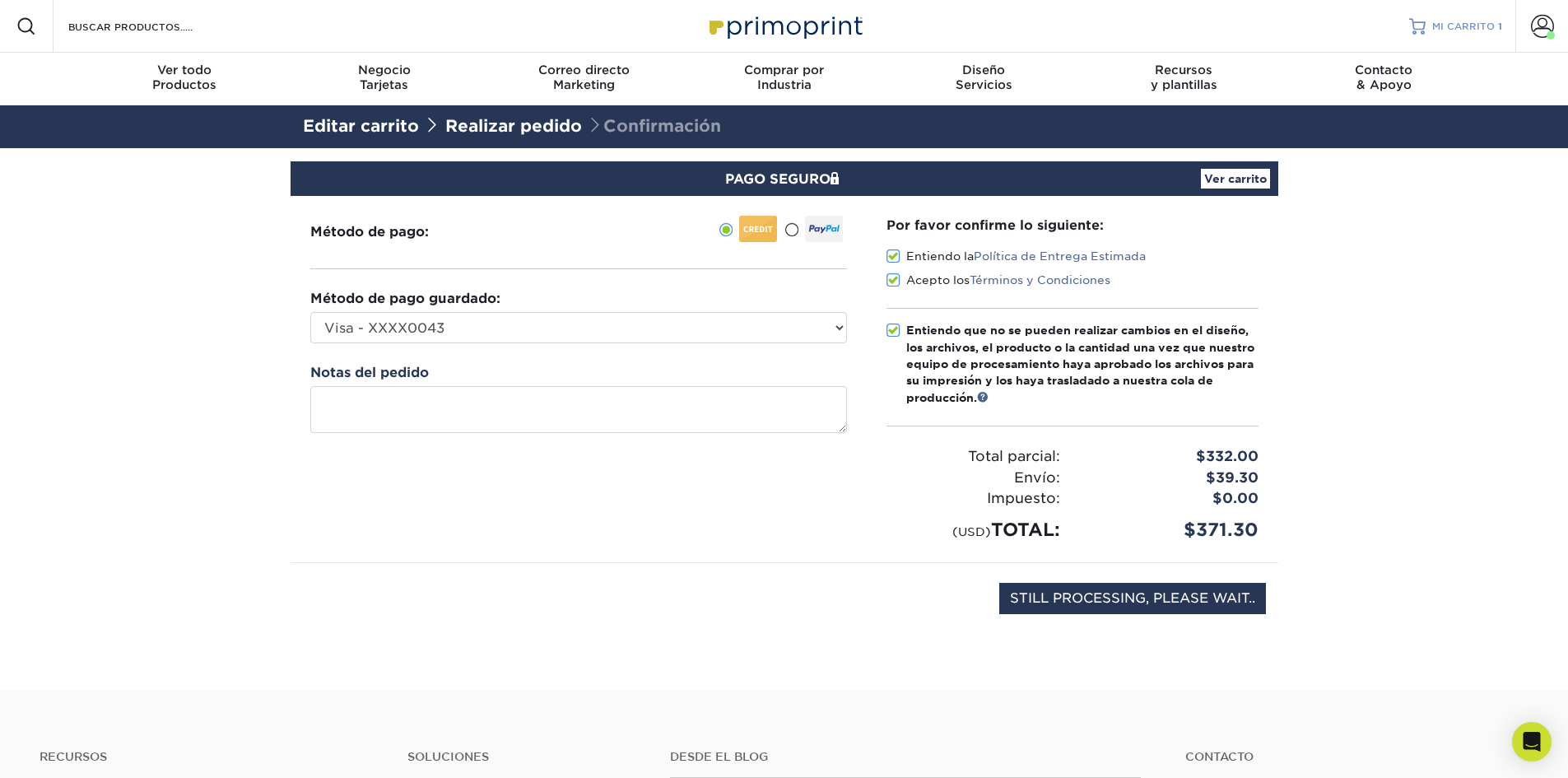
click at [1457, 25] on font "MI CARRITO" at bounding box center [1464, 27] width 63 height 11
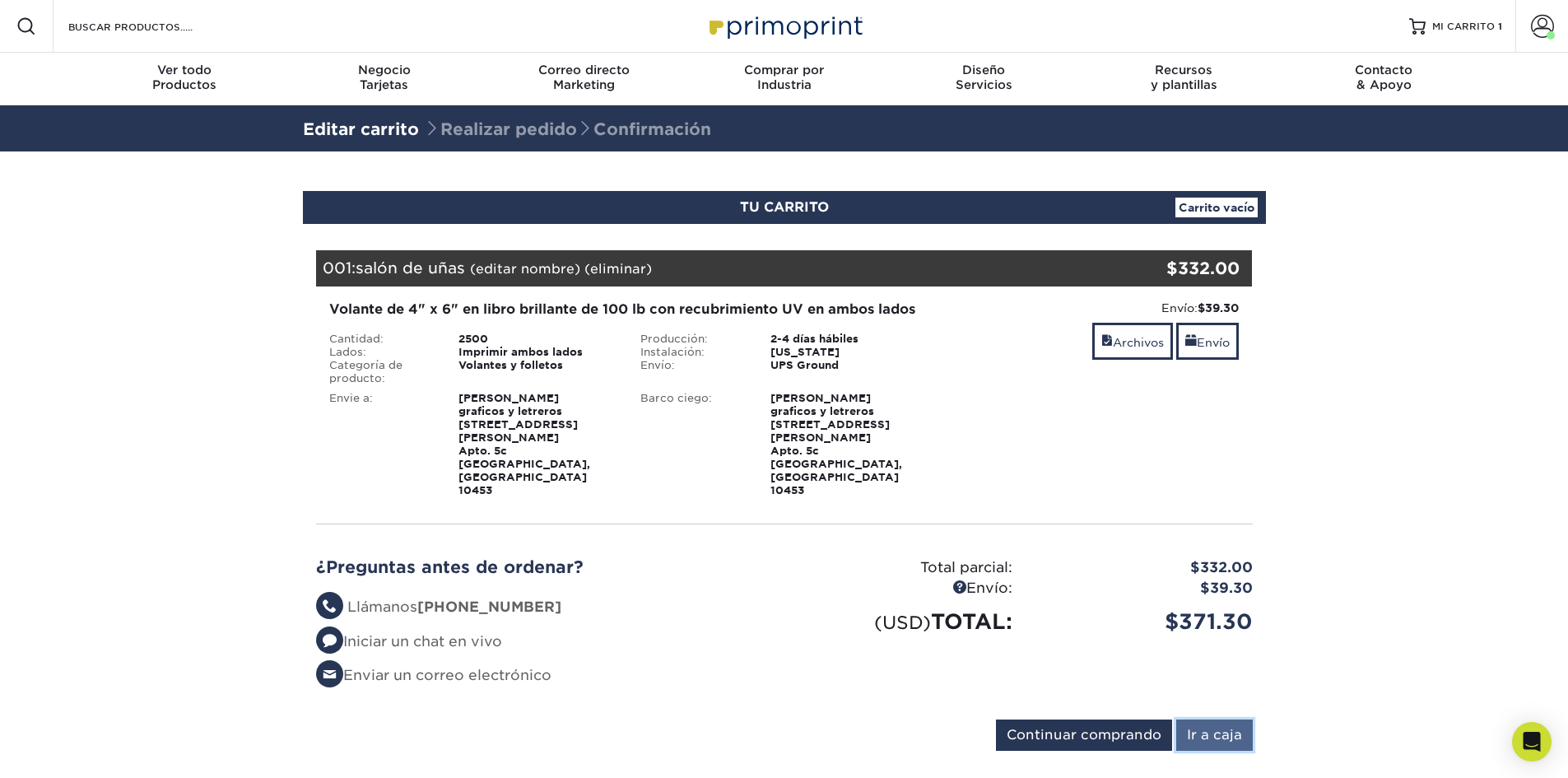
click at [1213, 719] on input "Ir a caja" at bounding box center [1214, 734] width 76 height 31
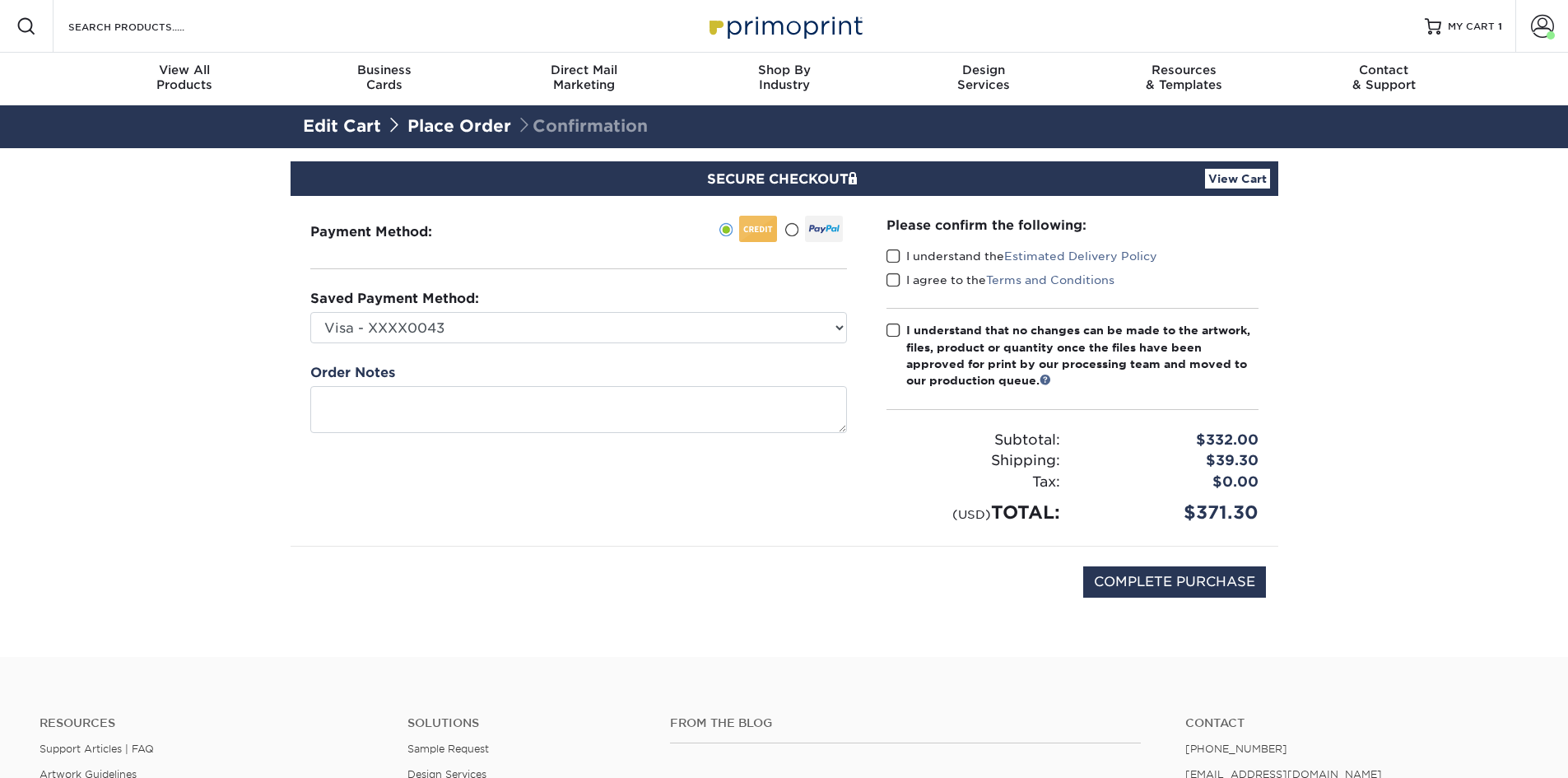
drag, startPoint x: 896, startPoint y: 251, endPoint x: 895, endPoint y: 281, distance: 30.0
click at [895, 254] on span at bounding box center [894, 256] width 14 height 15
click at [0, 0] on input "I understand the Estimated Delivery Policy" at bounding box center [0, 0] width 0 height 0
drag, startPoint x: 895, startPoint y: 282, endPoint x: 896, endPoint y: 297, distance: 15.0
click at [895, 284] on span at bounding box center [894, 280] width 14 height 15
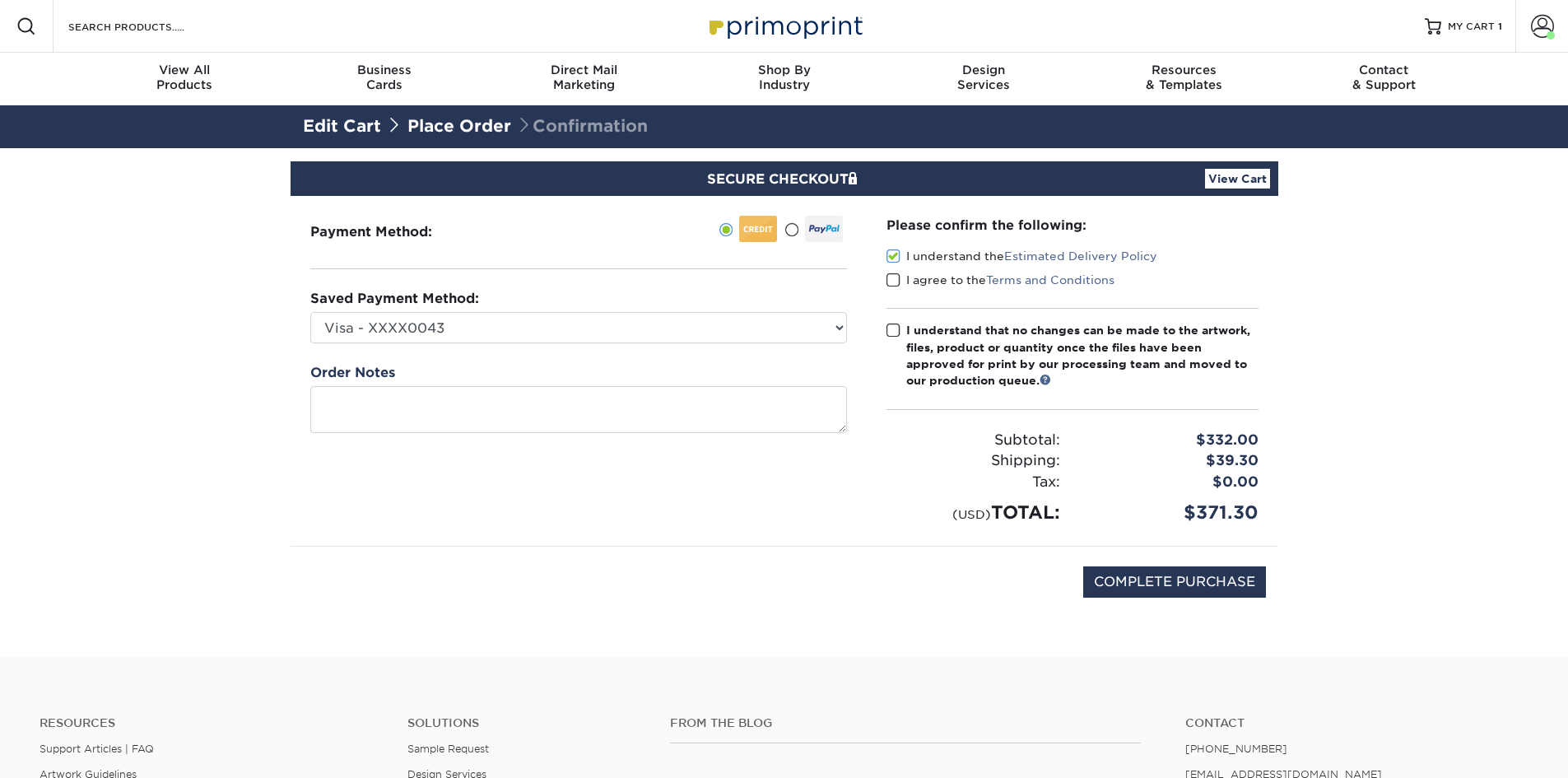
click at [0, 0] on input "I agree to the Terms and Conditions" at bounding box center [0, 0] width 0 height 0
drag, startPoint x: 896, startPoint y: 328, endPoint x: 906, endPoint y: 372, distance: 45.1
click at [896, 328] on span at bounding box center [894, 330] width 14 height 15
click at [0, 0] on input "I understand that no changes can be made to the artwork, files, product or quan…" at bounding box center [0, 0] width 0 height 0
click at [1237, 581] on input "COMPLETE PURCHASE" at bounding box center [1175, 582] width 183 height 31
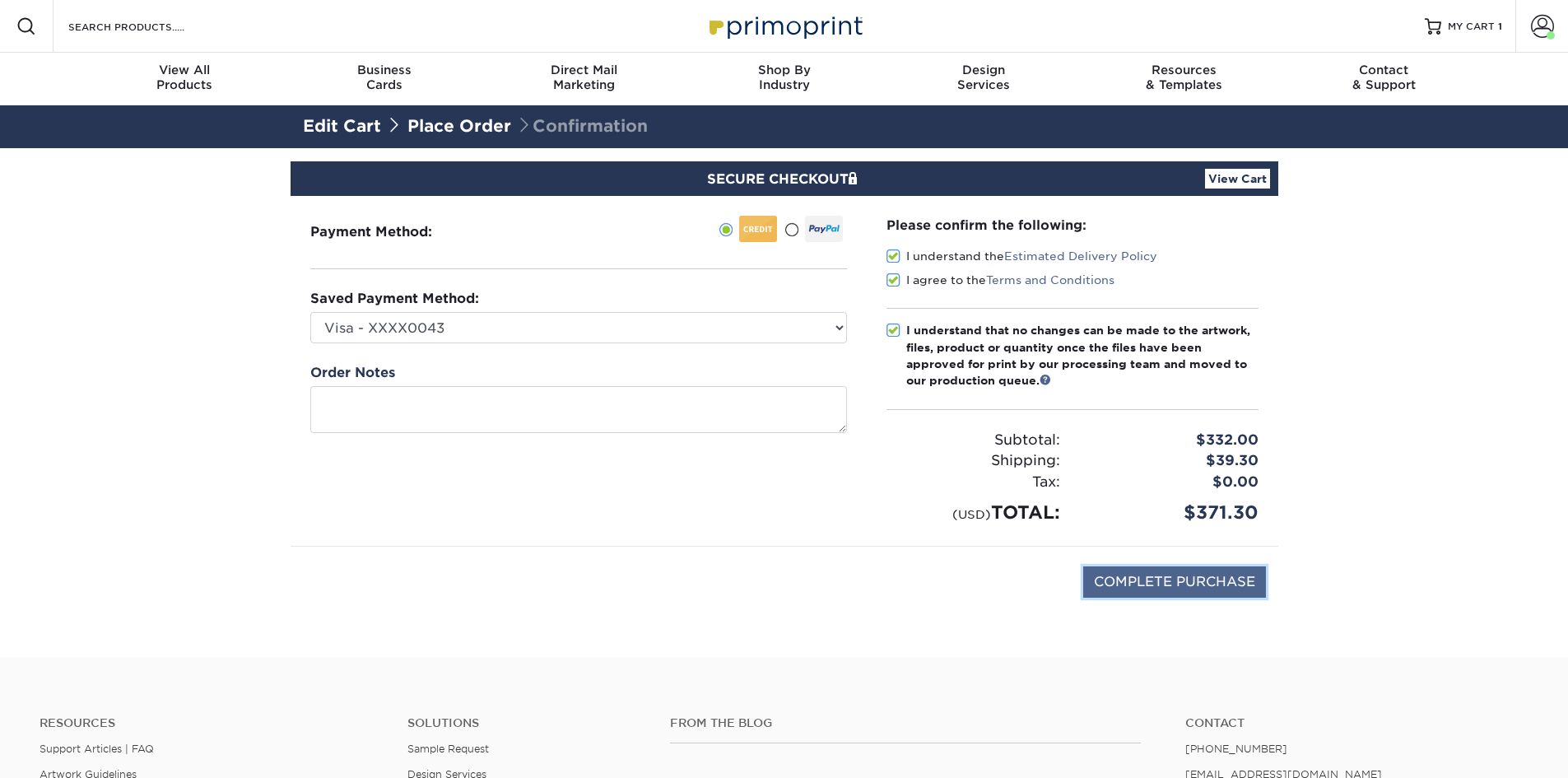
type input "PROCESSING, PLEASE WAIT..."
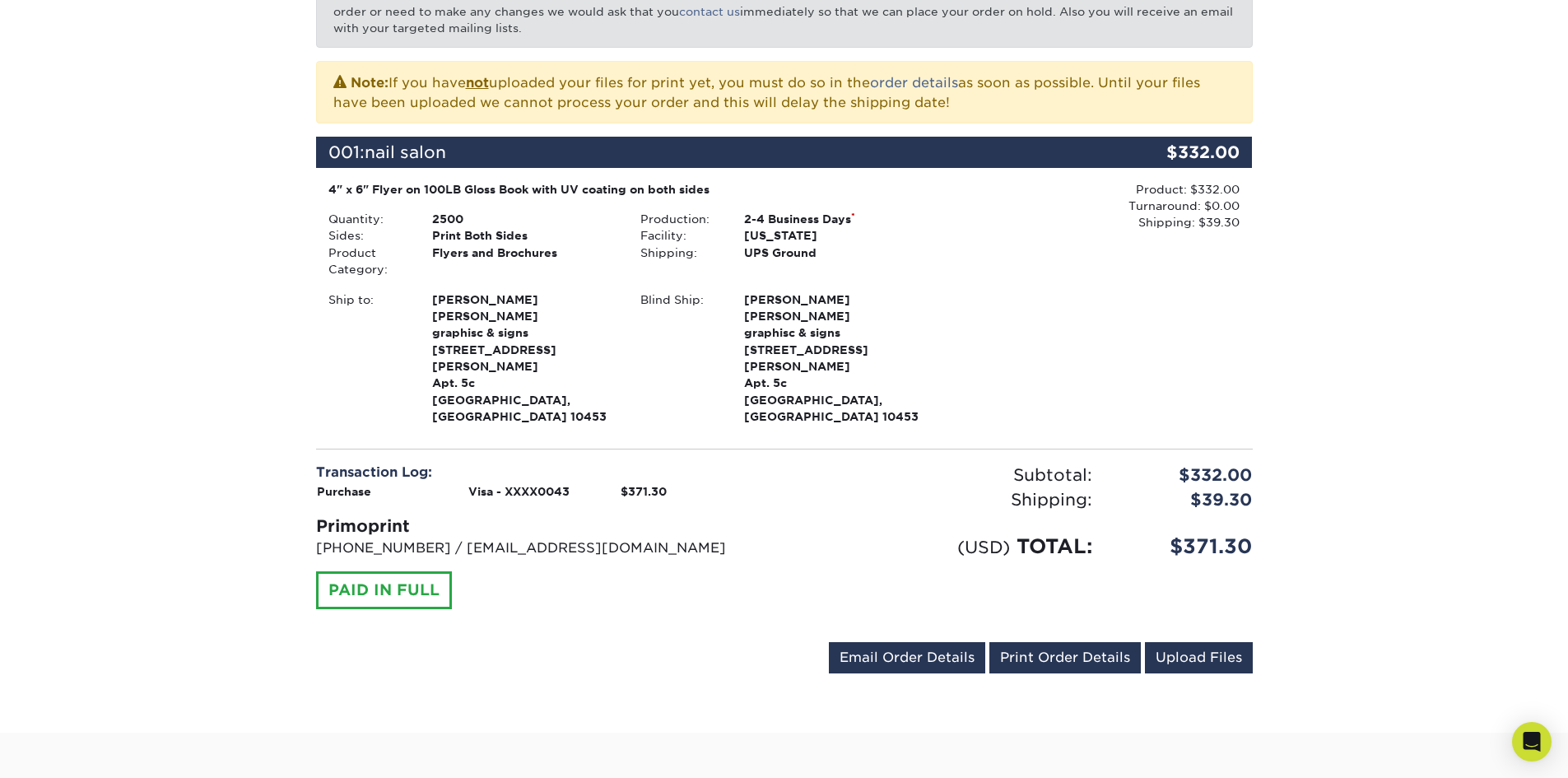
scroll to position [296, 0]
